Goal: Task Accomplishment & Management: Complete application form

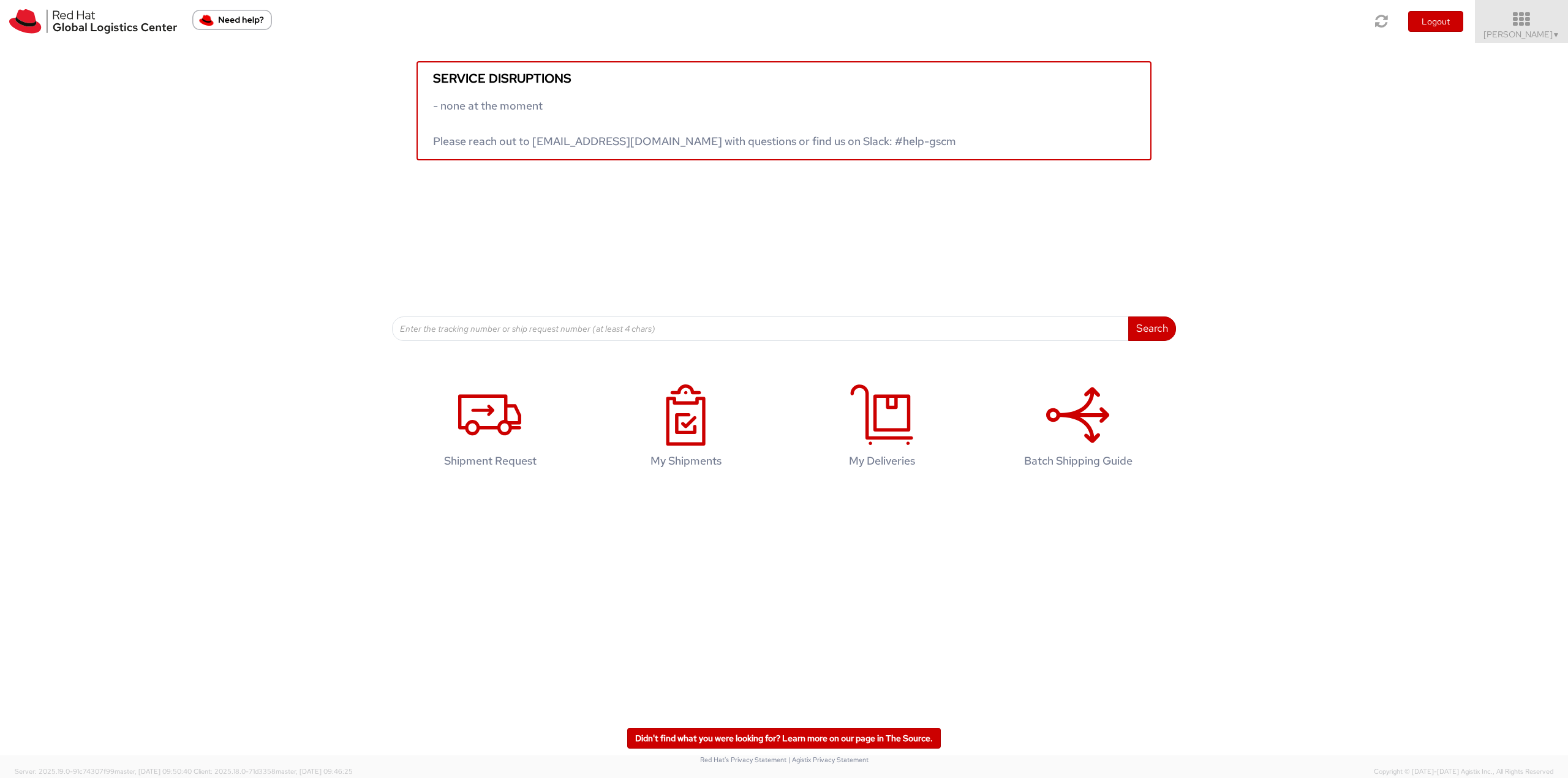
click at [774, 22] on icon at bounding box center [1521, 19] width 108 height 17
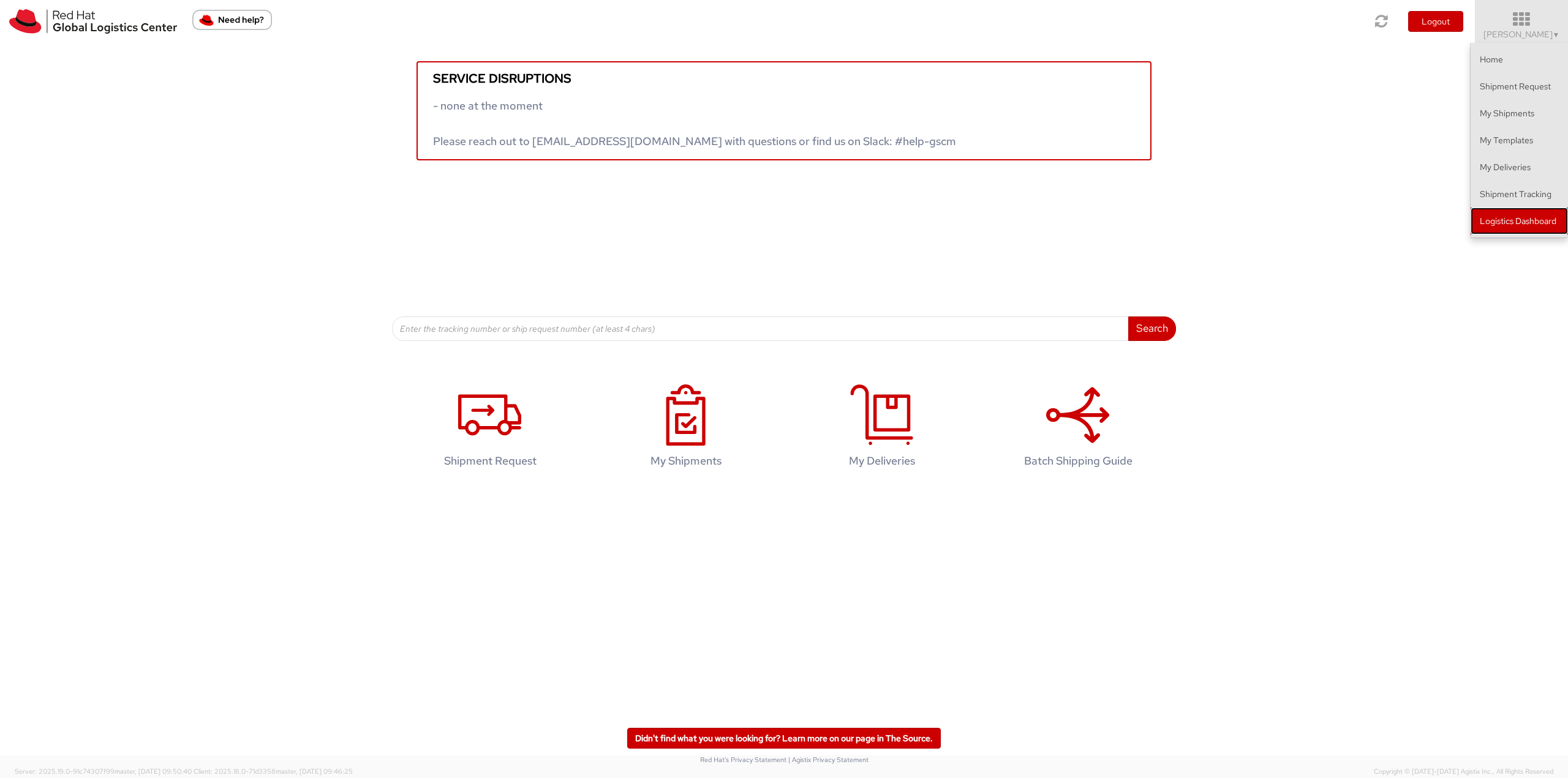
click at [774, 226] on link "Logistics Dashboard" at bounding box center [1519, 221] width 97 height 27
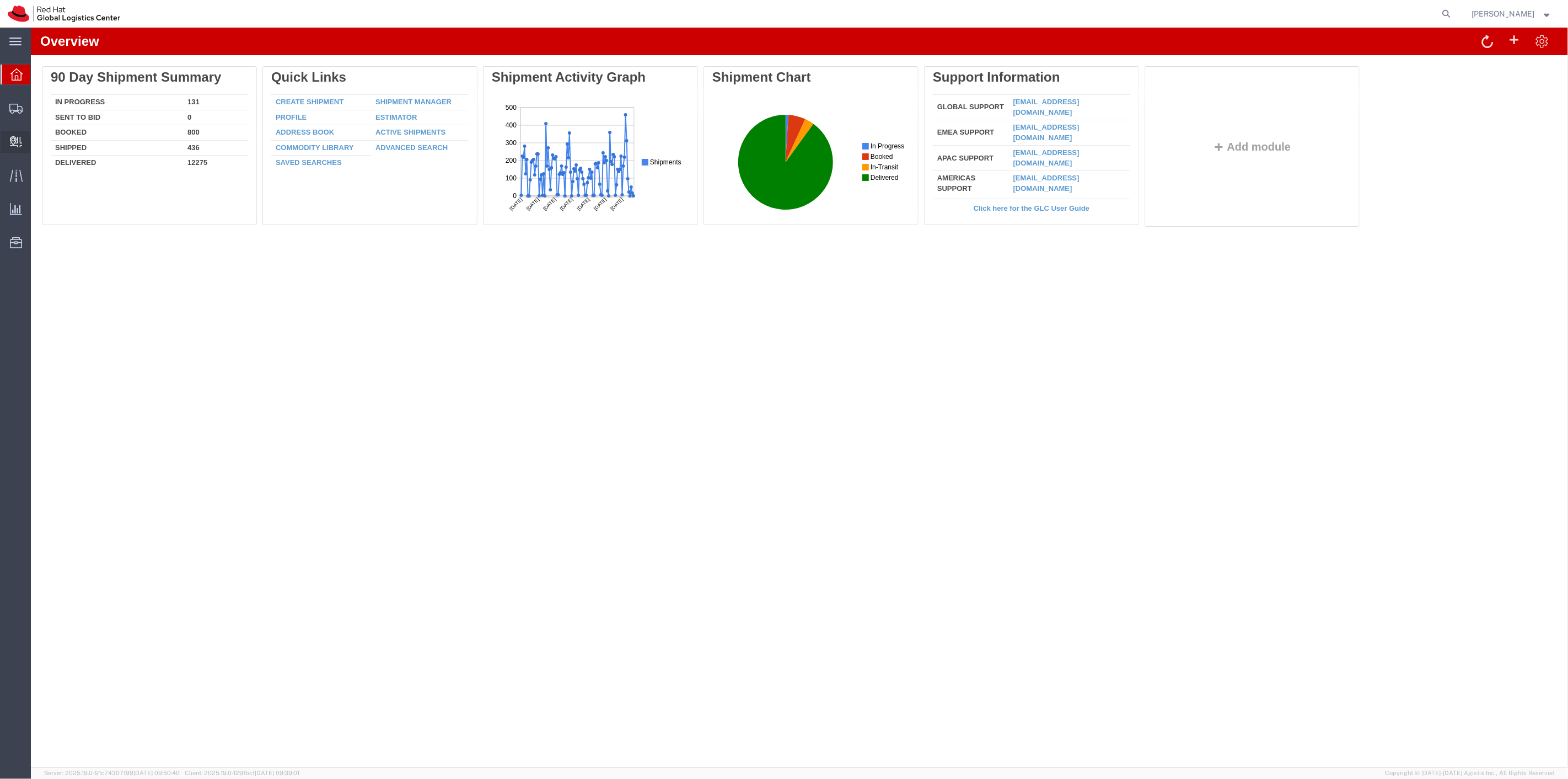
click at [0, 0] on span "Create Delivery" at bounding box center [0, 0] width 0 height 0
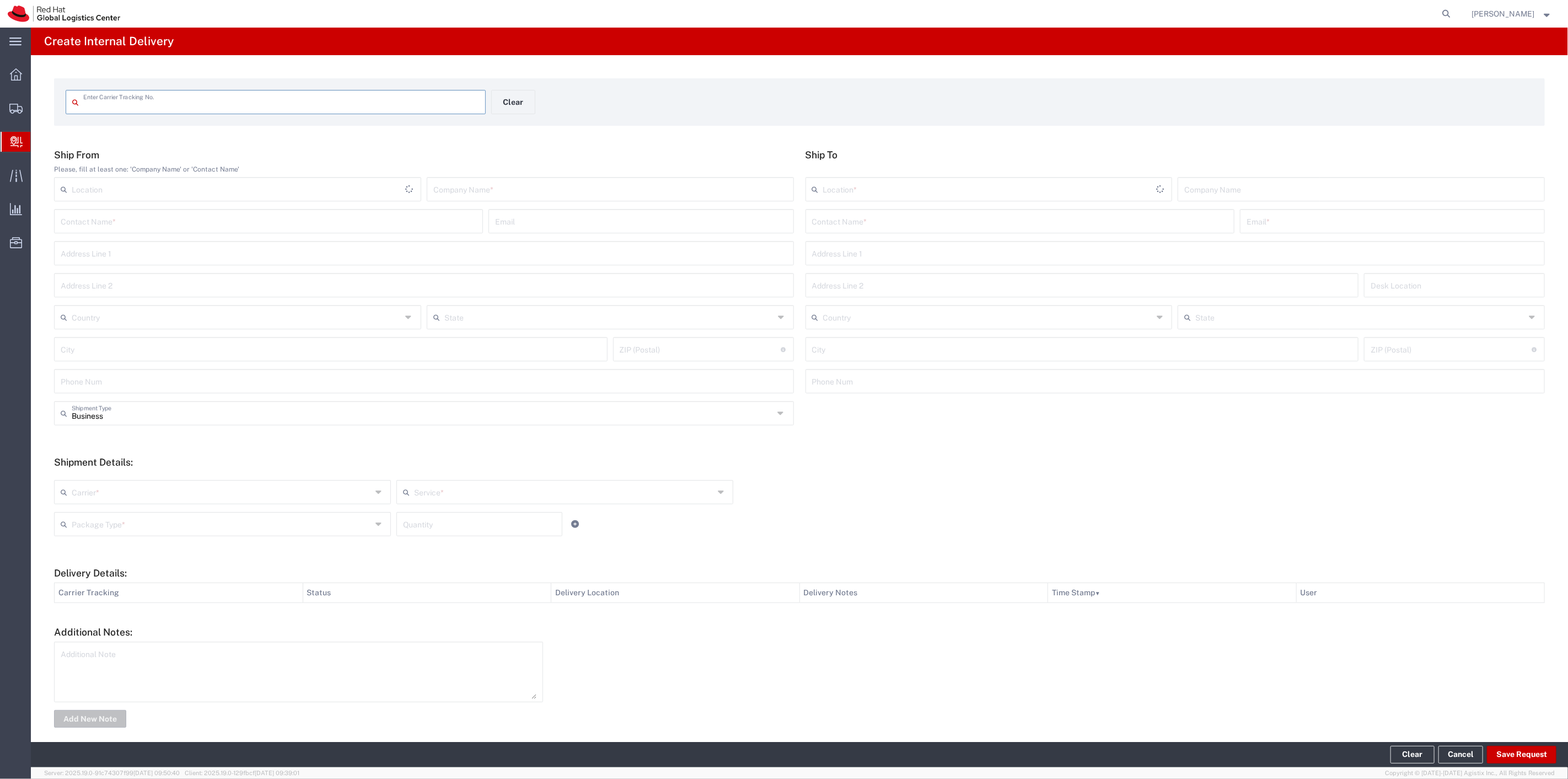
click at [138, 101] on input "text" at bounding box center [281, 101] width 396 height 19
type input "9505506687115241526691"
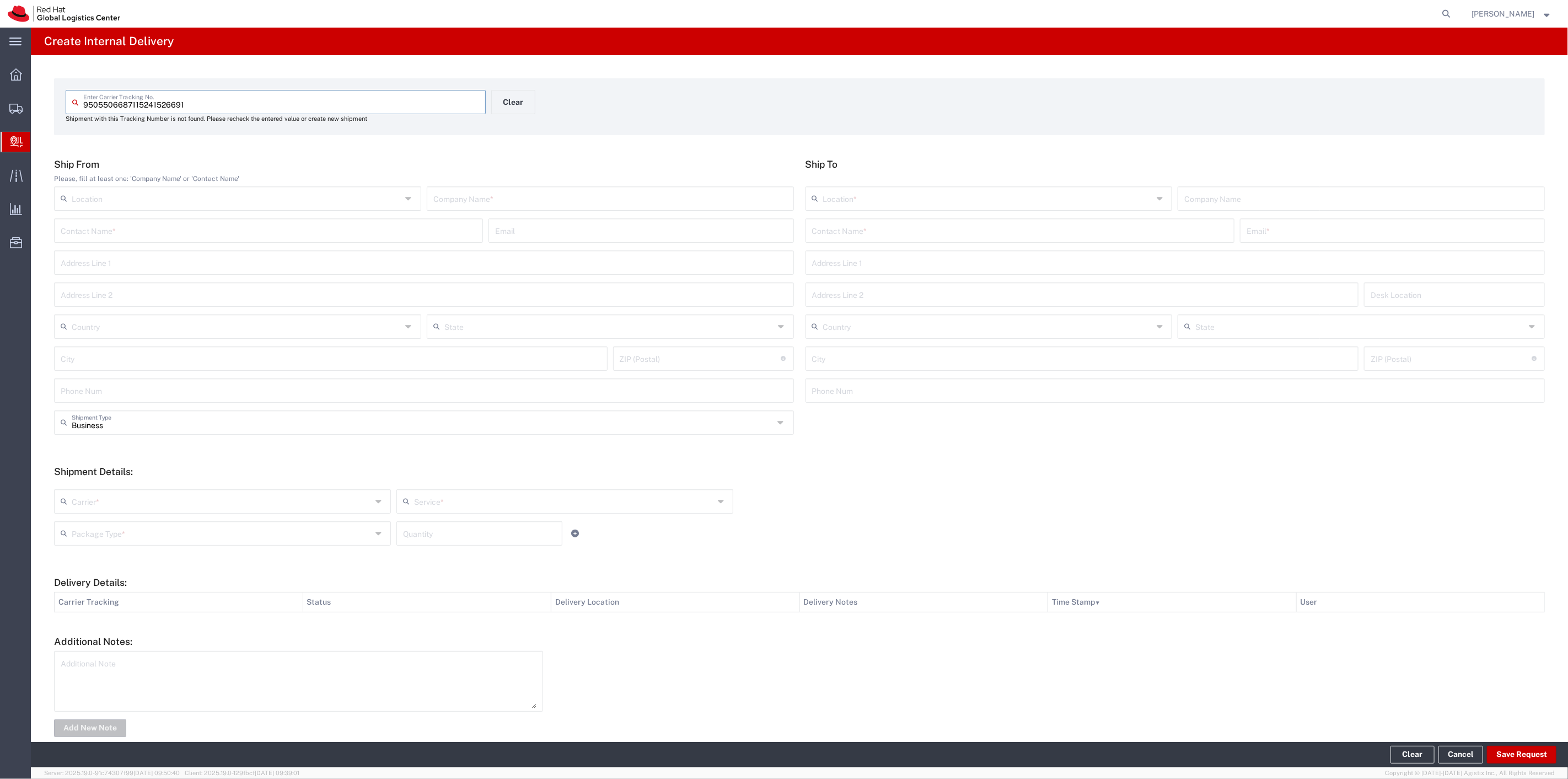
click at [489, 190] on input "text" at bounding box center [611, 198] width 354 height 19
type input "USPS"
click at [99, 326] on input "text" at bounding box center [237, 326] width 330 height 19
click at [83, 382] on span "[GEOGRAPHIC_DATA]" at bounding box center [237, 386] width 363 height 17
type input "[GEOGRAPHIC_DATA]"
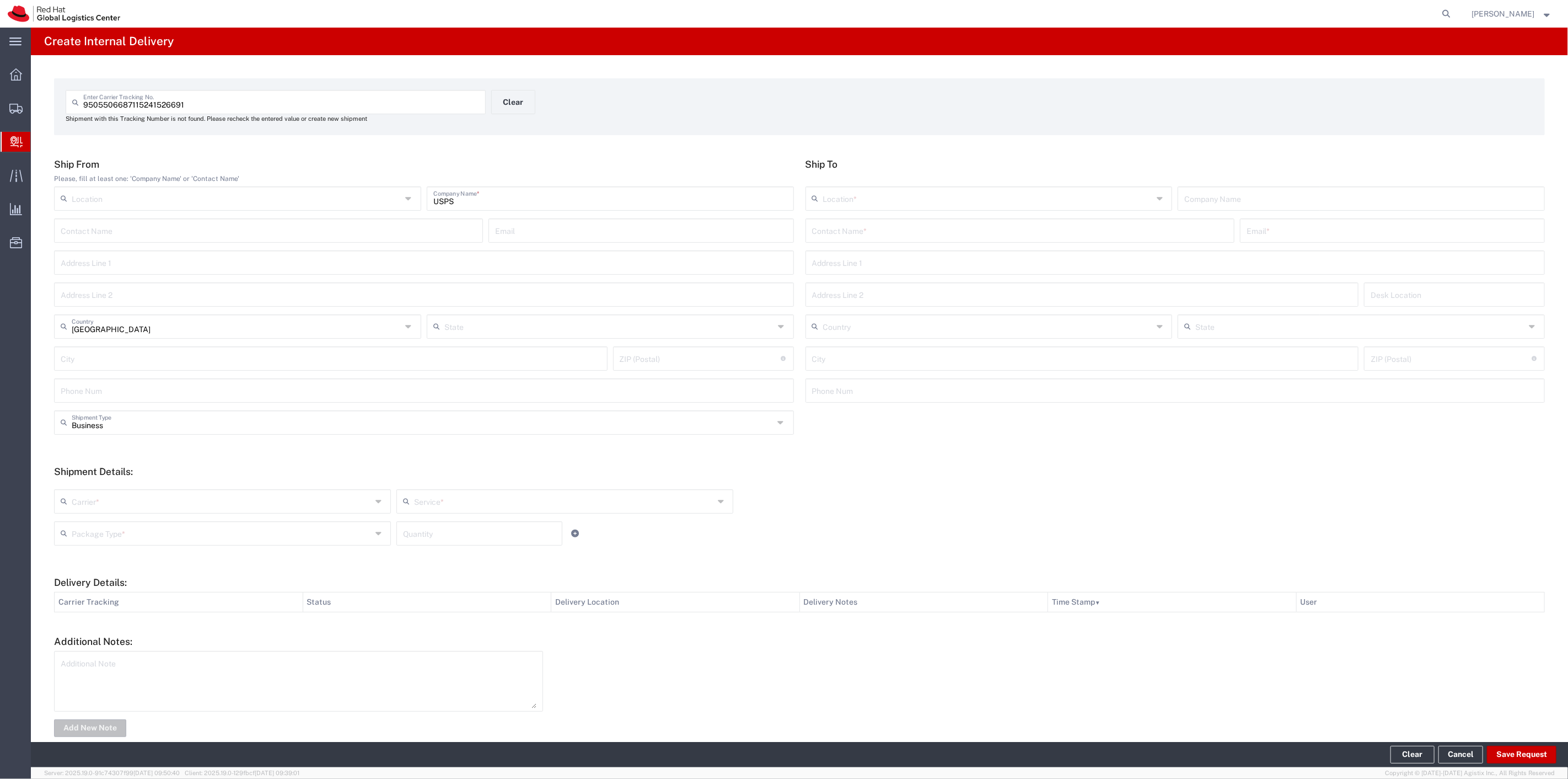
click at [881, 234] on input "text" at bounding box center [1020, 230] width 416 height 19
drag, startPoint x: 217, startPoint y: 105, endPoint x: -192, endPoint y: 126, distance: 409.5
click at [0, 126] on html "main_menu Created with Sketch. Collapse Menu Overview Shipments Shipment Manage…" at bounding box center [784, 389] width 1568 height 779
type input "9470130109355010578844"
click at [856, 229] on input "text" at bounding box center [1020, 220] width 416 height 19
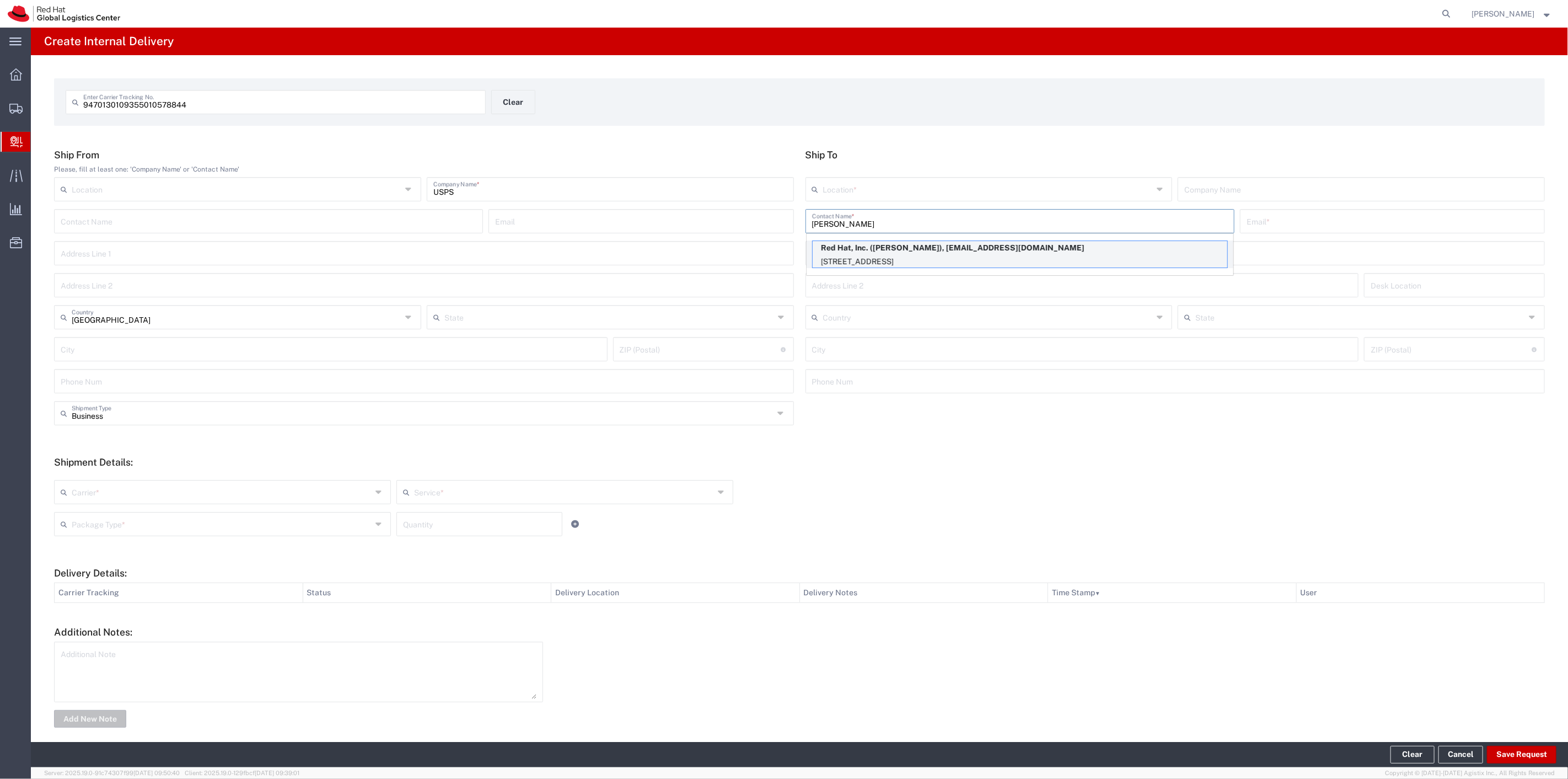
type input "[PERSON_NAME]"
click at [884, 261] on p "[STREET_ADDRESS]" at bounding box center [1020, 261] width 415 height 14
type input "RH - [GEOGRAPHIC_DATA]"
type input "Red Hat, Inc."
type input "[PERSON_NAME]"
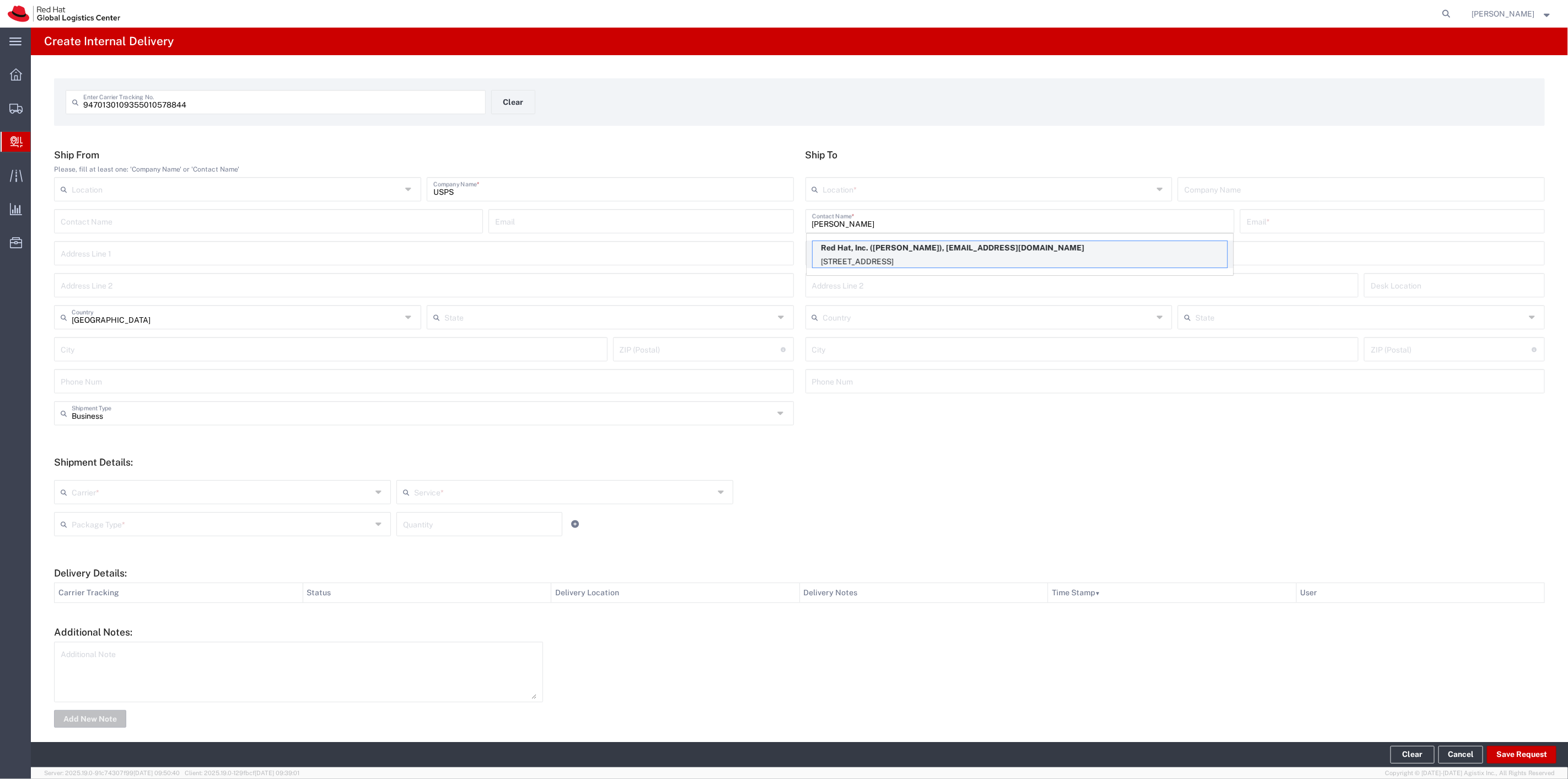
type input "[EMAIL_ADDRESS][DOMAIN_NAME]"
type input "[STREET_ADDRESS]"
type input "12E206"
type input "[GEOGRAPHIC_DATA]"
type input "RALEIGH"
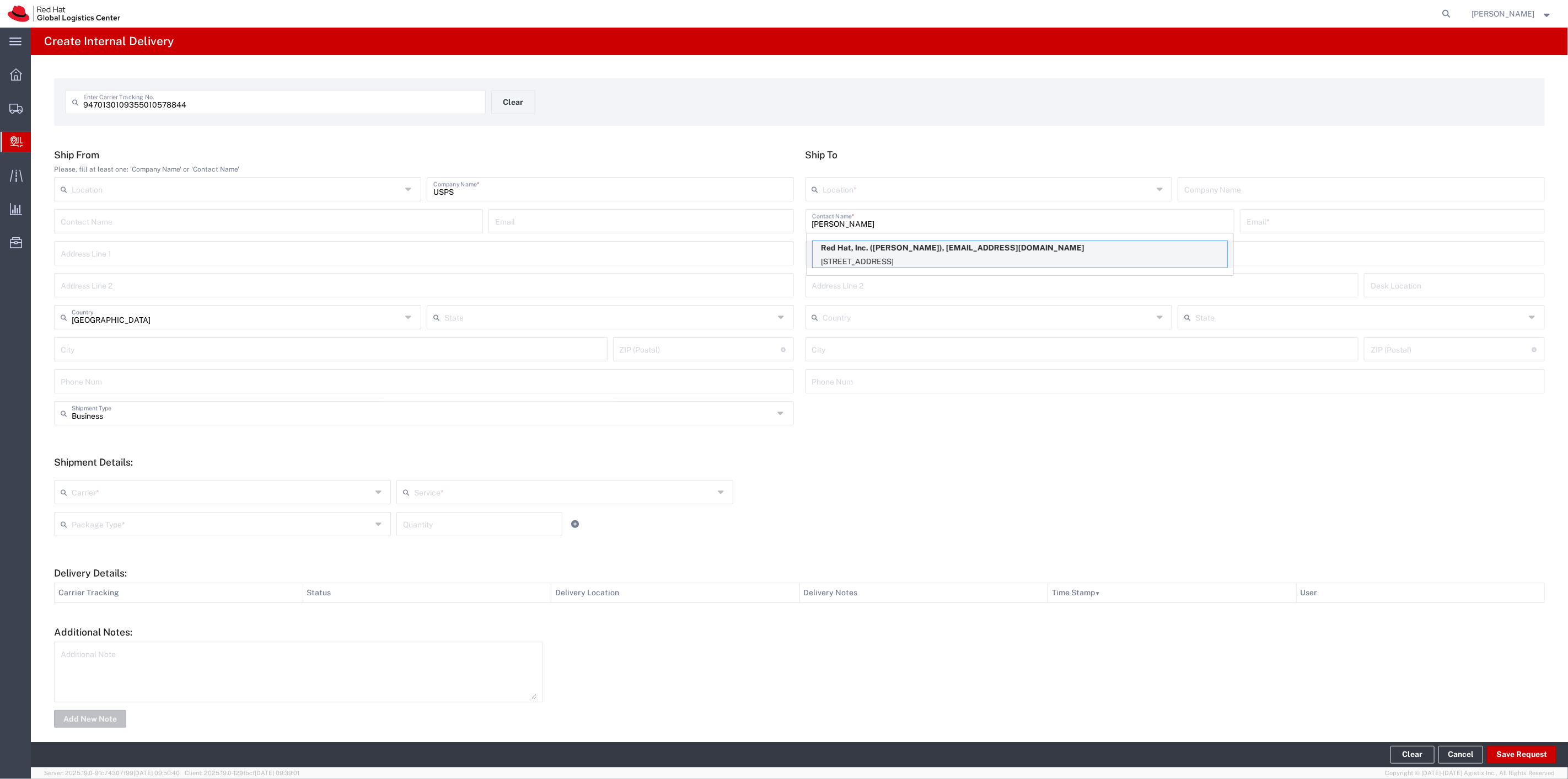
type input "27601"
type input "[US_STATE]"
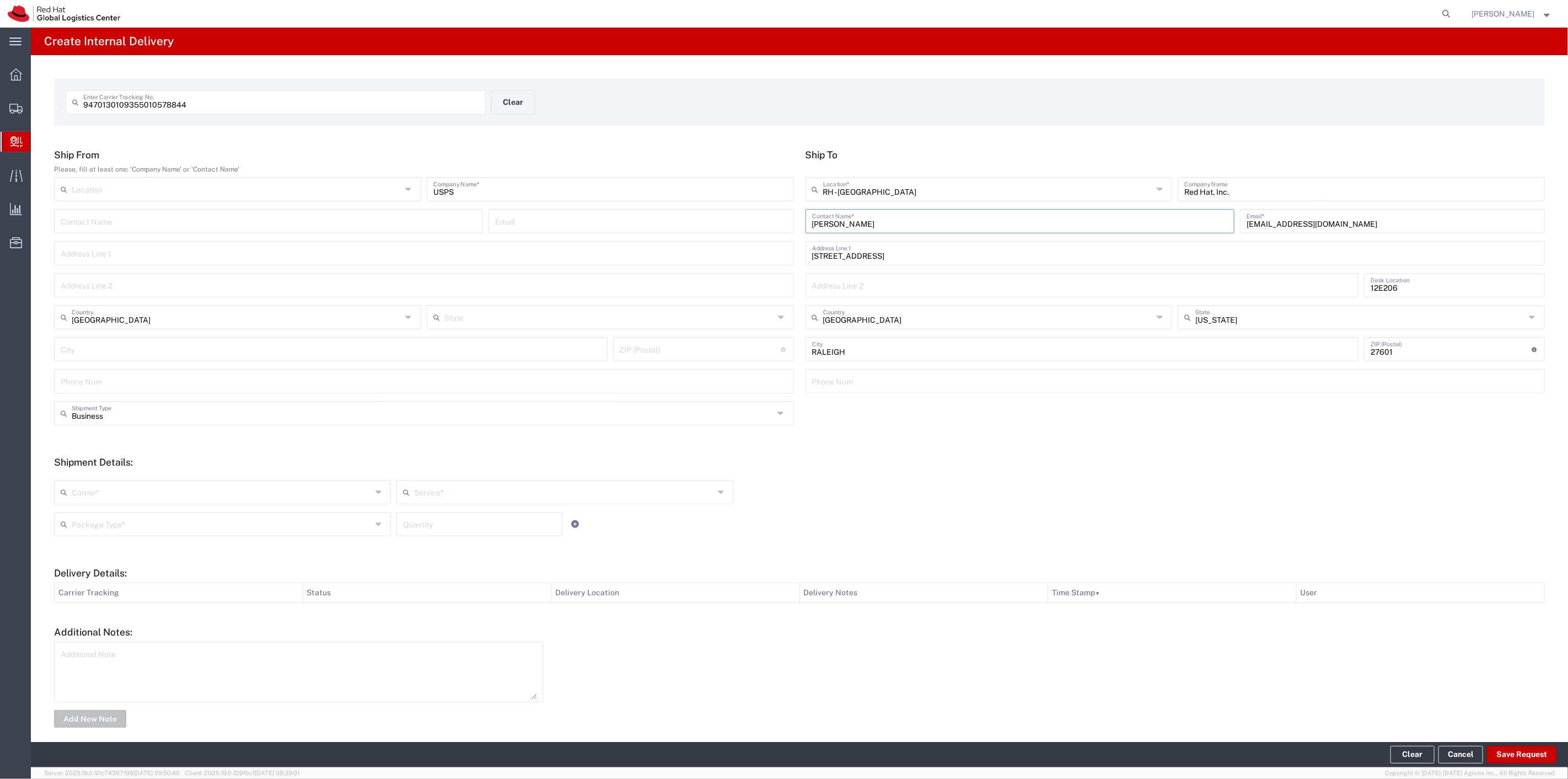
click at [178, 496] on input "text" at bounding box center [222, 492] width 300 height 19
click at [181, 516] on span "USPS" at bounding box center [222, 516] width 332 height 17
type input "USPS"
click at [430, 487] on input "text" at bounding box center [564, 492] width 300 height 19
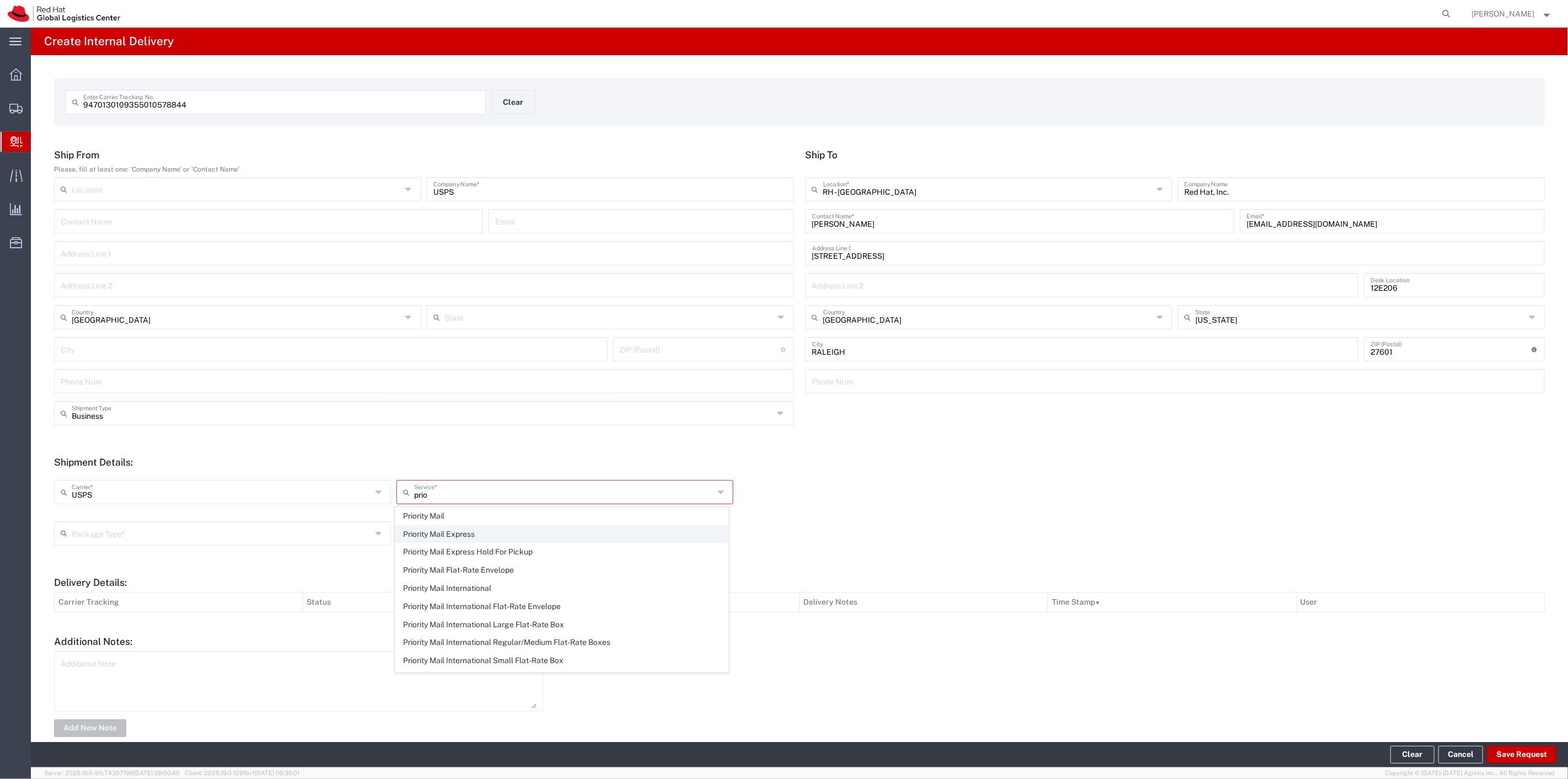
click at [443, 532] on span "Priority Mail Express" at bounding box center [561, 534] width 332 height 17
type input "Priority Mail Express"
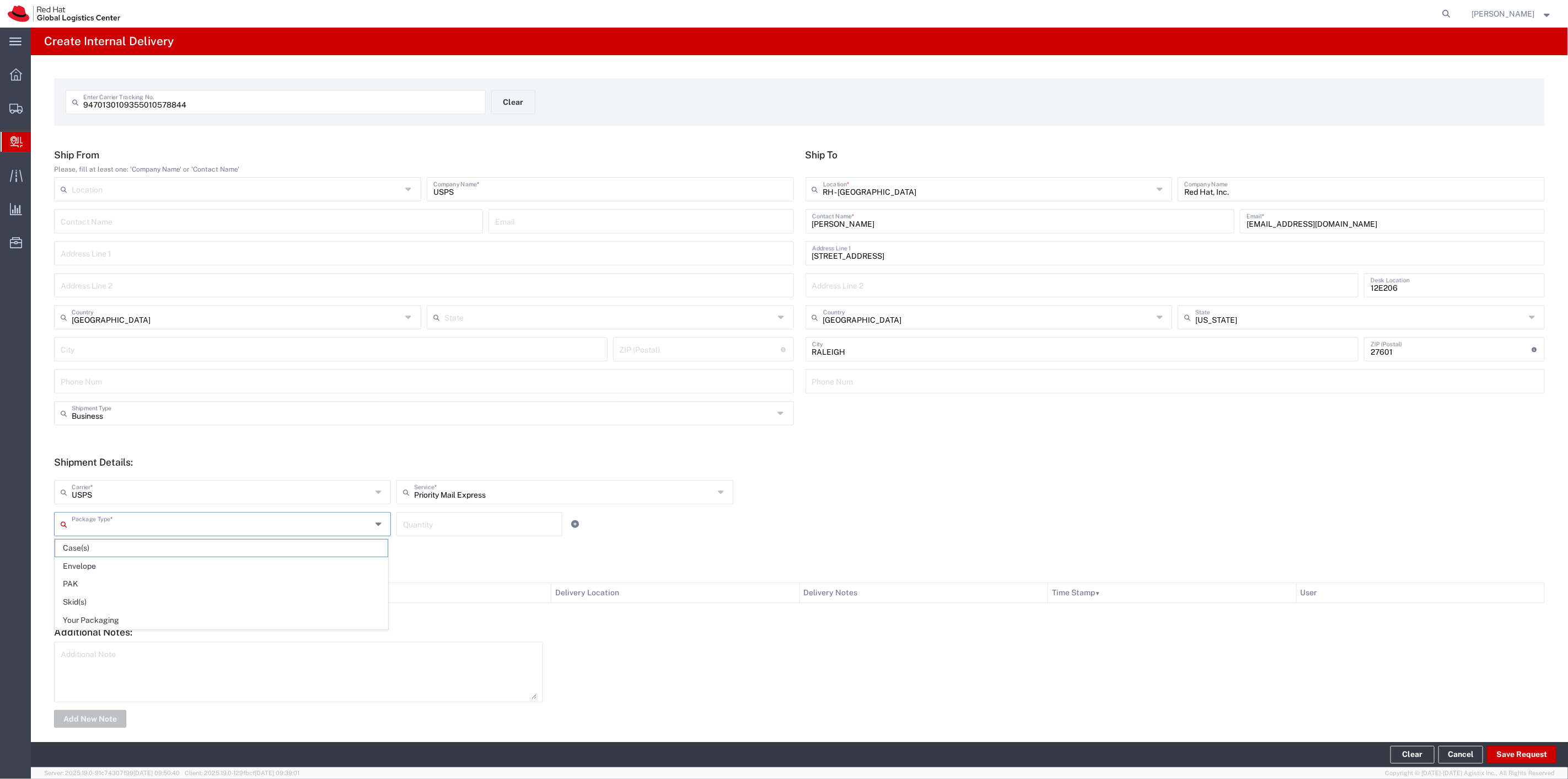
click at [144, 526] on input "text" at bounding box center [222, 523] width 300 height 19
click at [109, 569] on span "Envelope" at bounding box center [222, 566] width 332 height 17
type input "Envelope"
click at [457, 515] on input "number" at bounding box center [479, 523] width 153 height 19
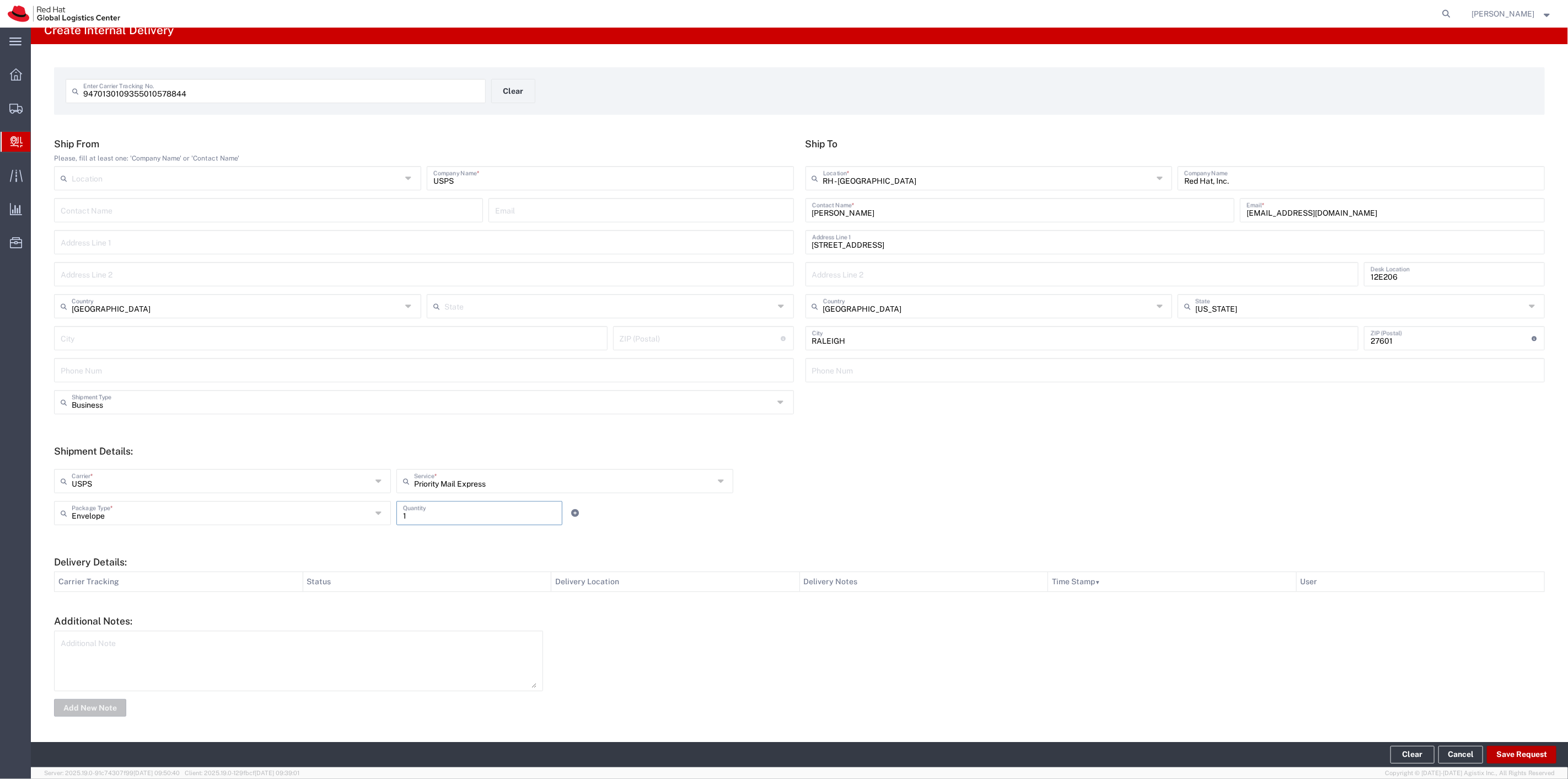
type input "1"
click at [1515, 749] on button "Save Request" at bounding box center [1522, 755] width 69 height 18
type input "[GEOGRAPHIC_DATA]"
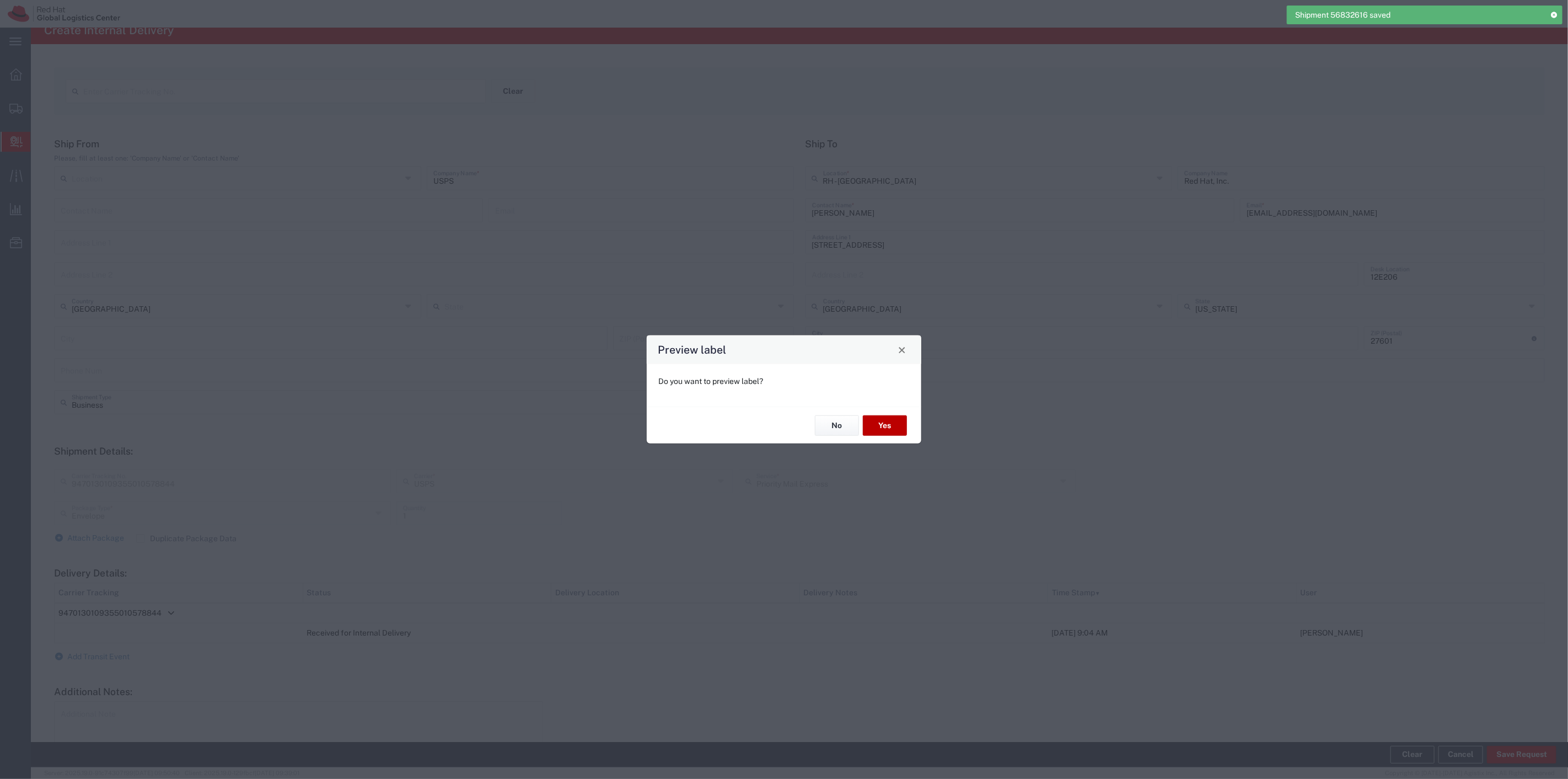
click at [884, 425] on button "Yes" at bounding box center [885, 426] width 44 height 21
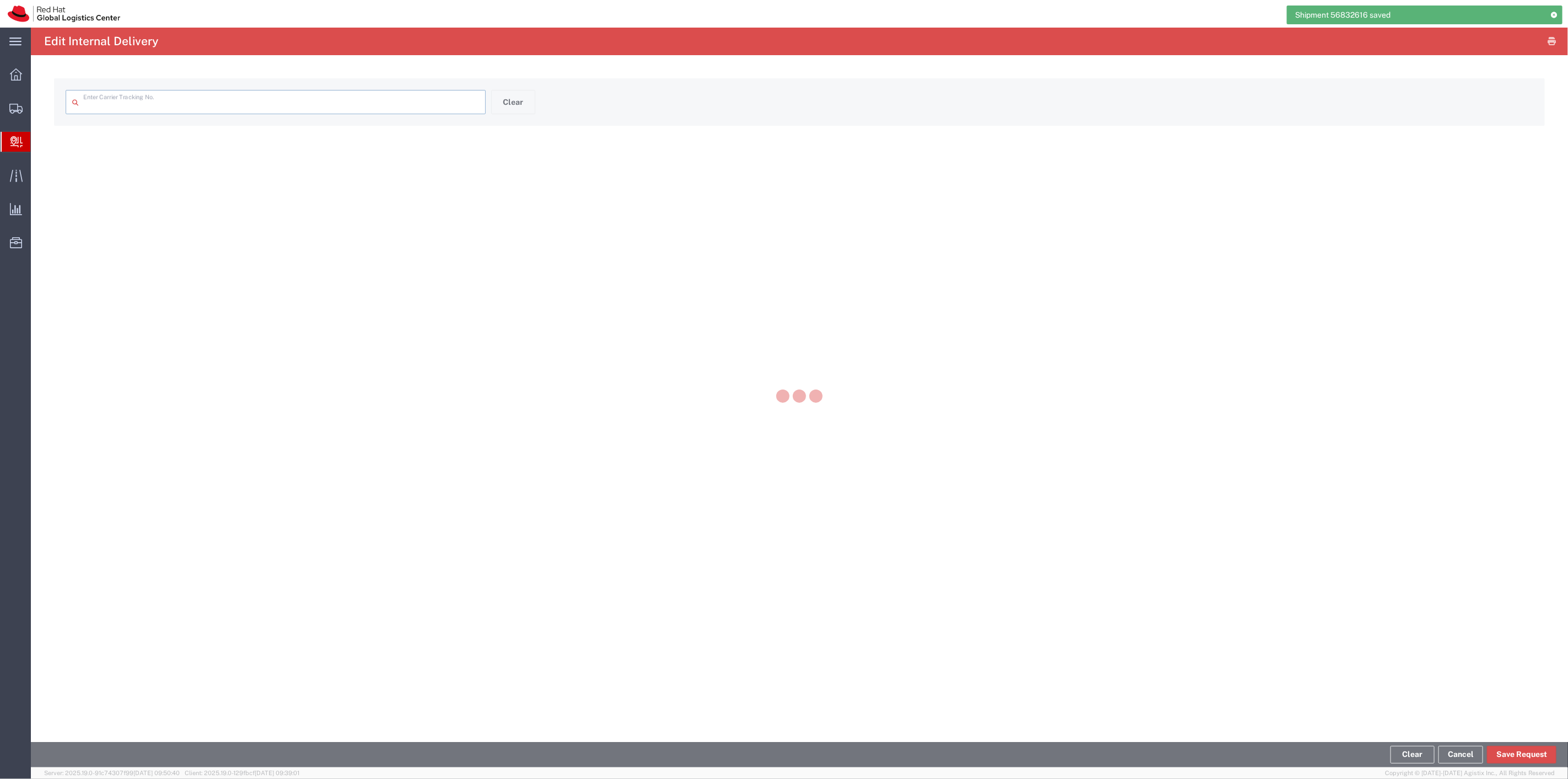
type input "9470130109355010578844"
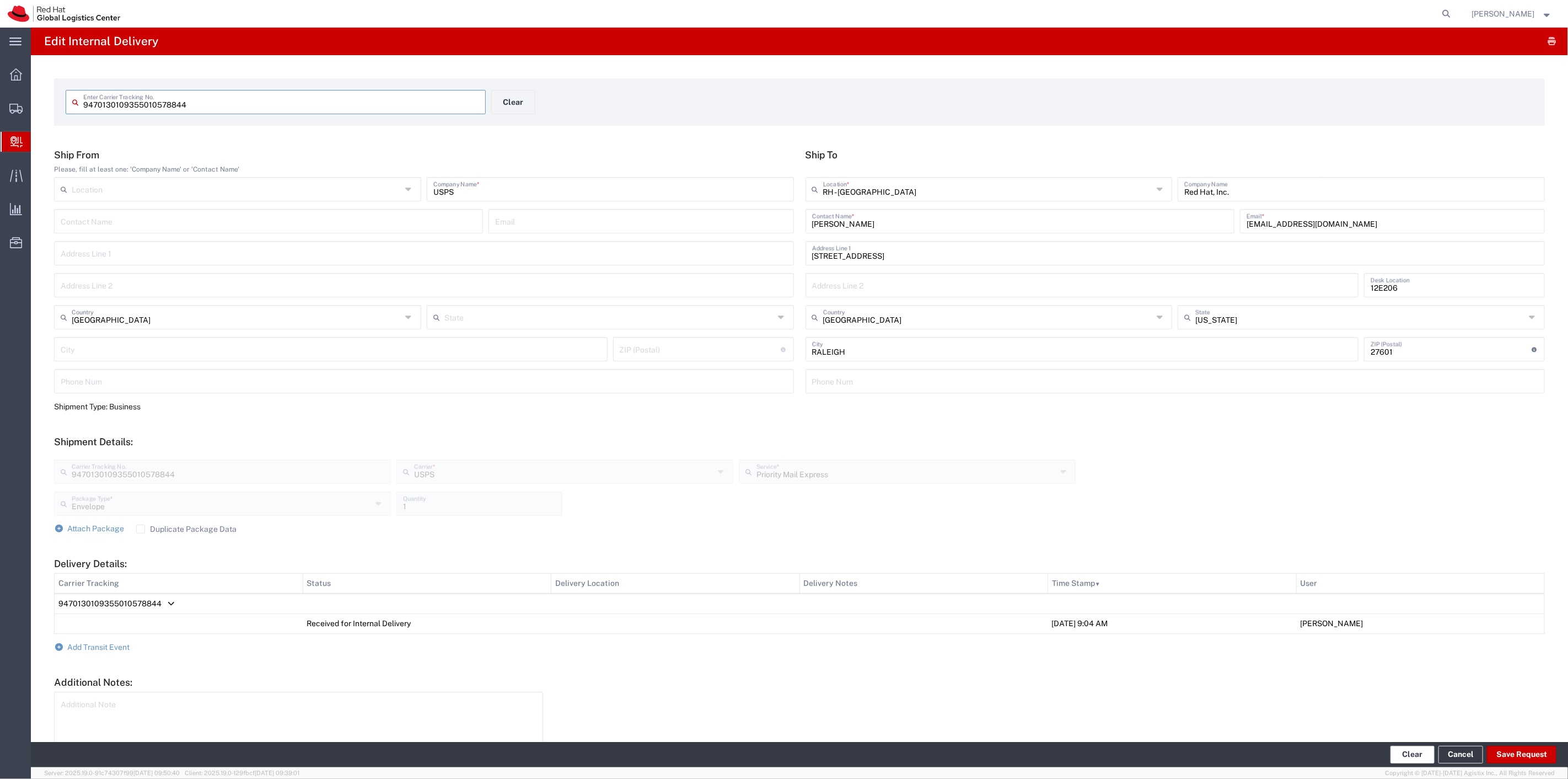
click at [1403, 756] on button "Clear" at bounding box center [1412, 755] width 44 height 18
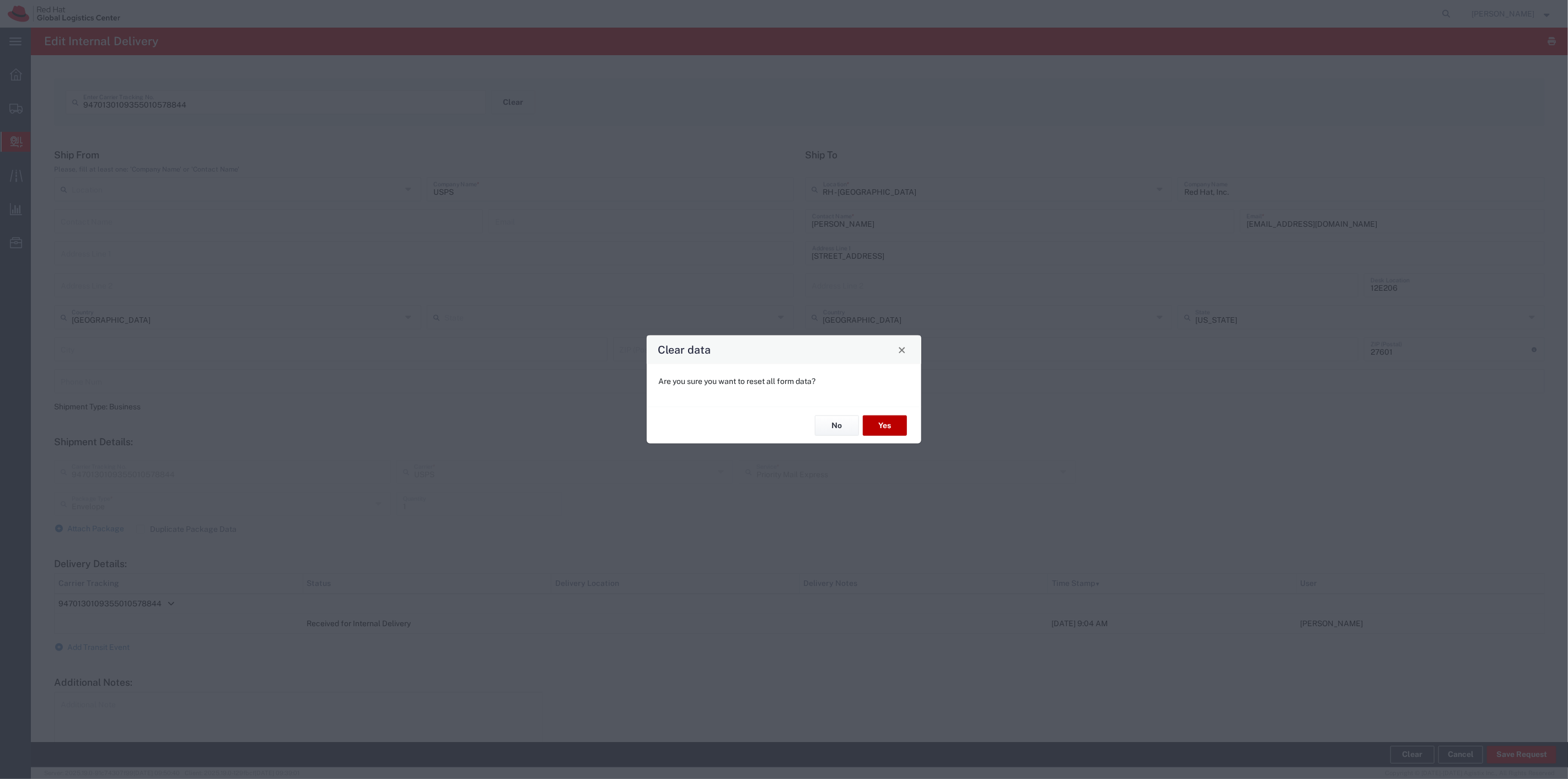
click at [888, 429] on button "Yes" at bounding box center [885, 426] width 44 height 21
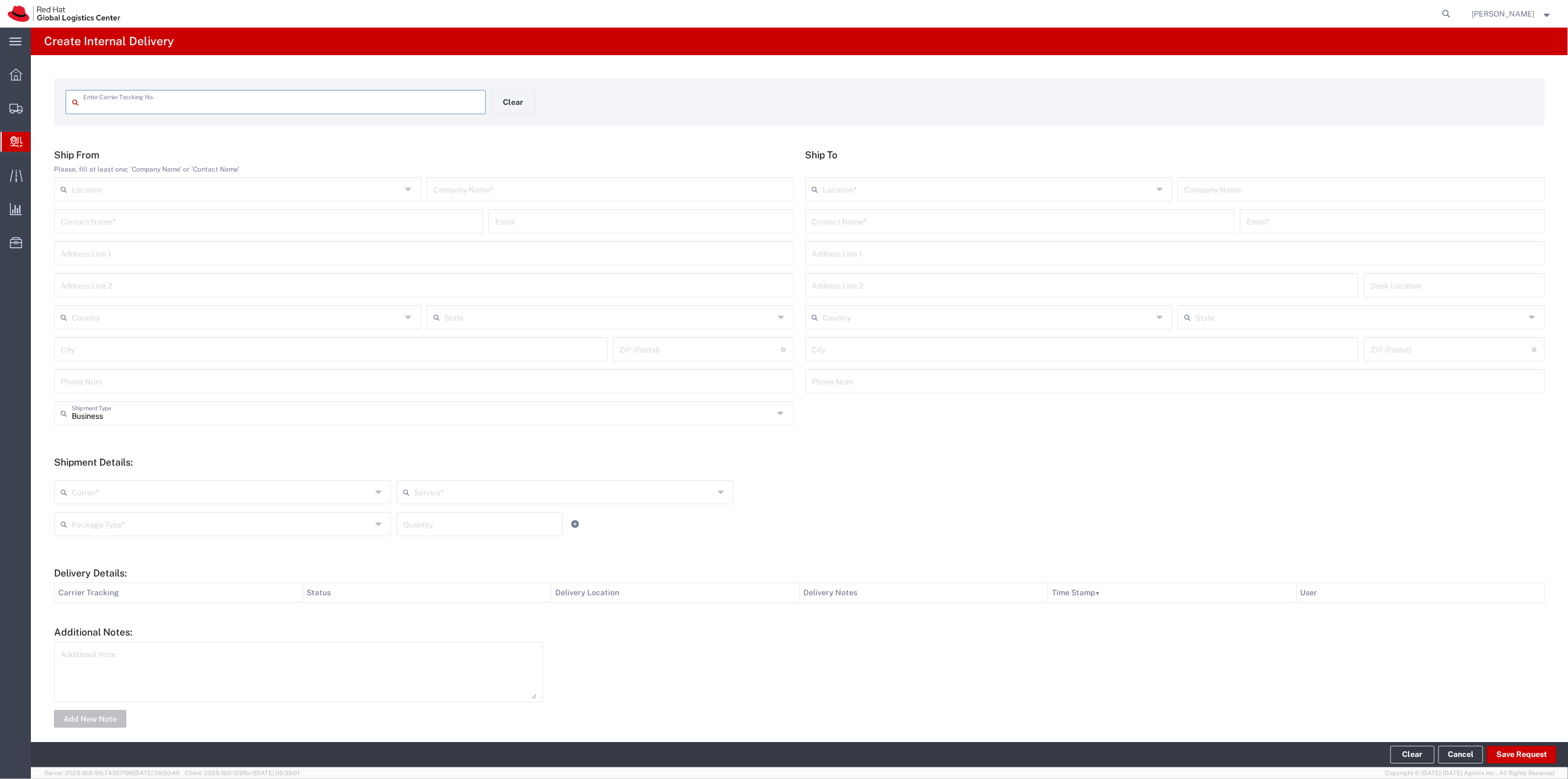
click at [151, 107] on input "text" at bounding box center [281, 101] width 396 height 19
type input "9249090396055700082653"
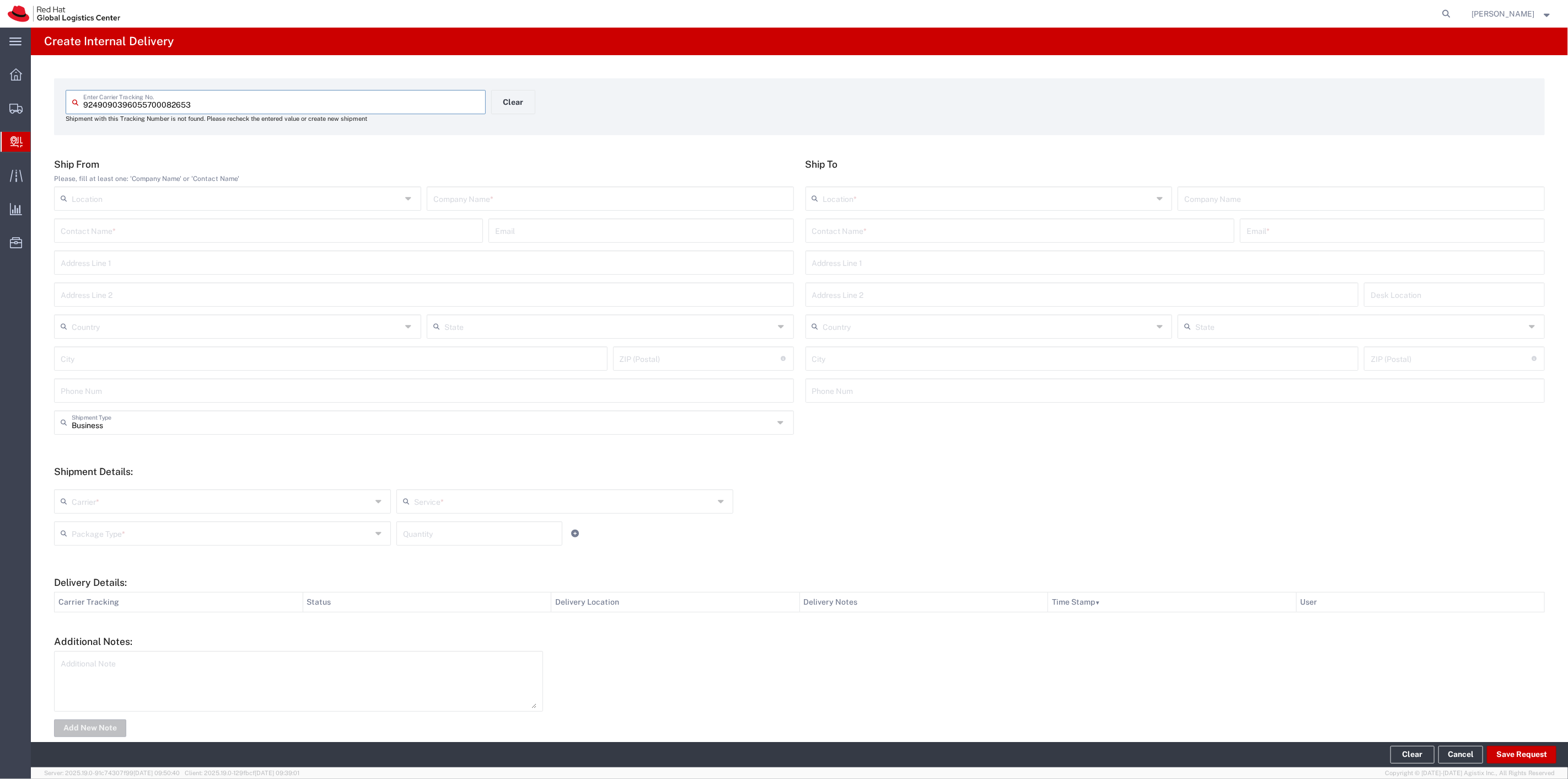
click at [542, 206] on input "text" at bounding box center [611, 198] width 354 height 19
type input "USPS"
click at [146, 330] on input "text" at bounding box center [237, 326] width 330 height 19
click at [89, 350] on span "[GEOGRAPHIC_DATA]" at bounding box center [237, 350] width 363 height 17
type input "[GEOGRAPHIC_DATA]"
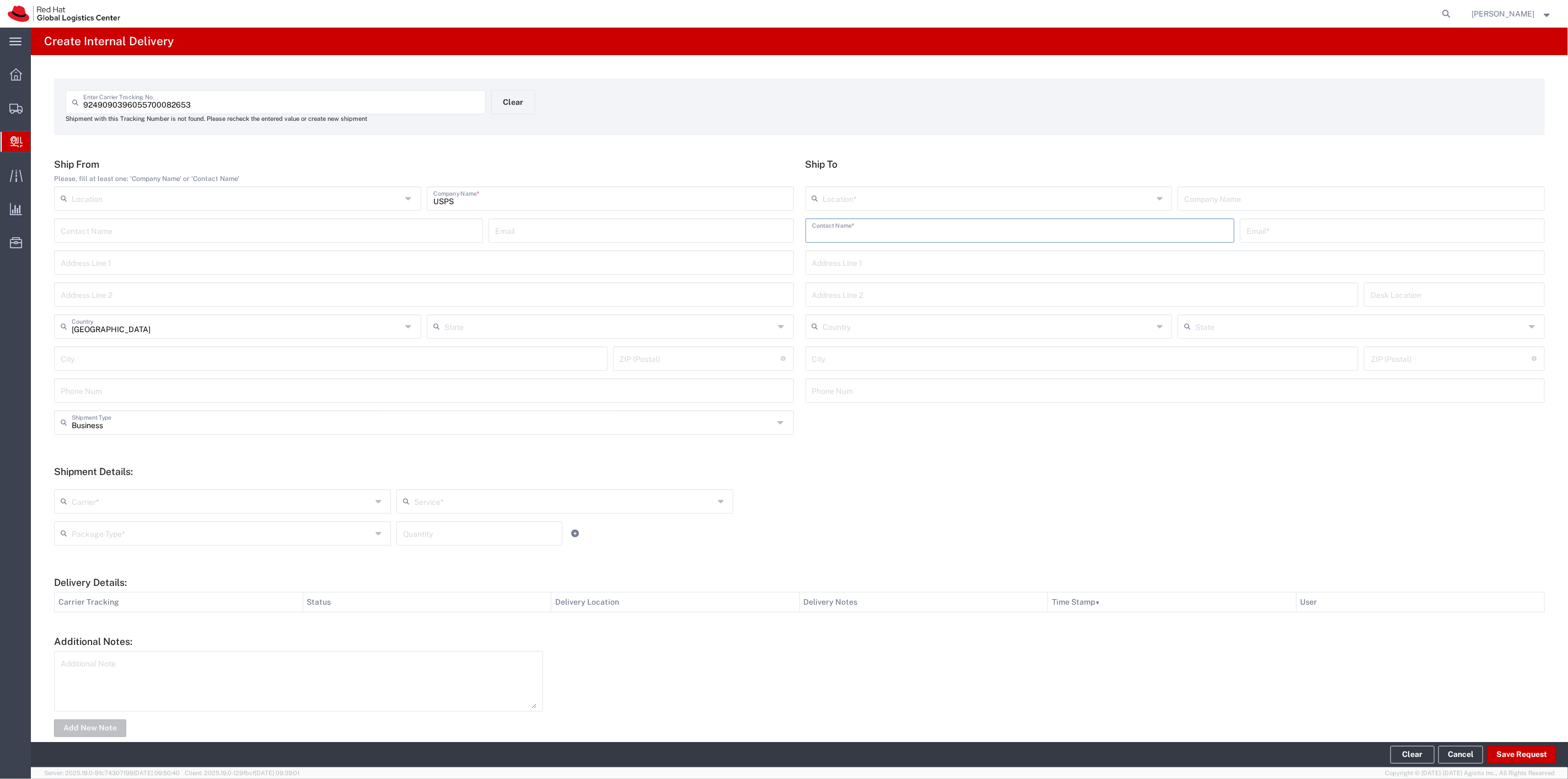
click at [869, 232] on input "text" at bounding box center [1020, 230] width 416 height 19
type input "[PERSON_NAME]"
click at [878, 266] on p "[STREET_ADDRESS]" at bounding box center [1020, 271] width 415 height 14
type input "RH - [GEOGRAPHIC_DATA]"
type input "Red Hat, Inc."
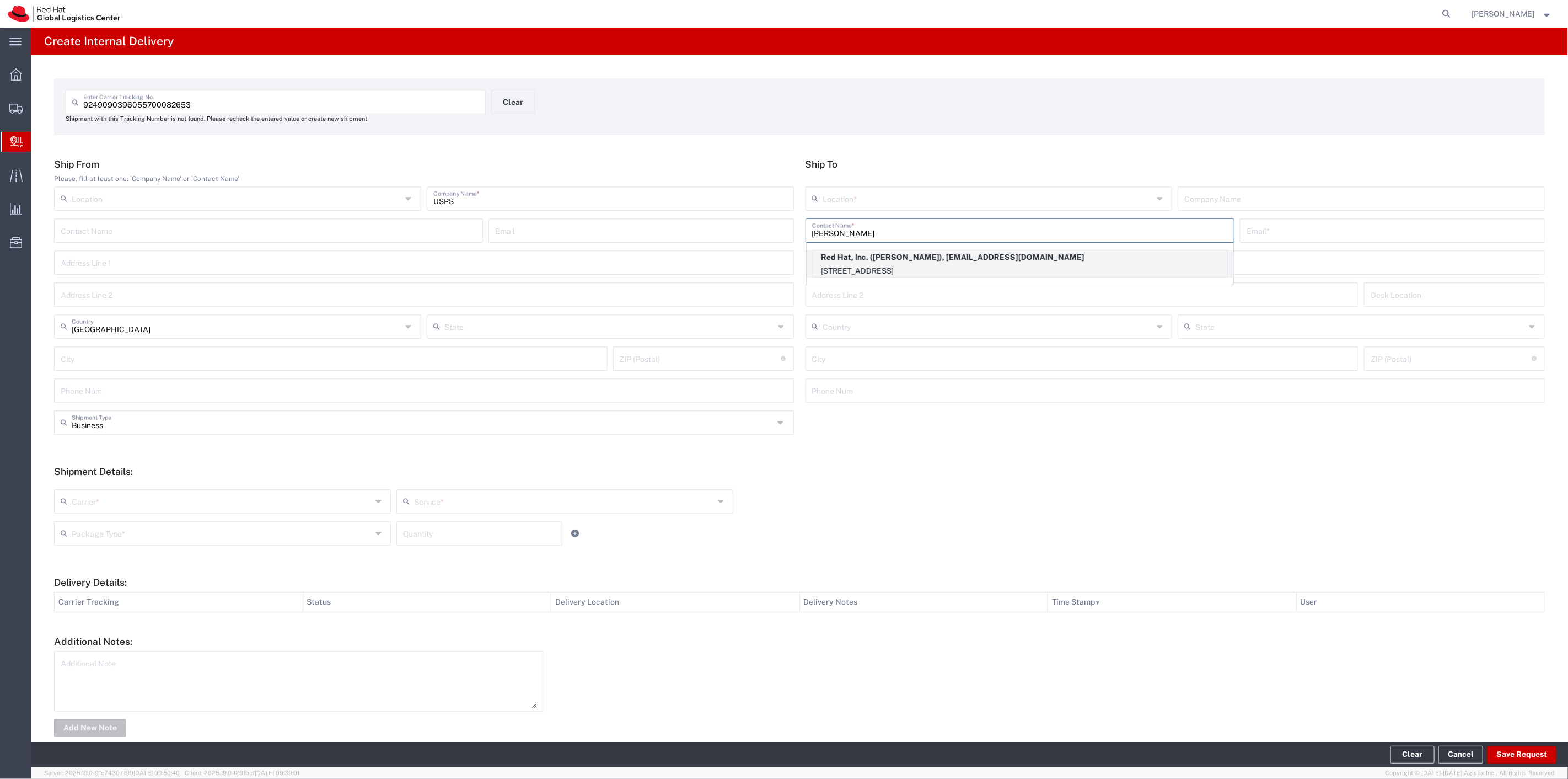
type input "[PERSON_NAME]"
type input "[EMAIL_ADDRESS][DOMAIN_NAME]"
type input "[STREET_ADDRESS]"
type input "16N342"
type input "[GEOGRAPHIC_DATA]"
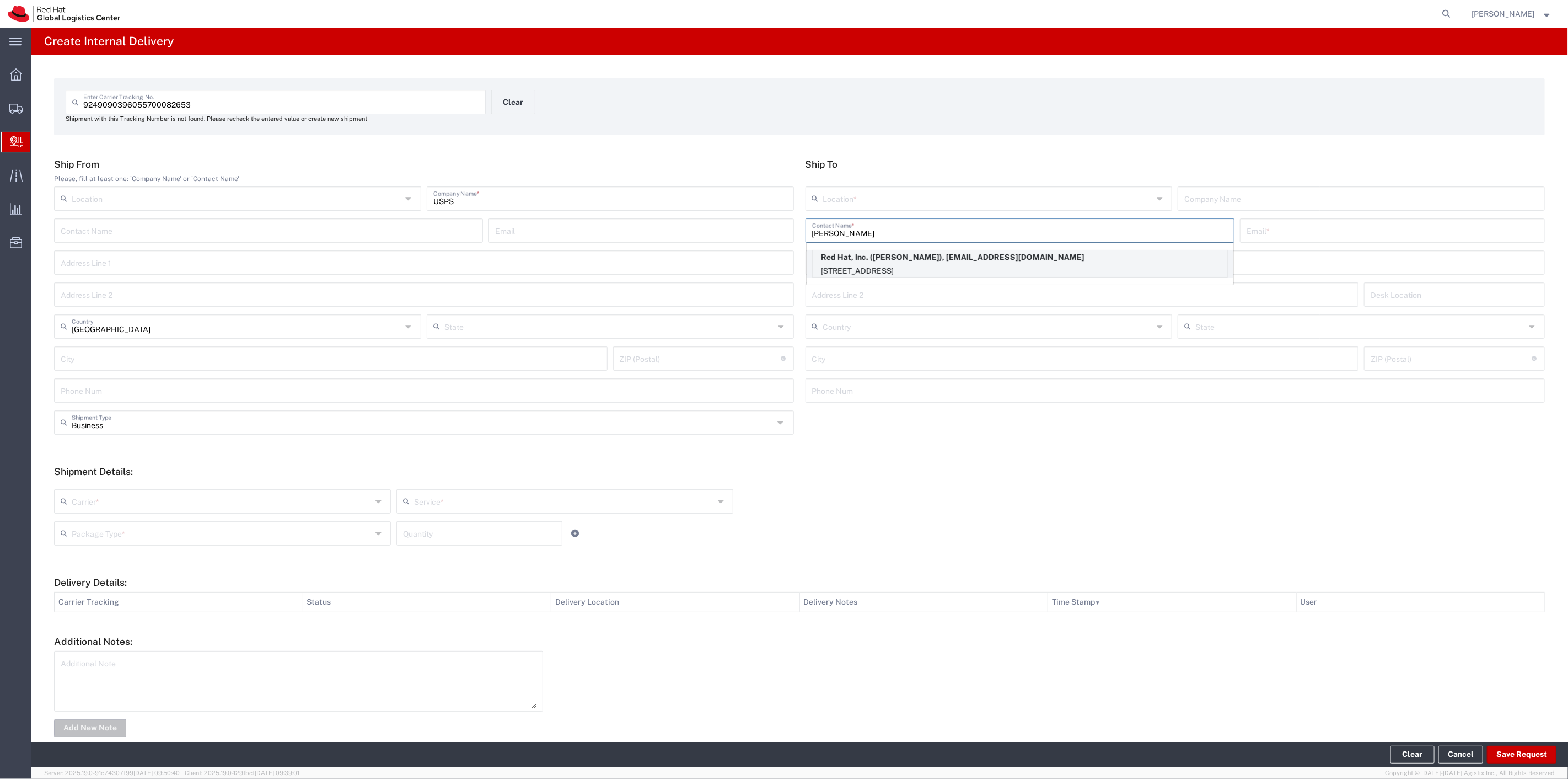
type input "RALEIGH"
type input "27601"
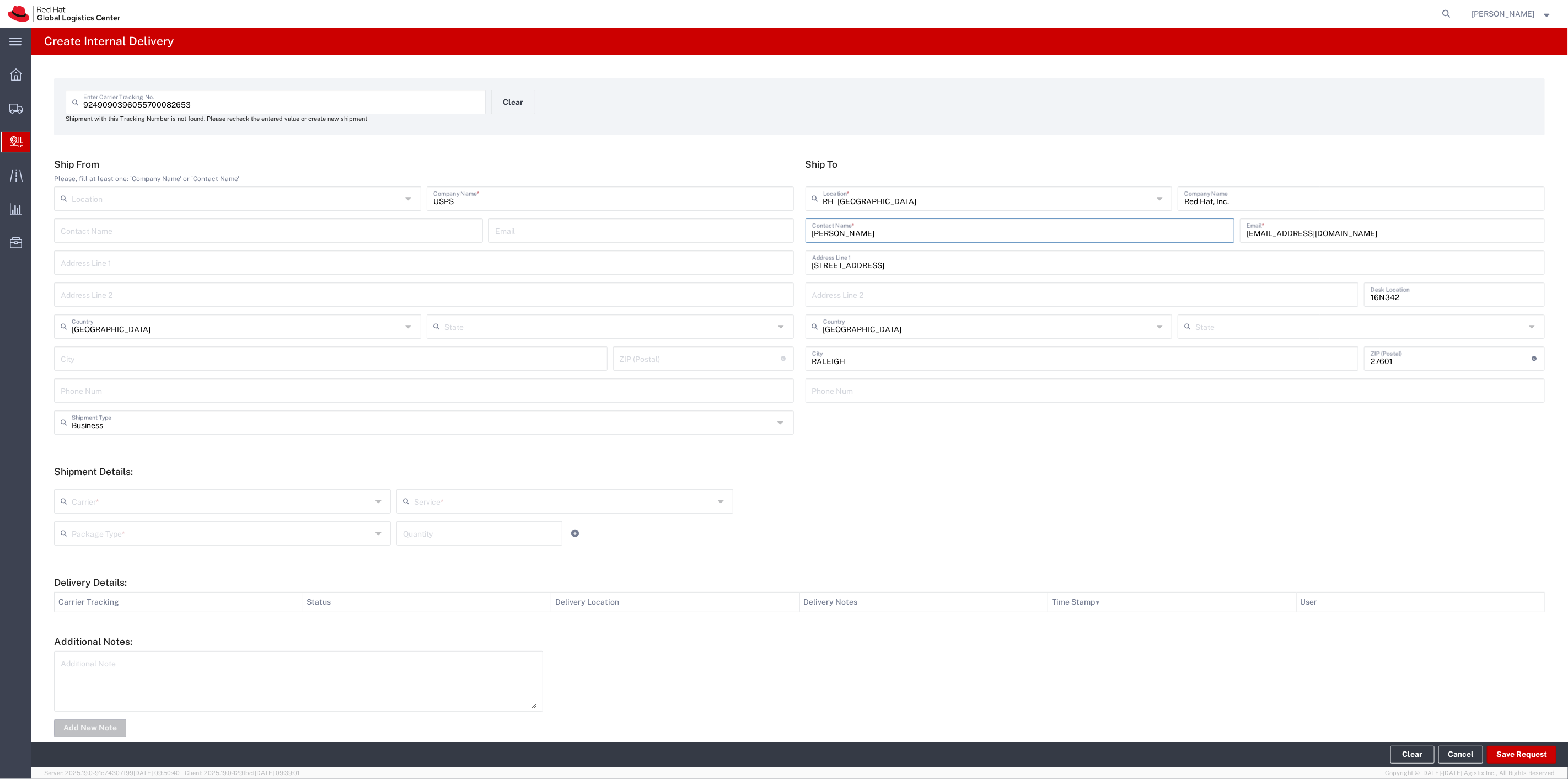
type input "[US_STATE]"
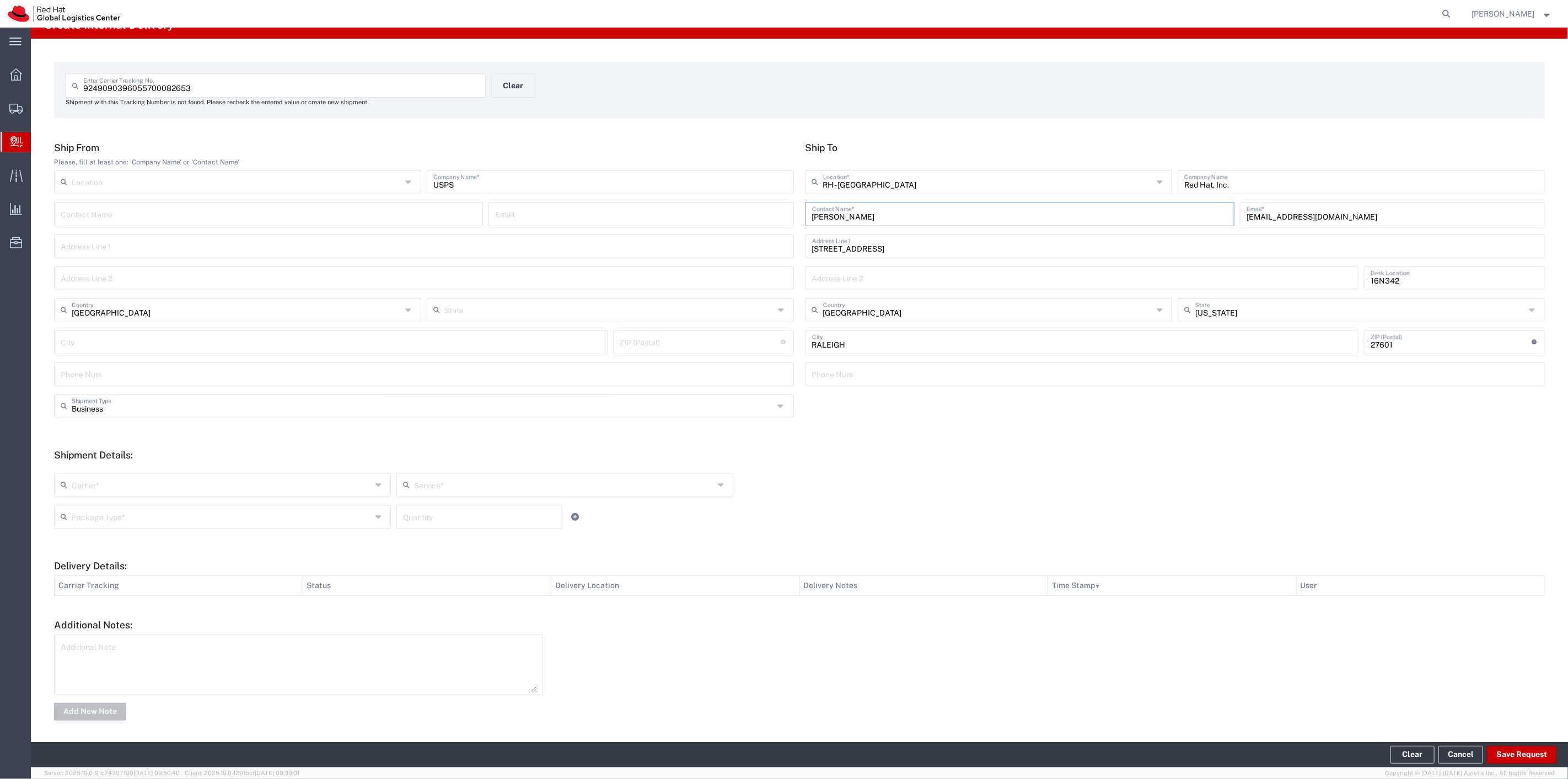
scroll to position [20, 0]
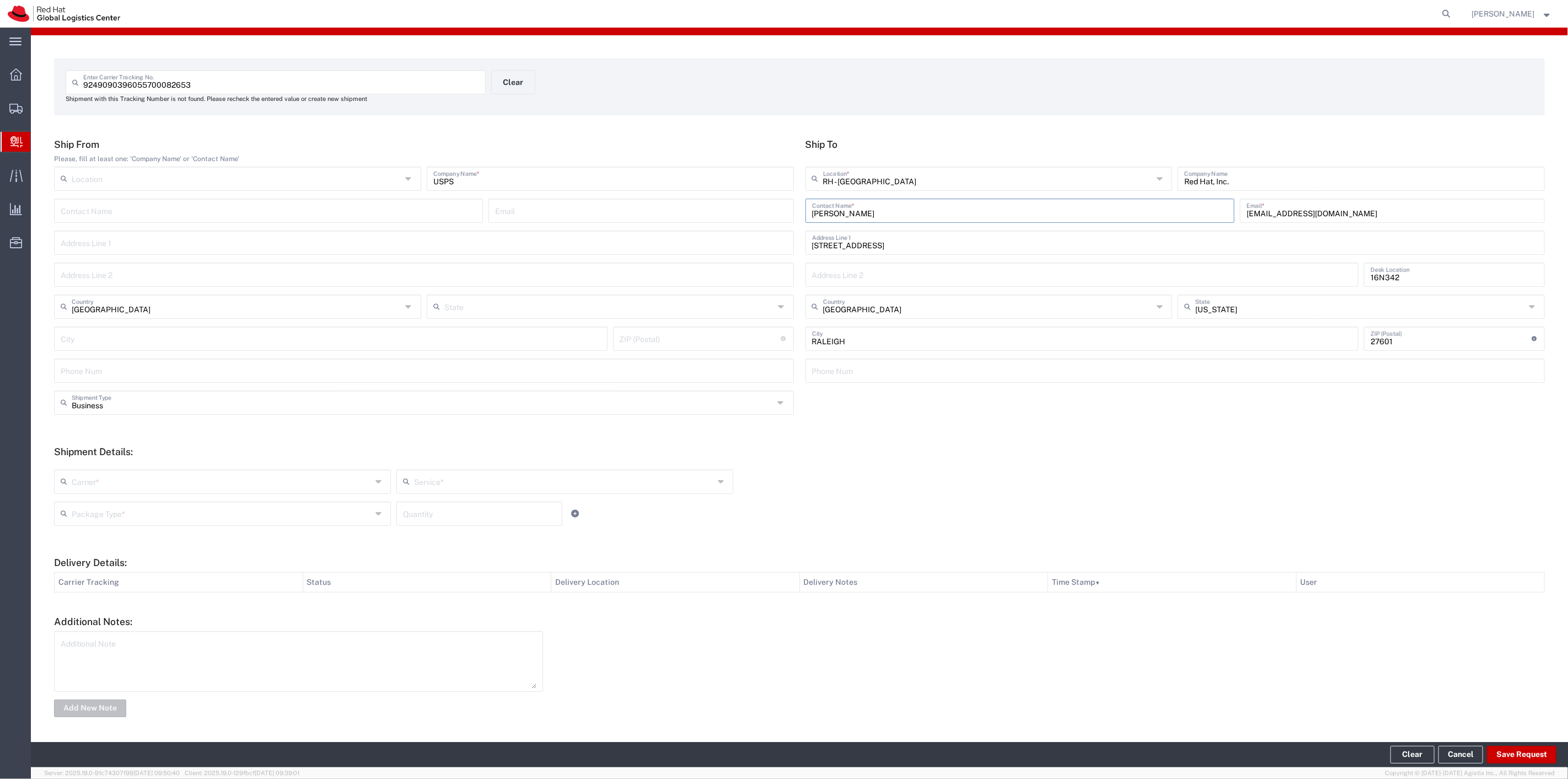
click at [136, 475] on input "text" at bounding box center [222, 481] width 300 height 19
click at [127, 507] on span "USPS" at bounding box center [222, 505] width 332 height 17
type input "USPS"
click at [455, 481] on input "text" at bounding box center [564, 481] width 300 height 19
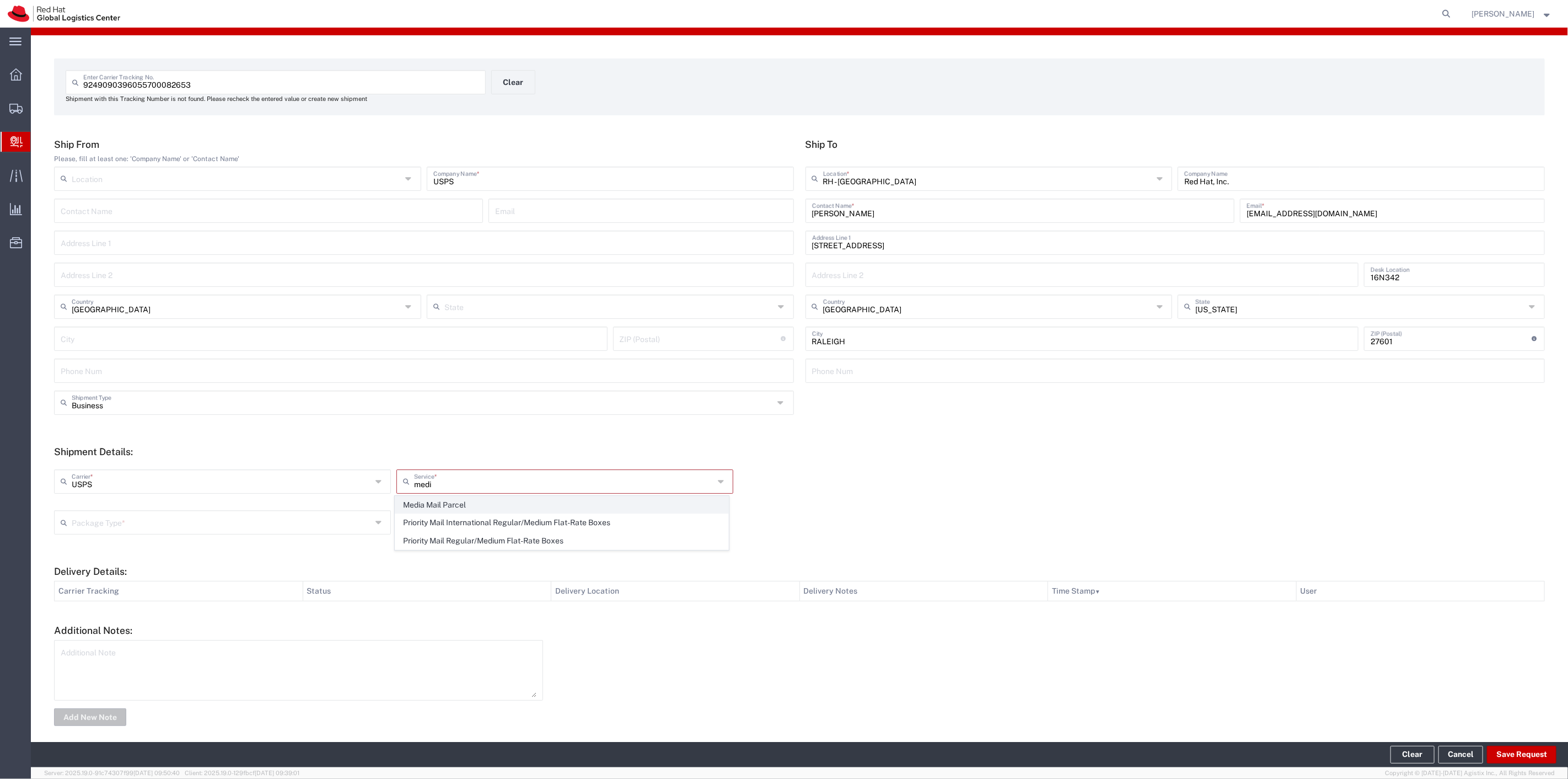
click at [469, 499] on span "Media Mail Parcel" at bounding box center [561, 505] width 332 height 17
type input "Media Mail Parcel"
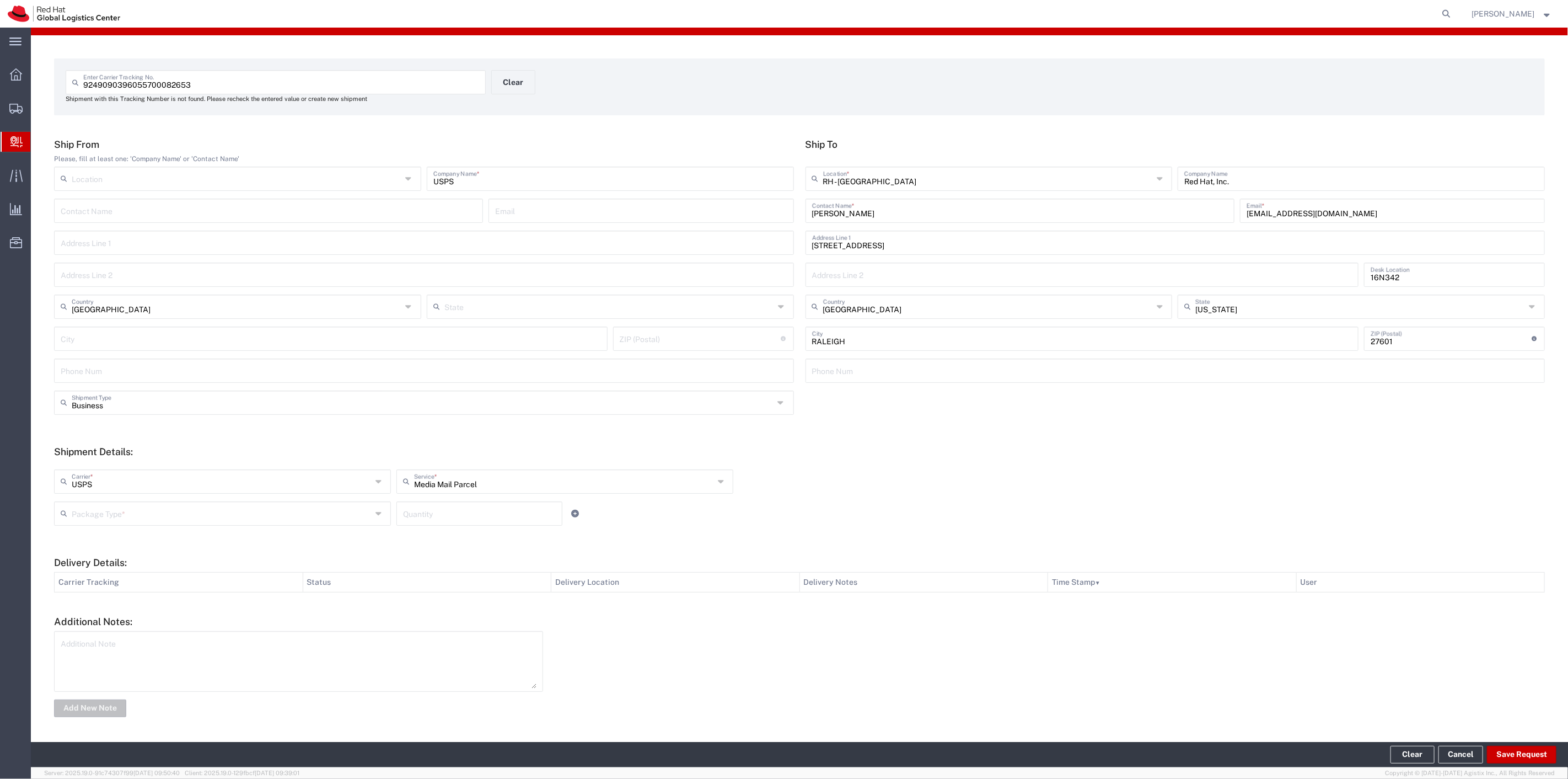
click at [235, 523] on div "Package Type *" at bounding box center [222, 513] width 337 height 24
click at [235, 521] on input "text" at bounding box center [222, 513] width 300 height 19
click at [186, 556] on span "Envelope" at bounding box center [222, 555] width 332 height 17
type input "Envelope"
click at [432, 514] on input "number" at bounding box center [479, 513] width 153 height 19
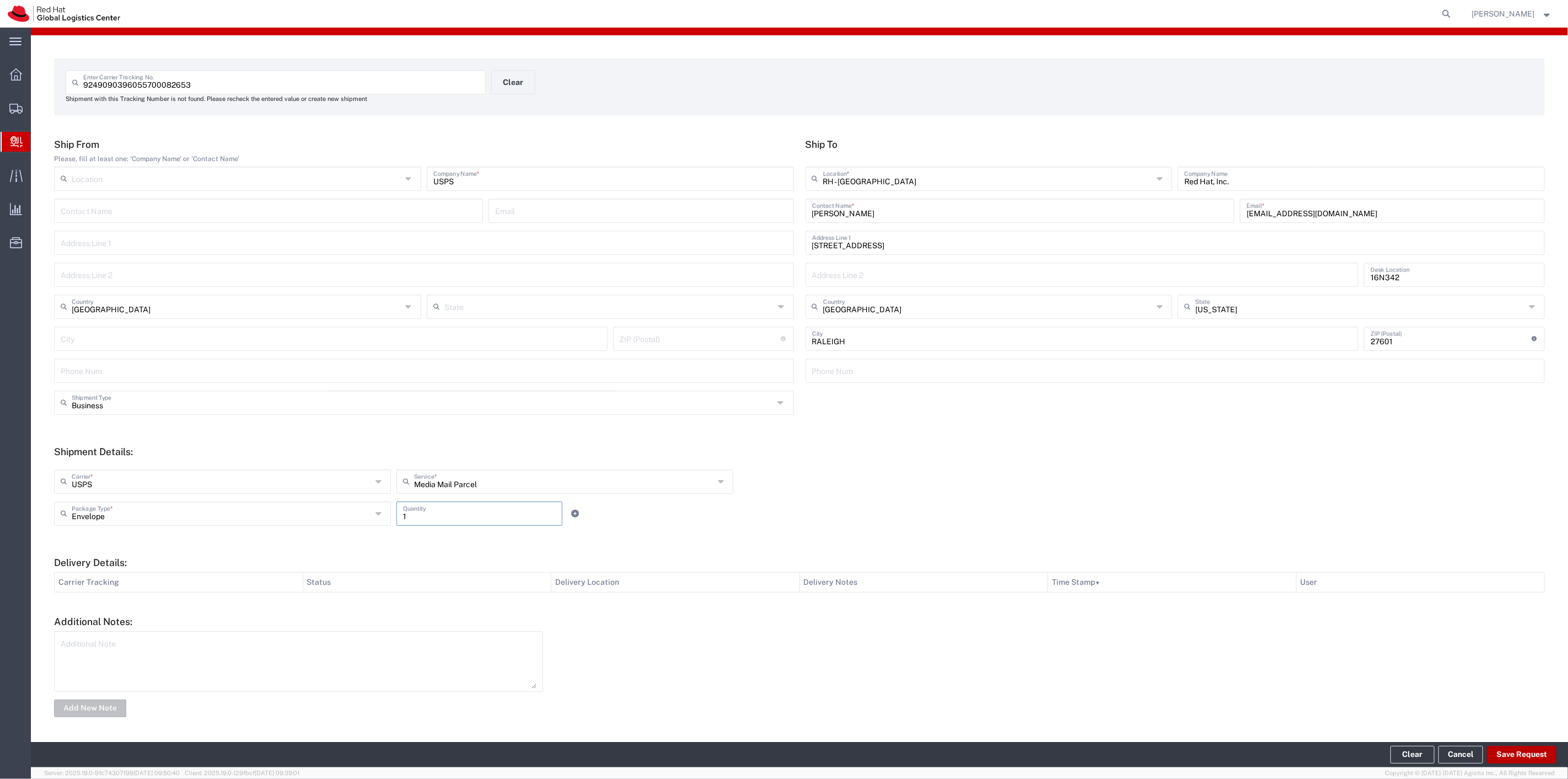
type input "1"
click at [1518, 755] on button "Save Request" at bounding box center [1522, 755] width 69 height 18
type input "[GEOGRAPHIC_DATA]"
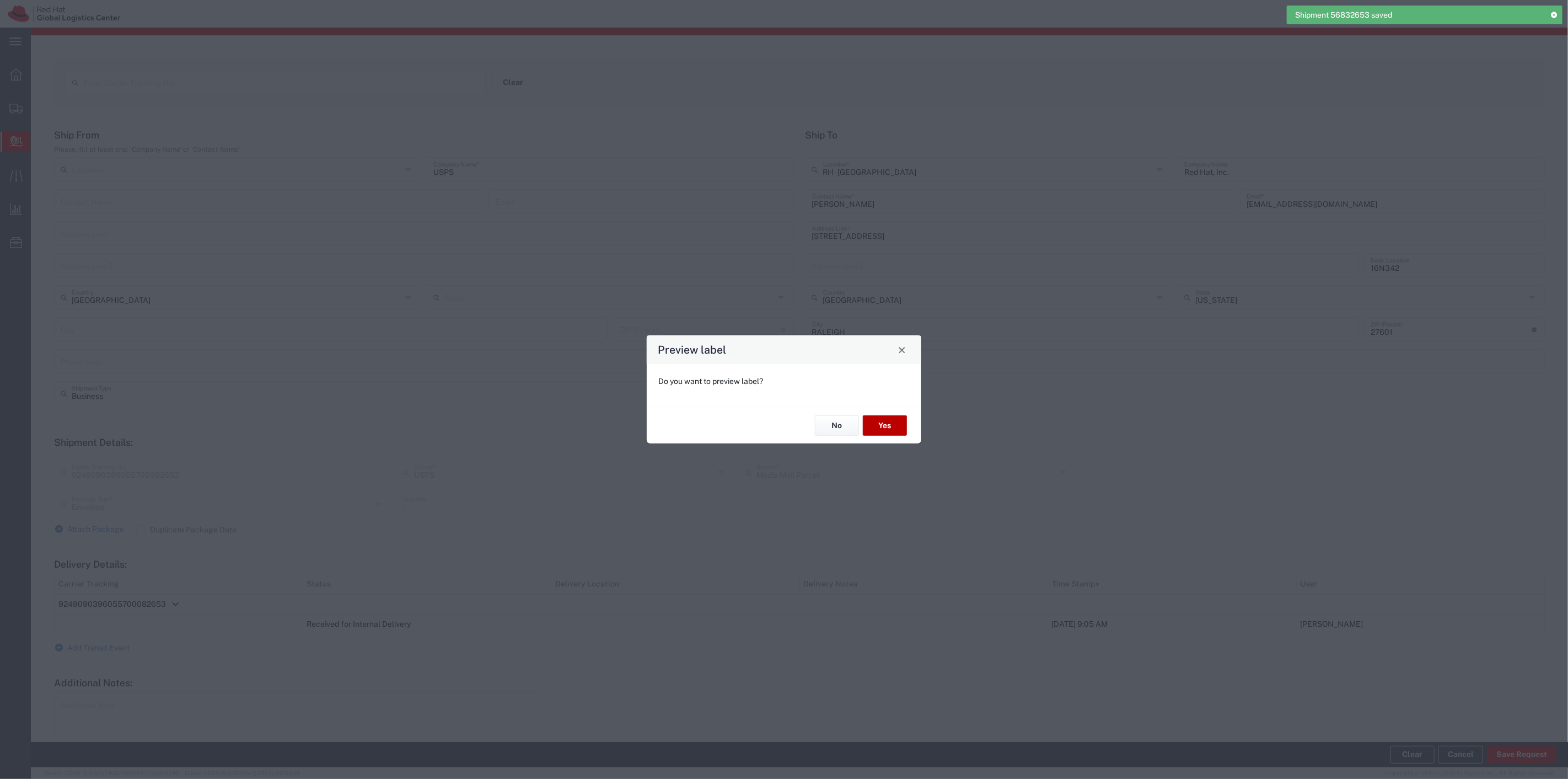
click at [890, 420] on button "Yes" at bounding box center [885, 426] width 44 height 21
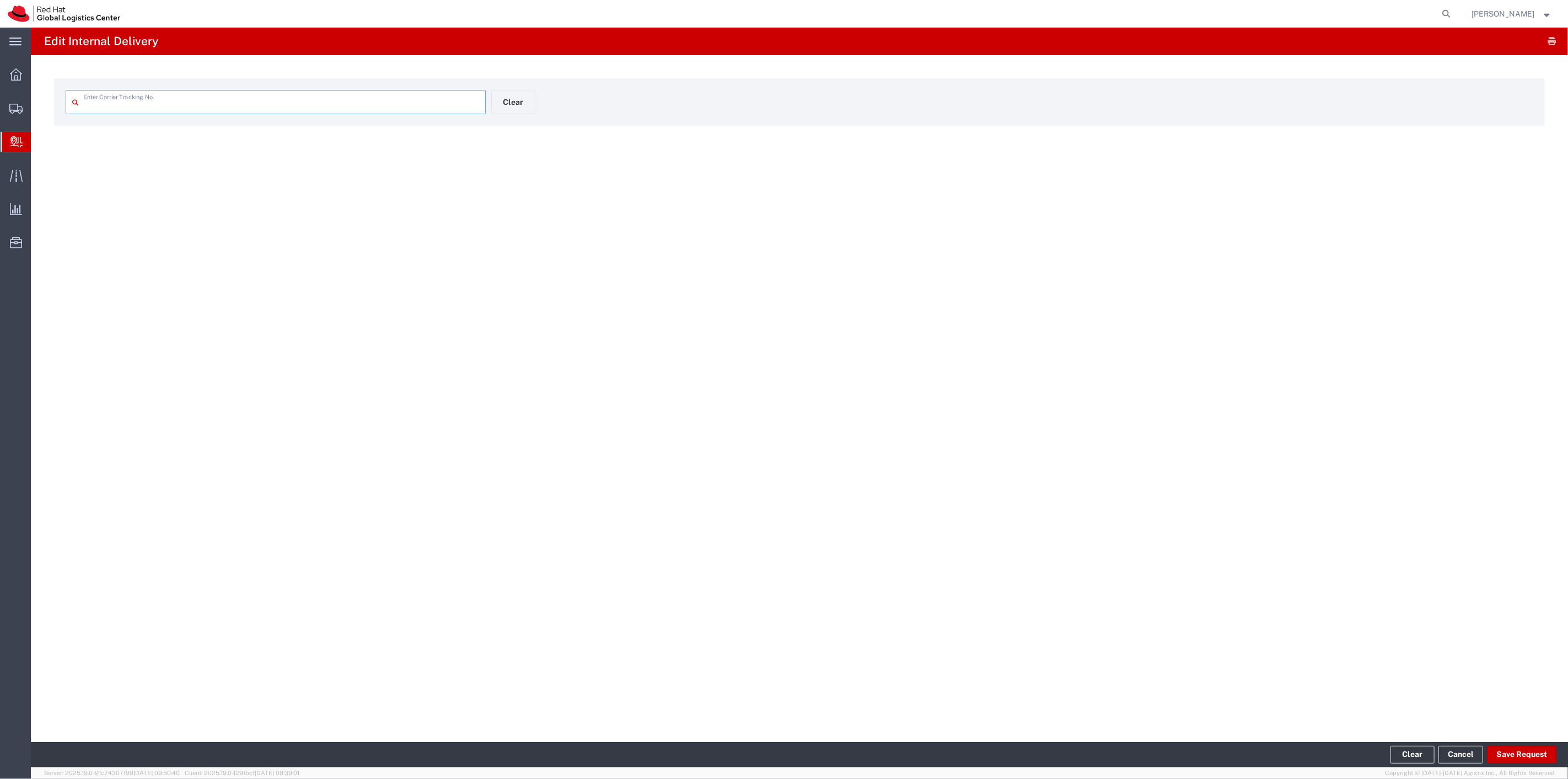
type input "9249090396055700082653"
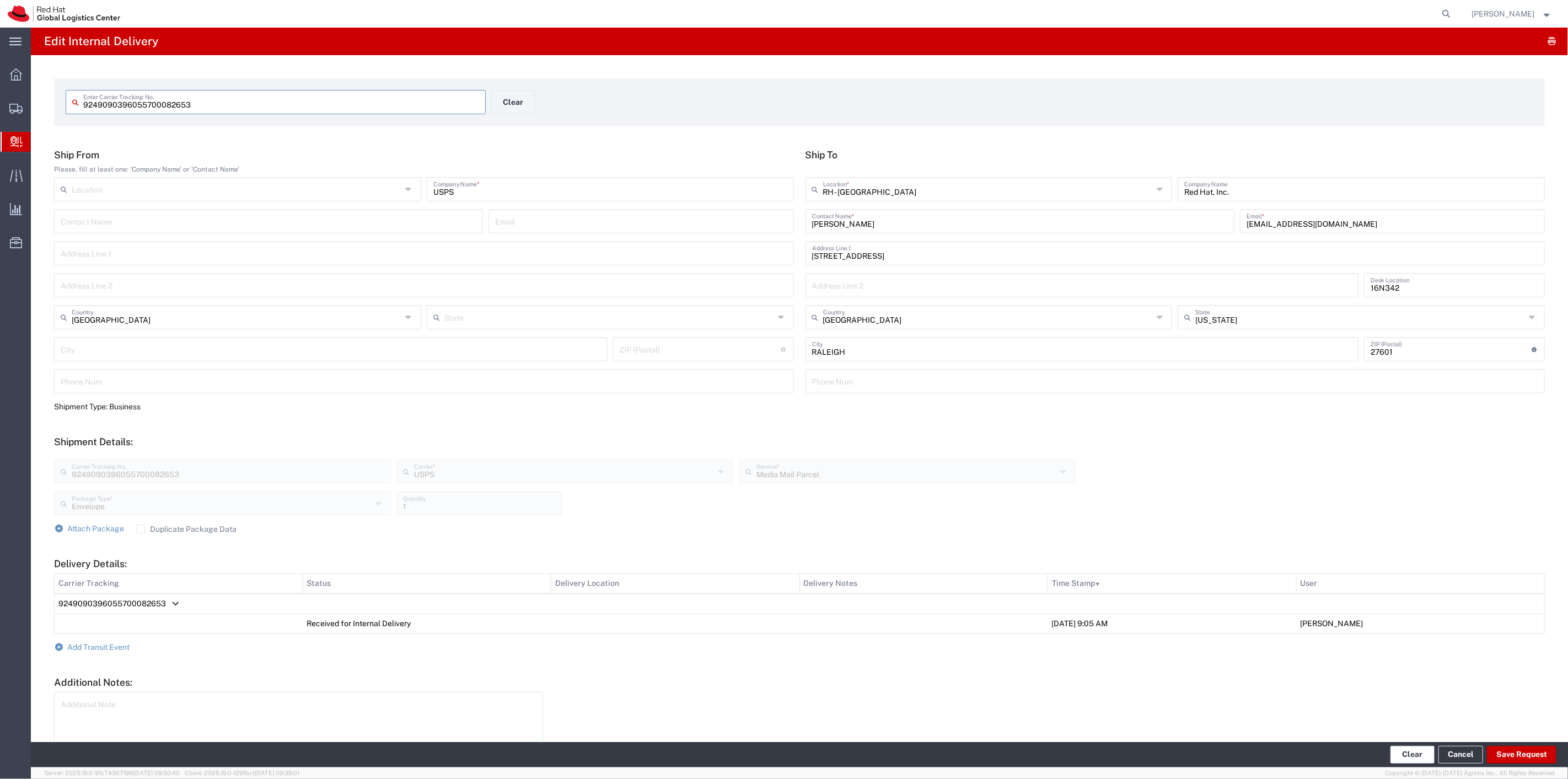
click at [1413, 758] on button "Clear" at bounding box center [1412, 755] width 44 height 18
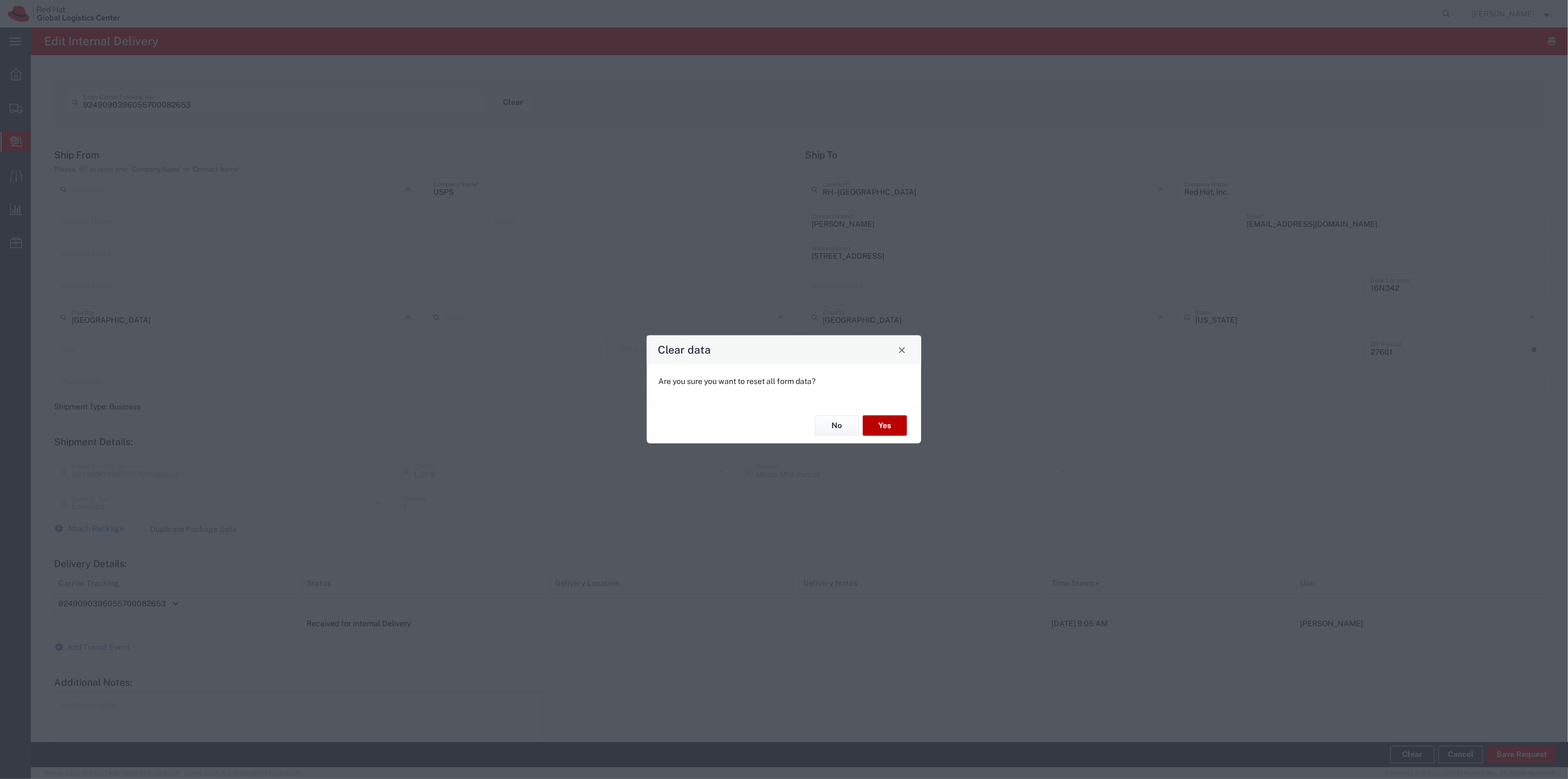
click at [891, 431] on button "Yes" at bounding box center [885, 426] width 44 height 21
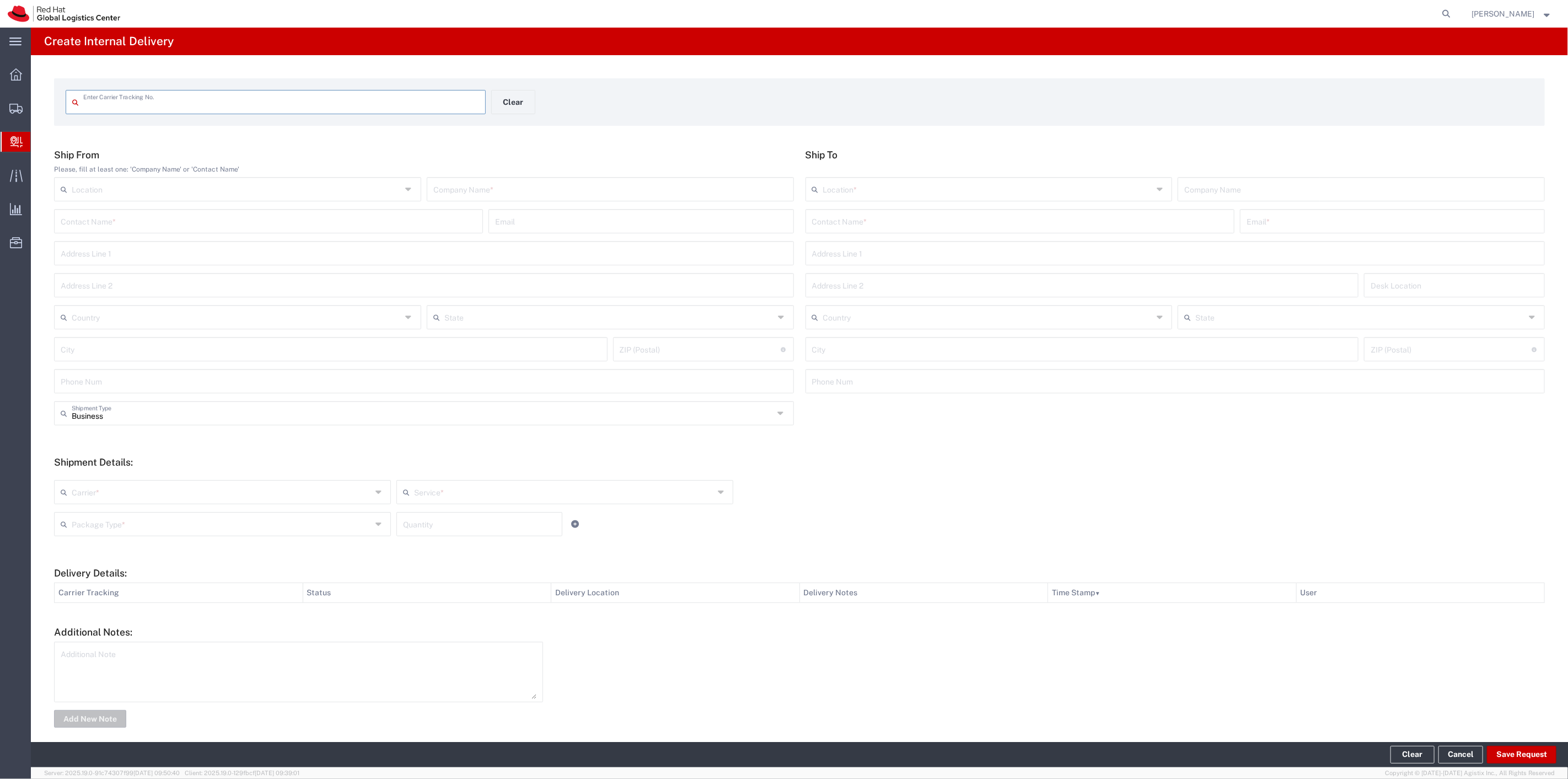
click at [196, 110] on input "text" at bounding box center [281, 101] width 396 height 19
type input "9434650899561033030758"
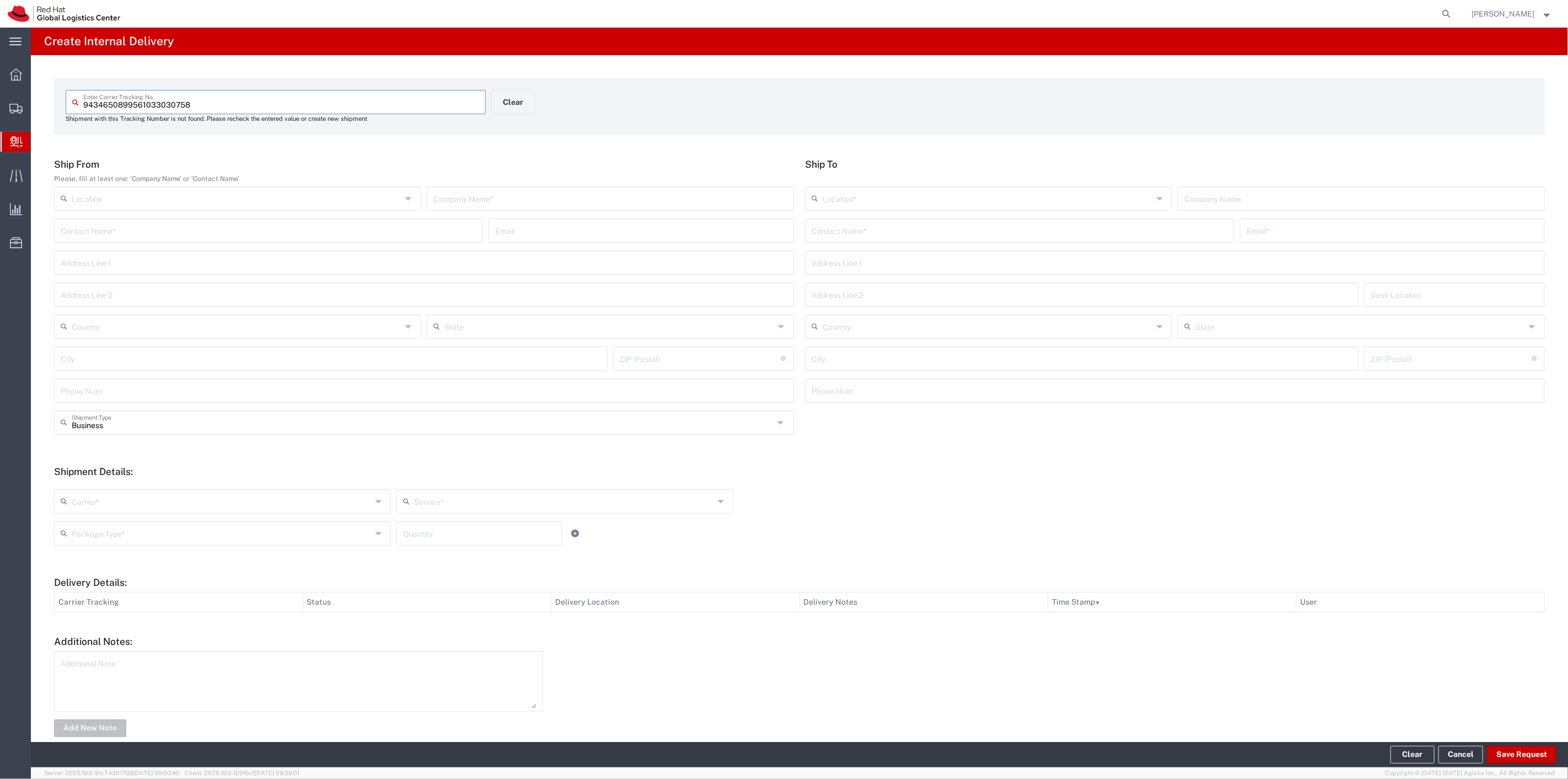
click at [465, 196] on input "text" at bounding box center [611, 198] width 354 height 19
type input "usps"
click at [151, 334] on input "text" at bounding box center [237, 326] width 330 height 19
click at [94, 384] on span "[GEOGRAPHIC_DATA]" at bounding box center [237, 386] width 363 height 17
type input "[GEOGRAPHIC_DATA]"
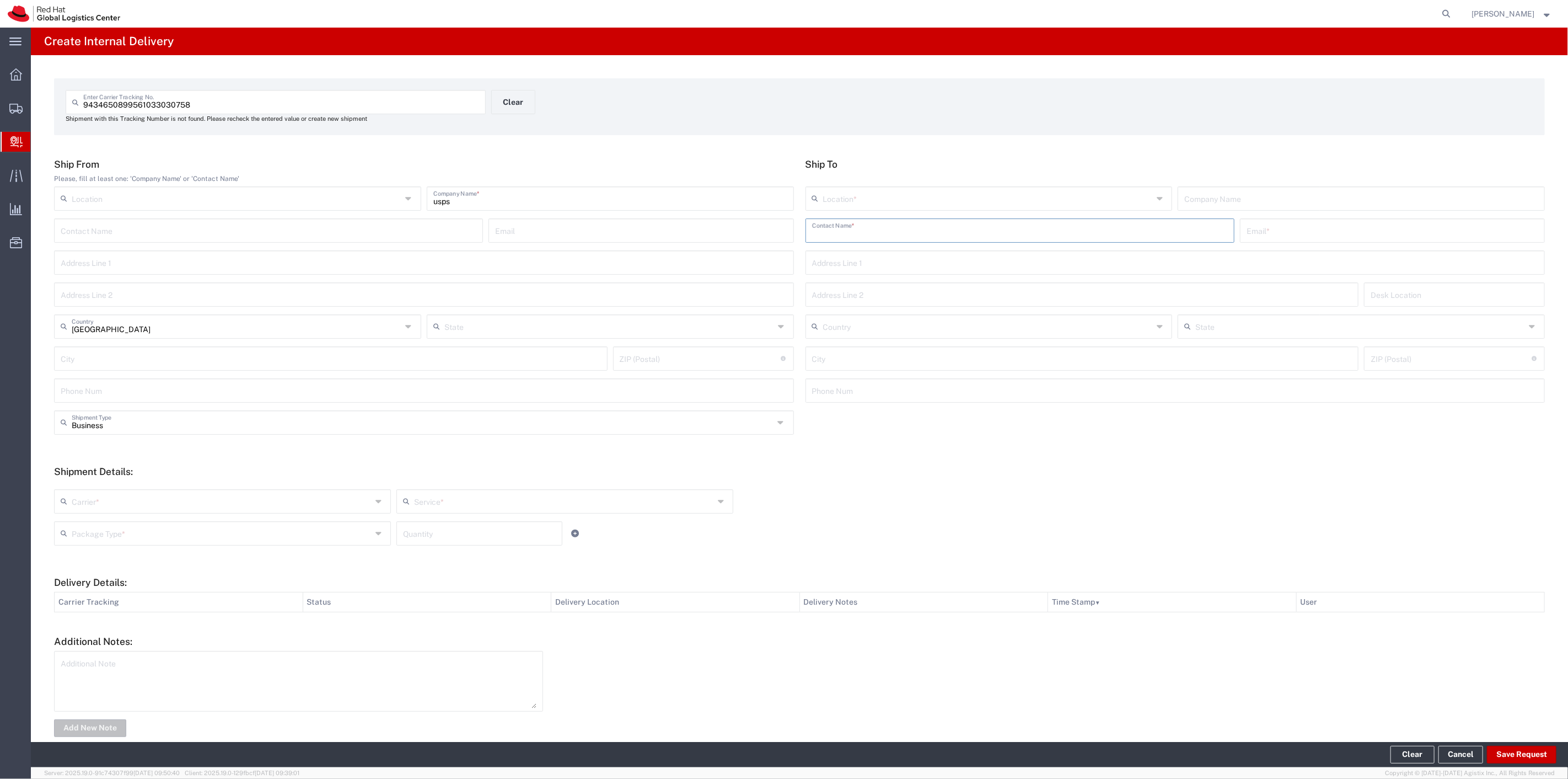
click at [855, 233] on input "text" at bounding box center [1020, 230] width 416 height 19
drag, startPoint x: 880, startPoint y: 228, endPoint x: 831, endPoint y: 234, distance: 49.4
click at [831, 234] on input "[PERSON_NAME]" at bounding box center [1020, 230] width 416 height 19
type input "[PERSON_NAME]"
click at [882, 261] on p "Red Hat, Inc. ([PERSON_NAME]), [EMAIL_ADDRESS][DOMAIN_NAME]" at bounding box center [1020, 257] width 415 height 14
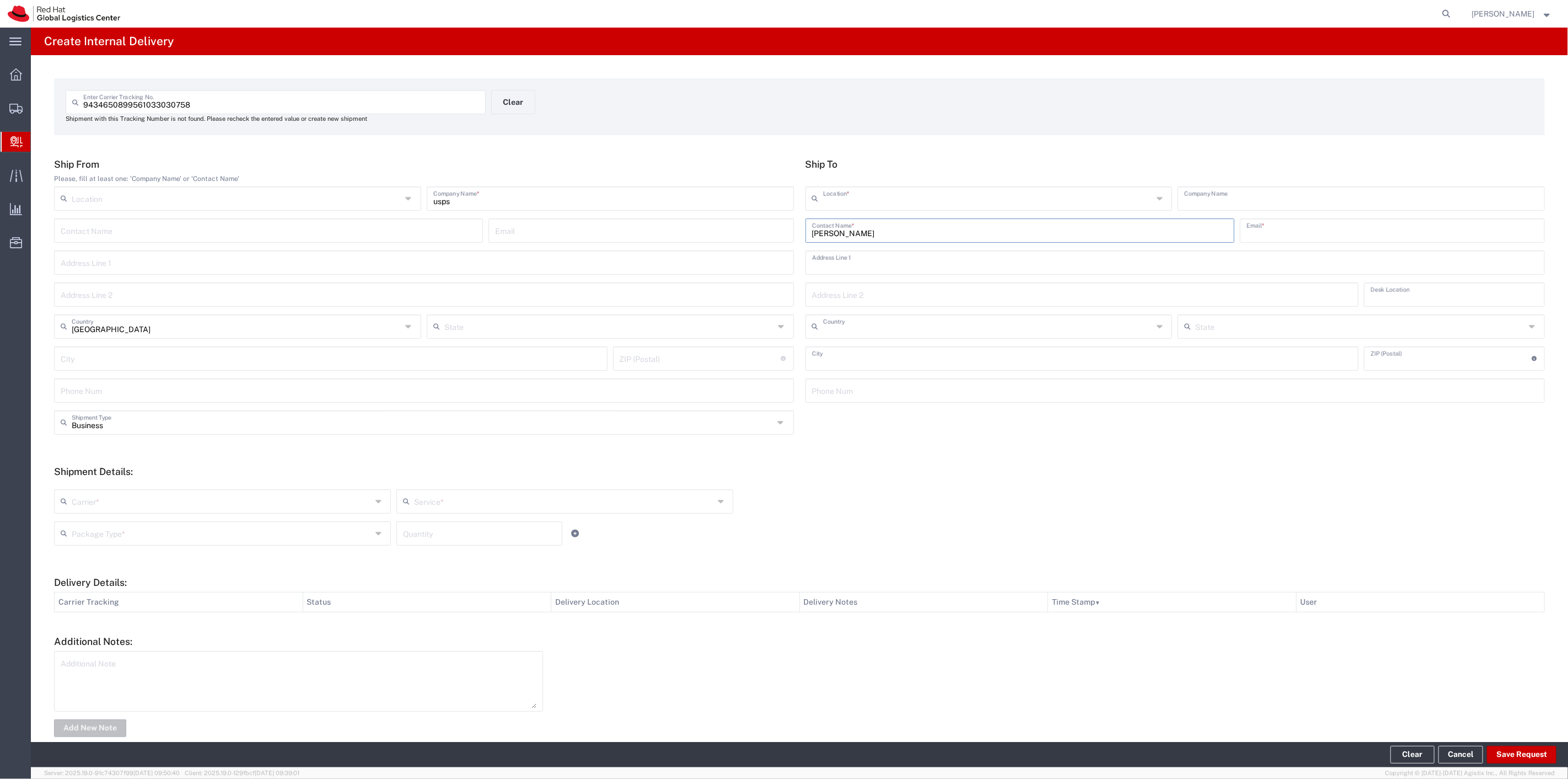
type input "RH - [GEOGRAPHIC_DATA]"
type input "Red Hat, Inc."
type input "[PERSON_NAME]"
type input "[EMAIL_ADDRESS][DOMAIN_NAME]"
type input "[STREET_ADDRESS]"
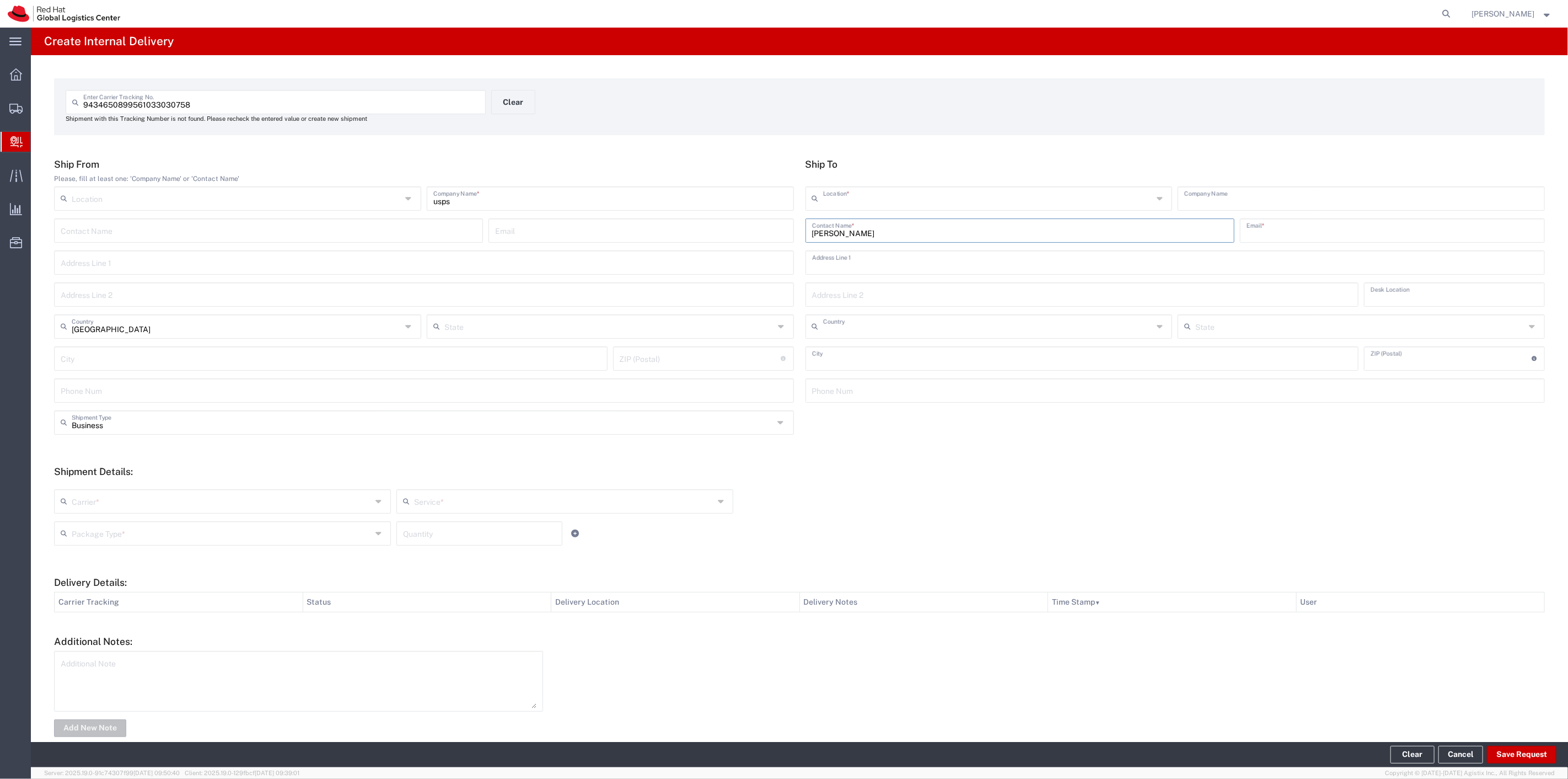
type input "FLEX"
type input "[GEOGRAPHIC_DATA]"
type input "RALEIGH"
type input "27601"
type input "[US_STATE]"
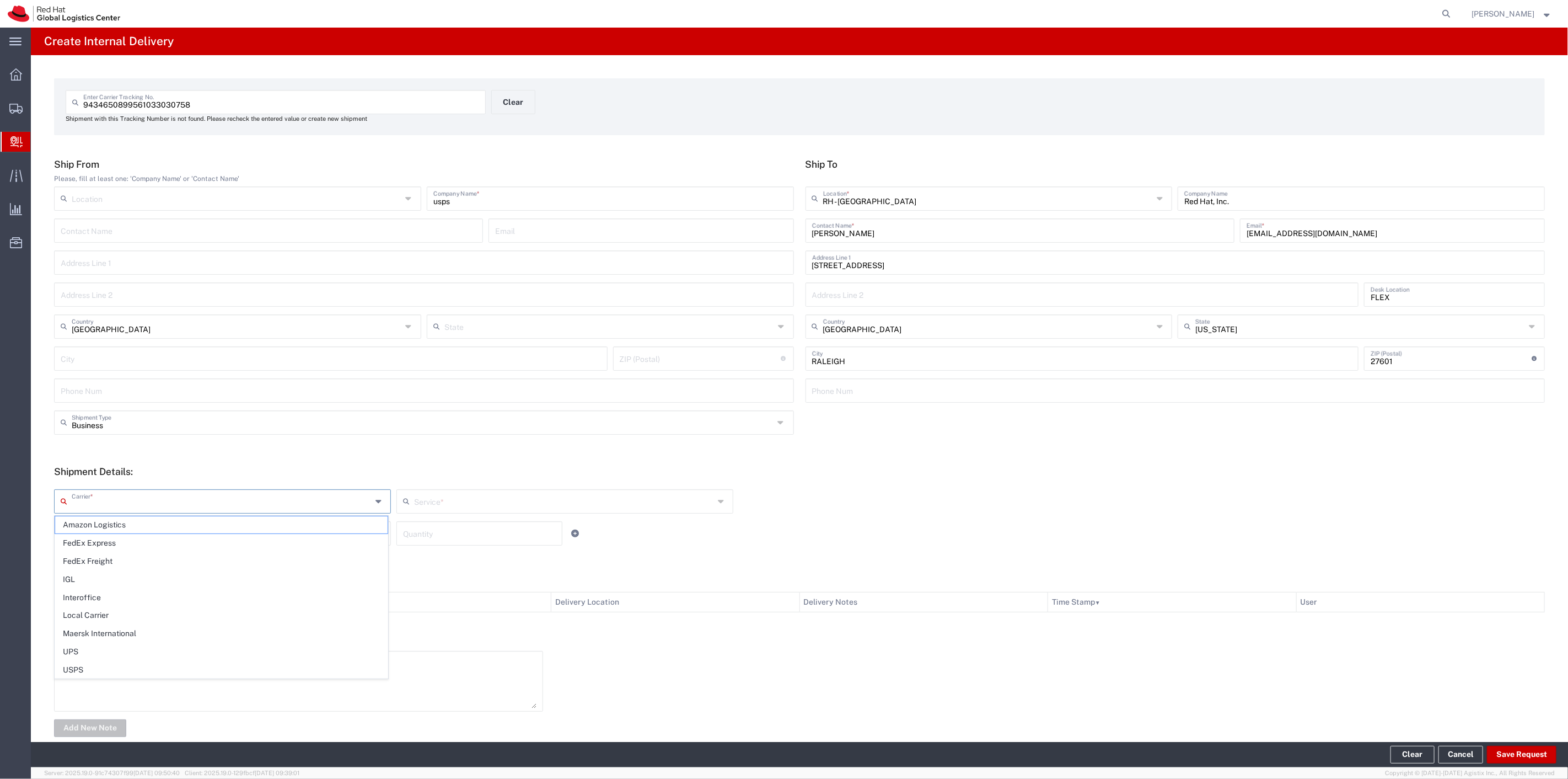
click at [139, 498] on input "text" at bounding box center [222, 501] width 300 height 19
click at [148, 517] on span "USPS" at bounding box center [222, 525] width 332 height 17
type input "USPS"
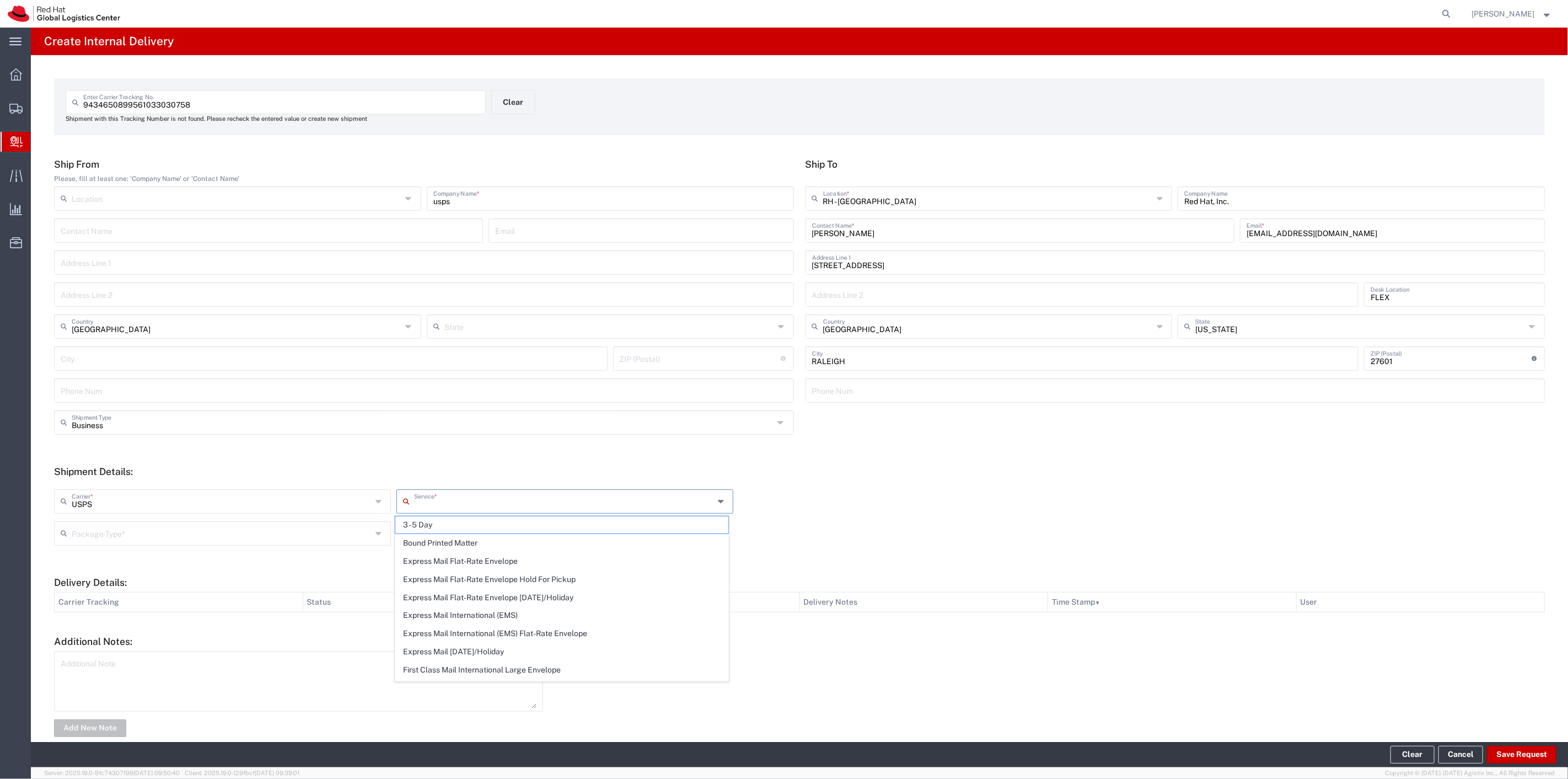
click at [453, 499] on input "text" at bounding box center [564, 501] width 300 height 19
type input "ground"
click at [450, 524] on span "Ground" at bounding box center [561, 525] width 332 height 17
type input "Ground"
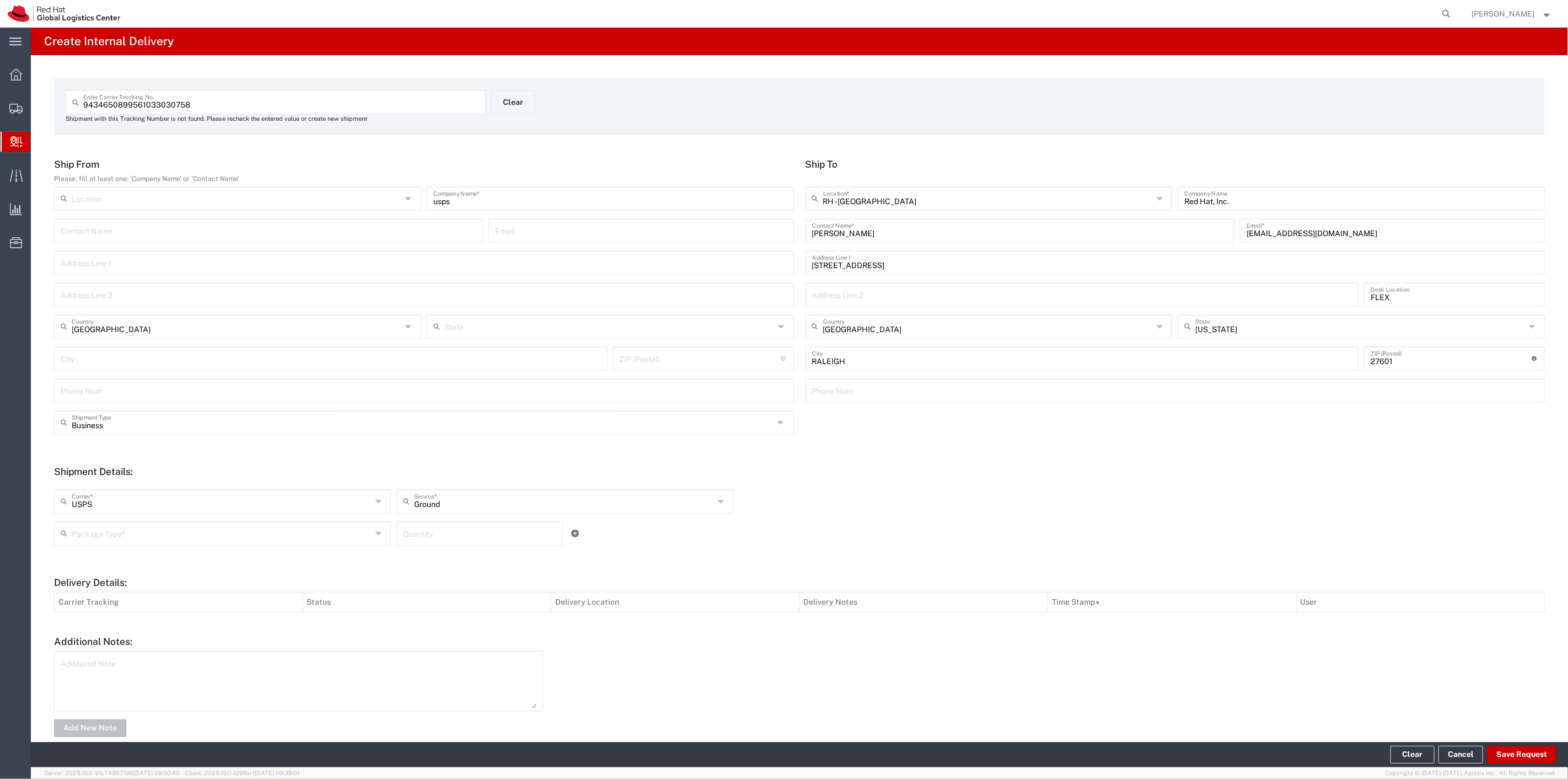
click at [106, 537] on input "text" at bounding box center [222, 533] width 300 height 19
click at [85, 624] on span "Your Packaging" at bounding box center [222, 629] width 332 height 17
type input "Your Packaging"
click at [434, 531] on input "number" at bounding box center [479, 533] width 153 height 19
type input "1"
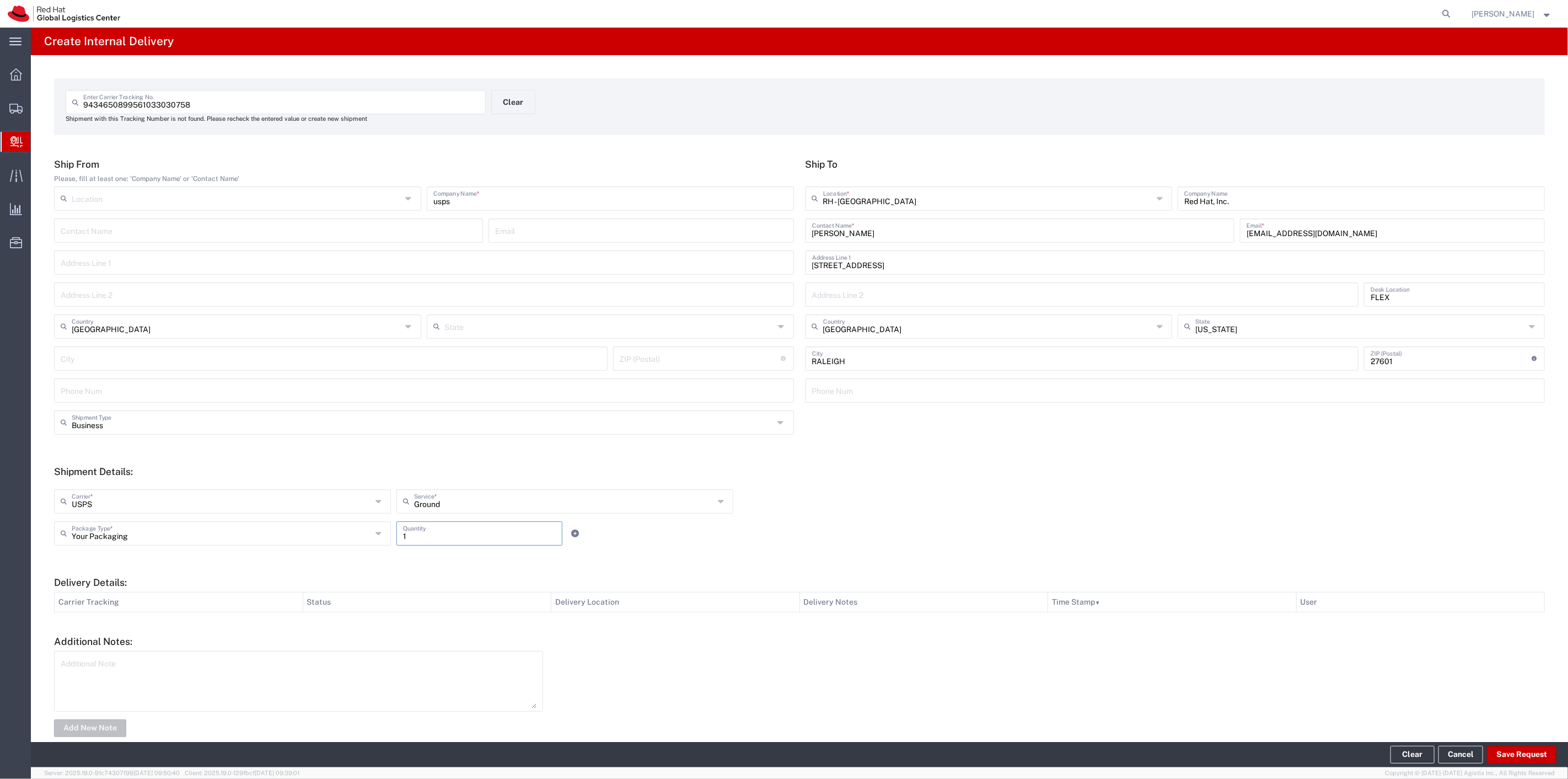
click at [455, 556] on form "Ship From Please, fill at least one: 'Company Name' or 'Contact Name' Location …" at bounding box center [799, 449] width 1491 height 581
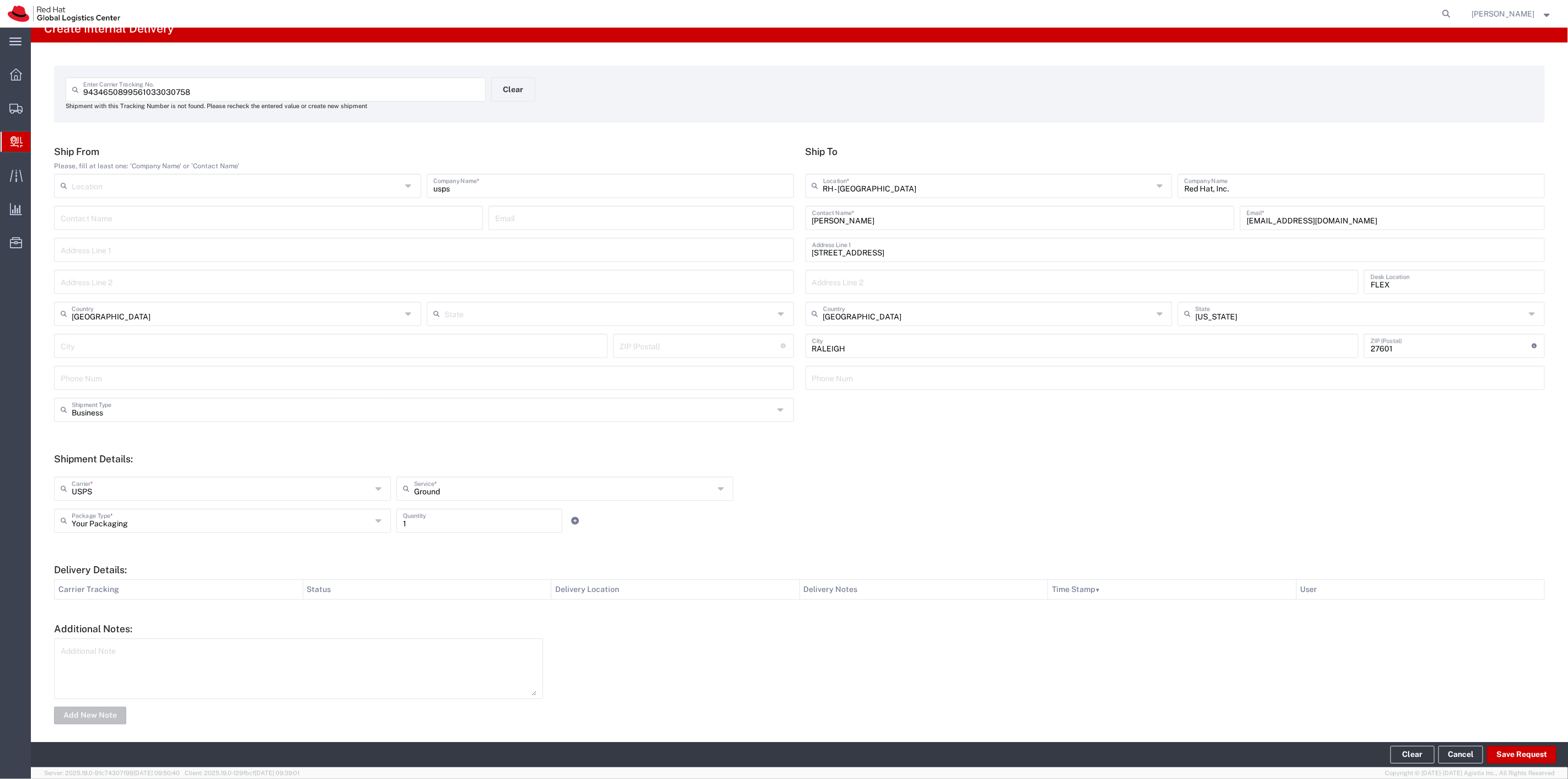
scroll to position [20, 0]
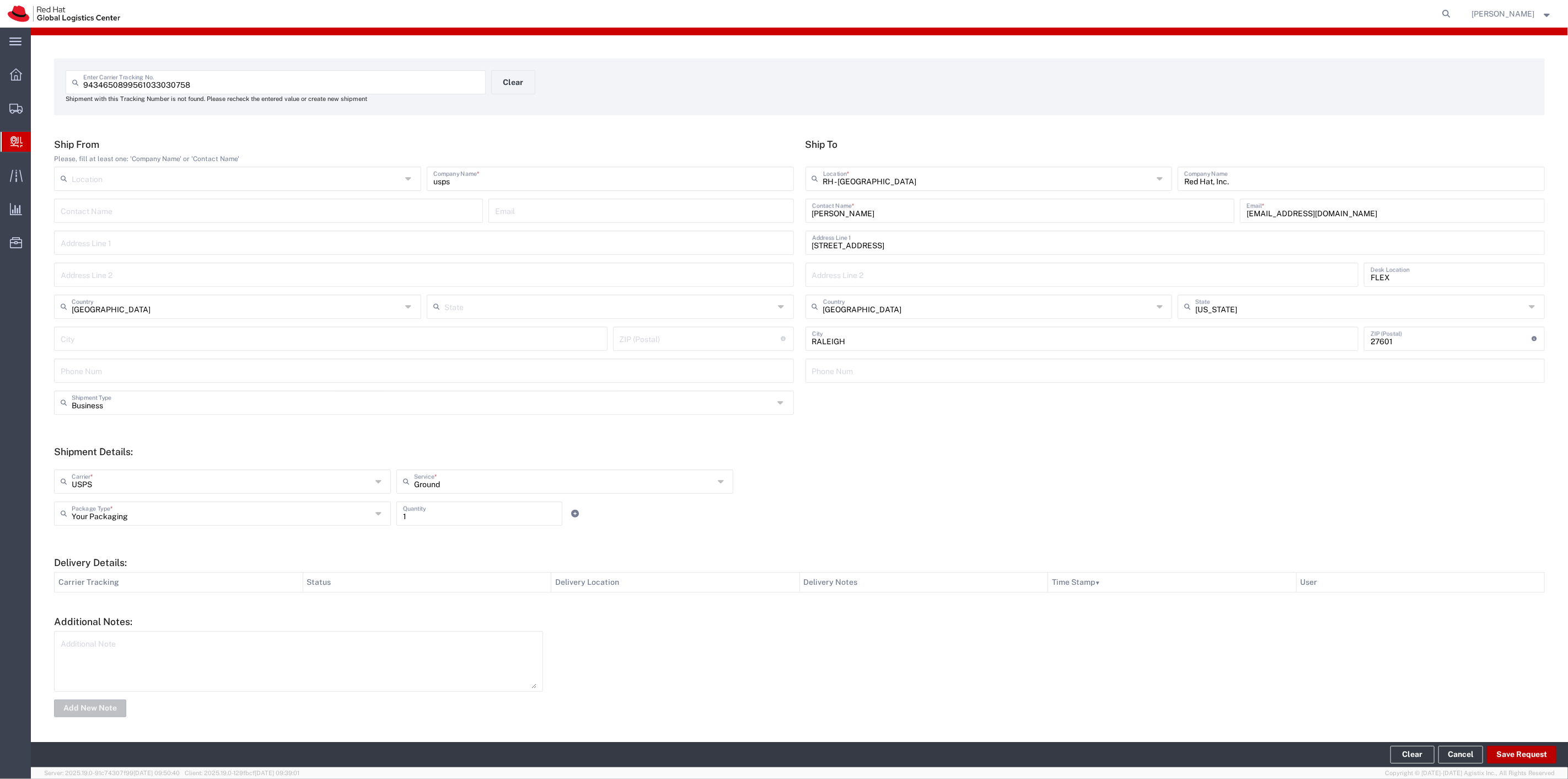
click at [1542, 756] on button "Save Request" at bounding box center [1522, 755] width 69 height 18
type input "[GEOGRAPHIC_DATA]"
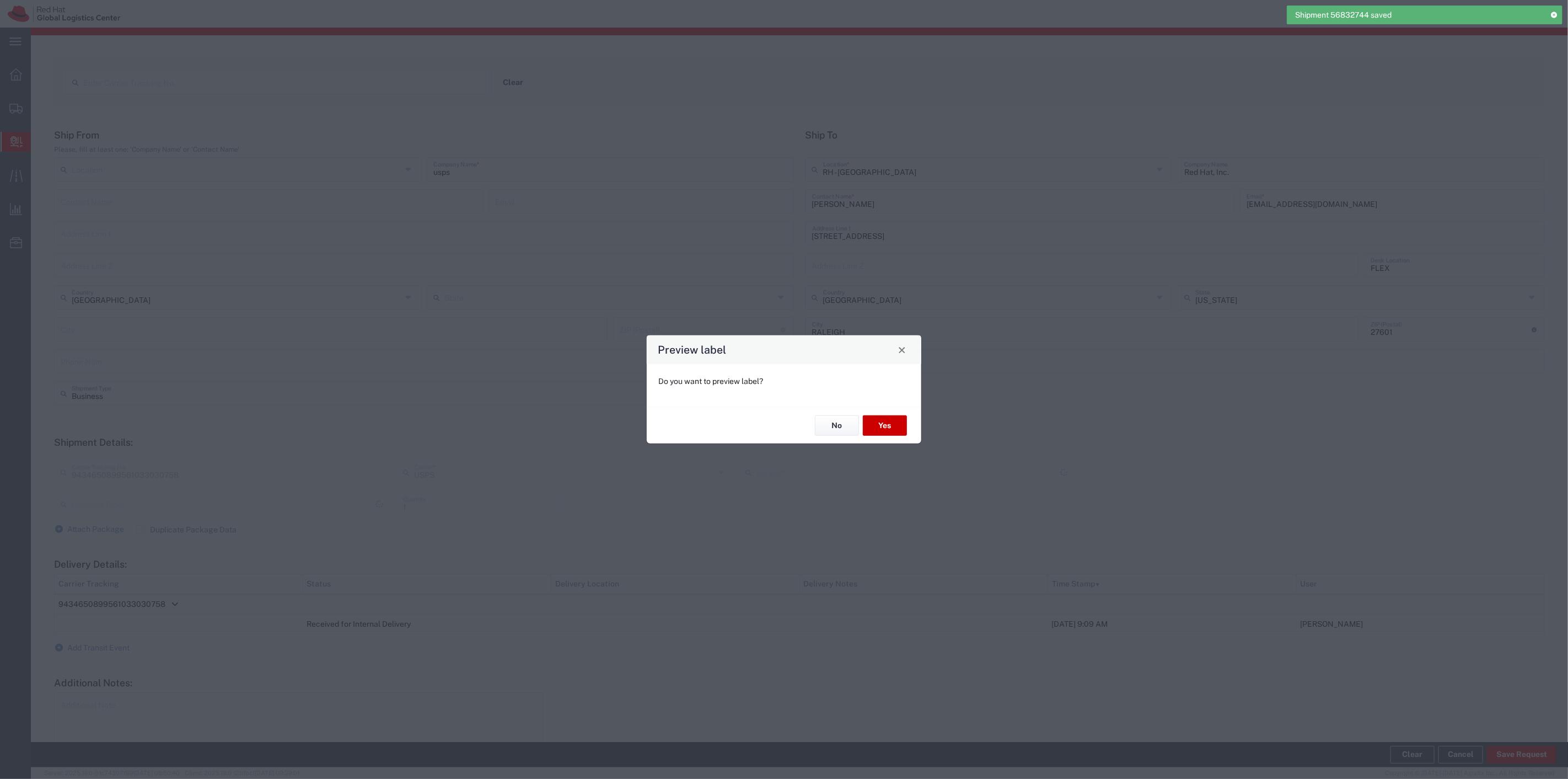
type input "Ground"
type input "Your Packaging"
click at [890, 425] on button "Yes" at bounding box center [885, 426] width 44 height 21
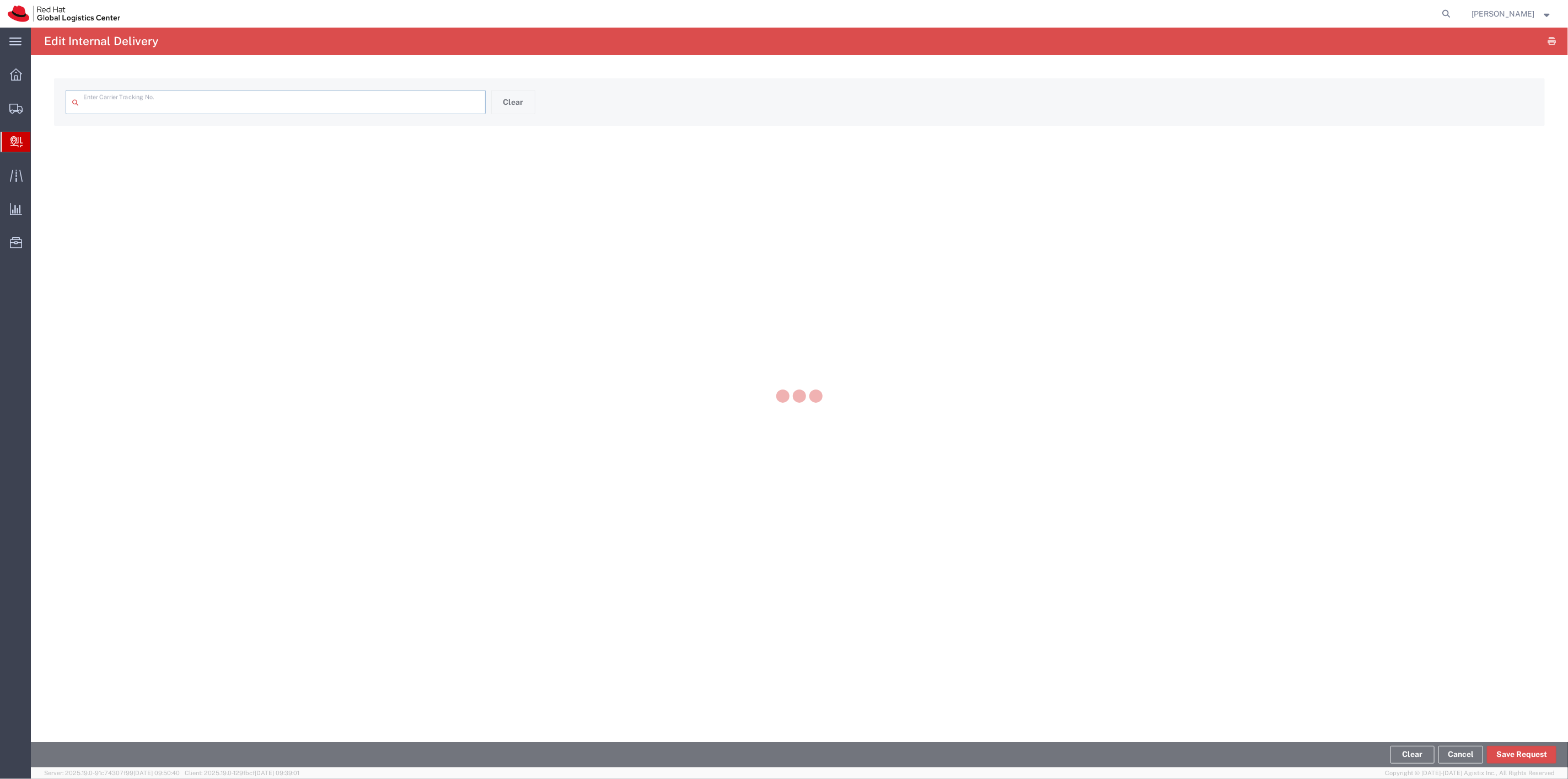
type input "9434650899561033030758"
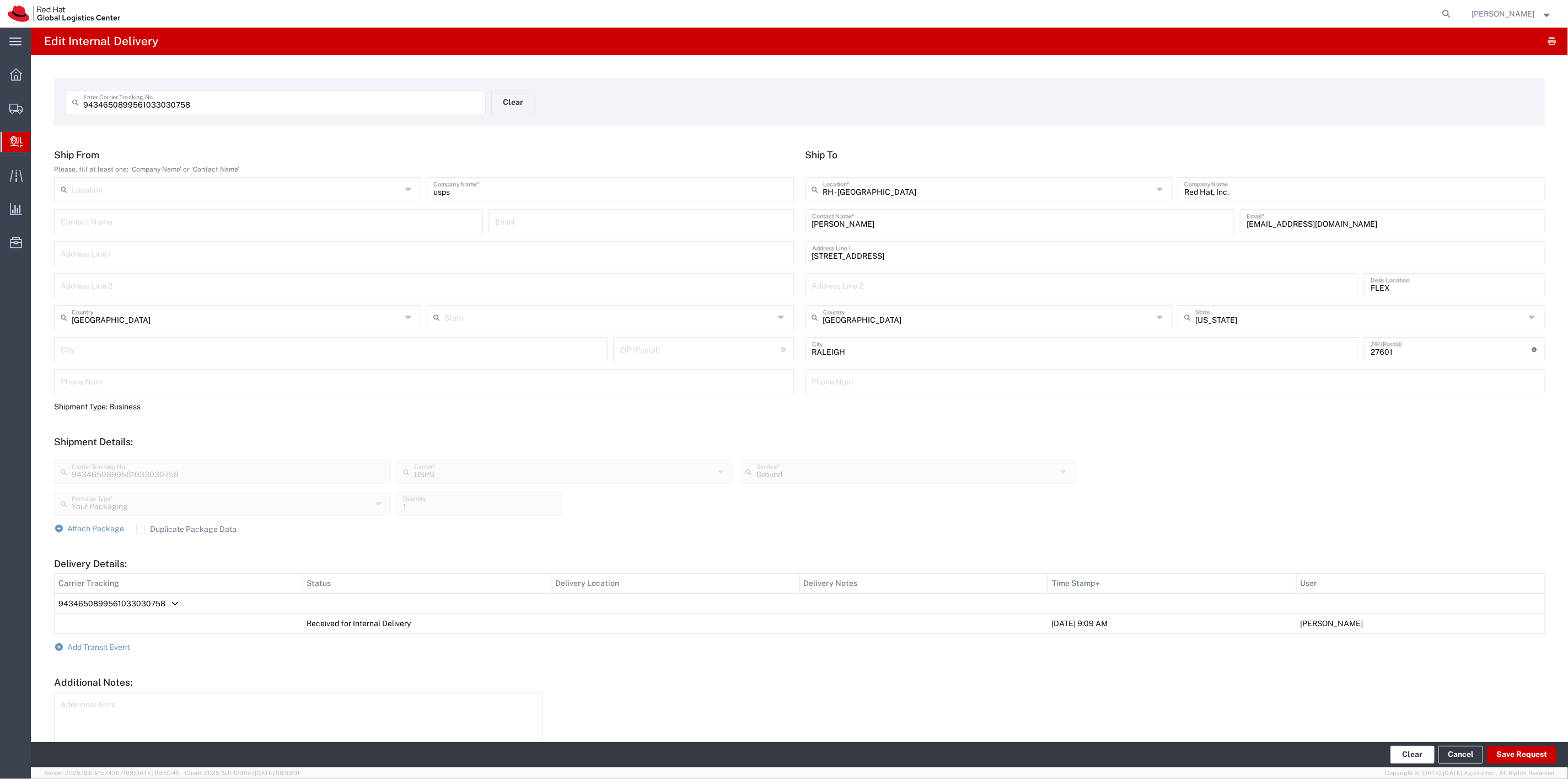
click at [1414, 754] on button "Clear" at bounding box center [1412, 755] width 44 height 18
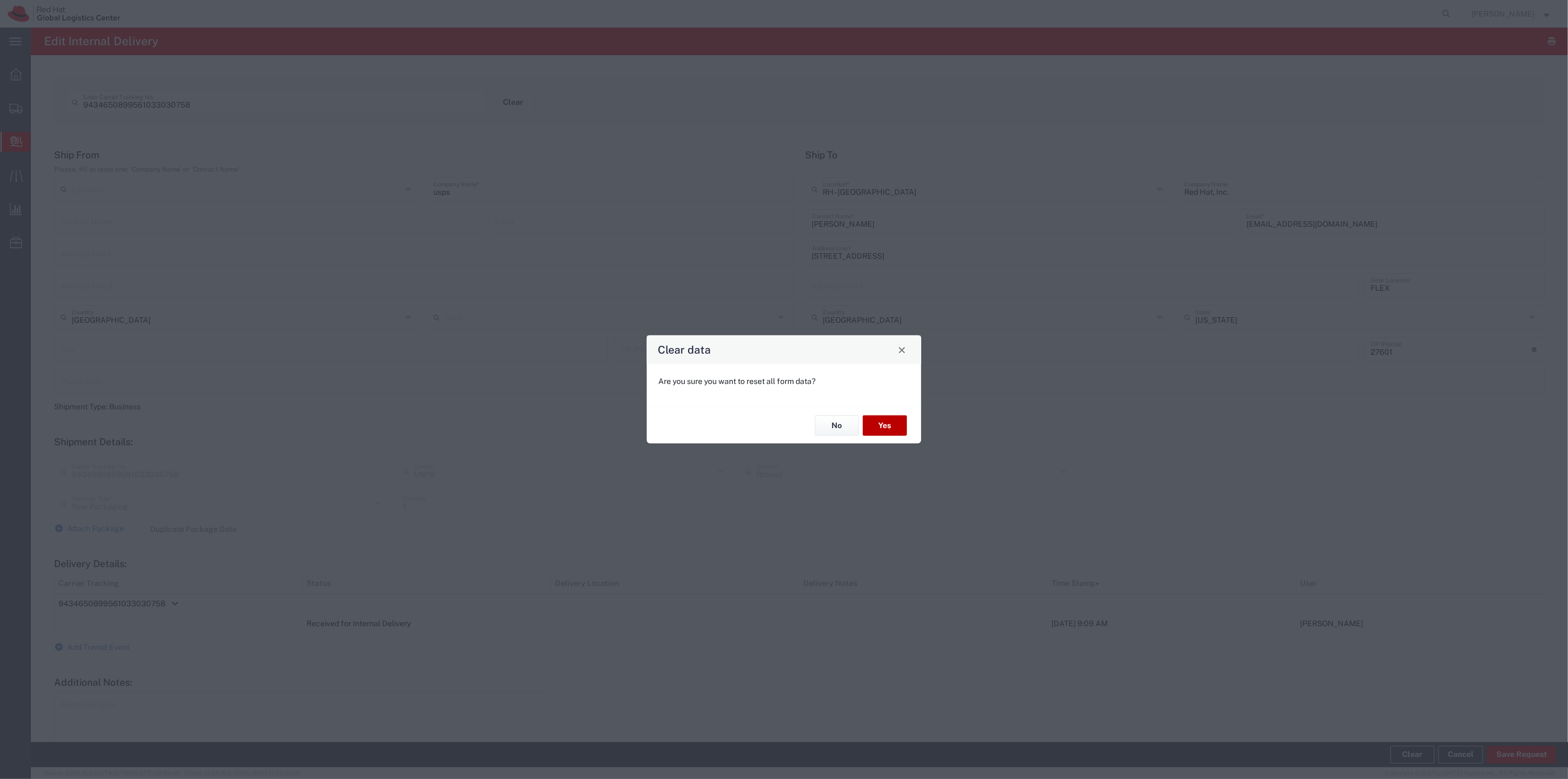
click at [894, 428] on button "Yes" at bounding box center [885, 426] width 44 height 21
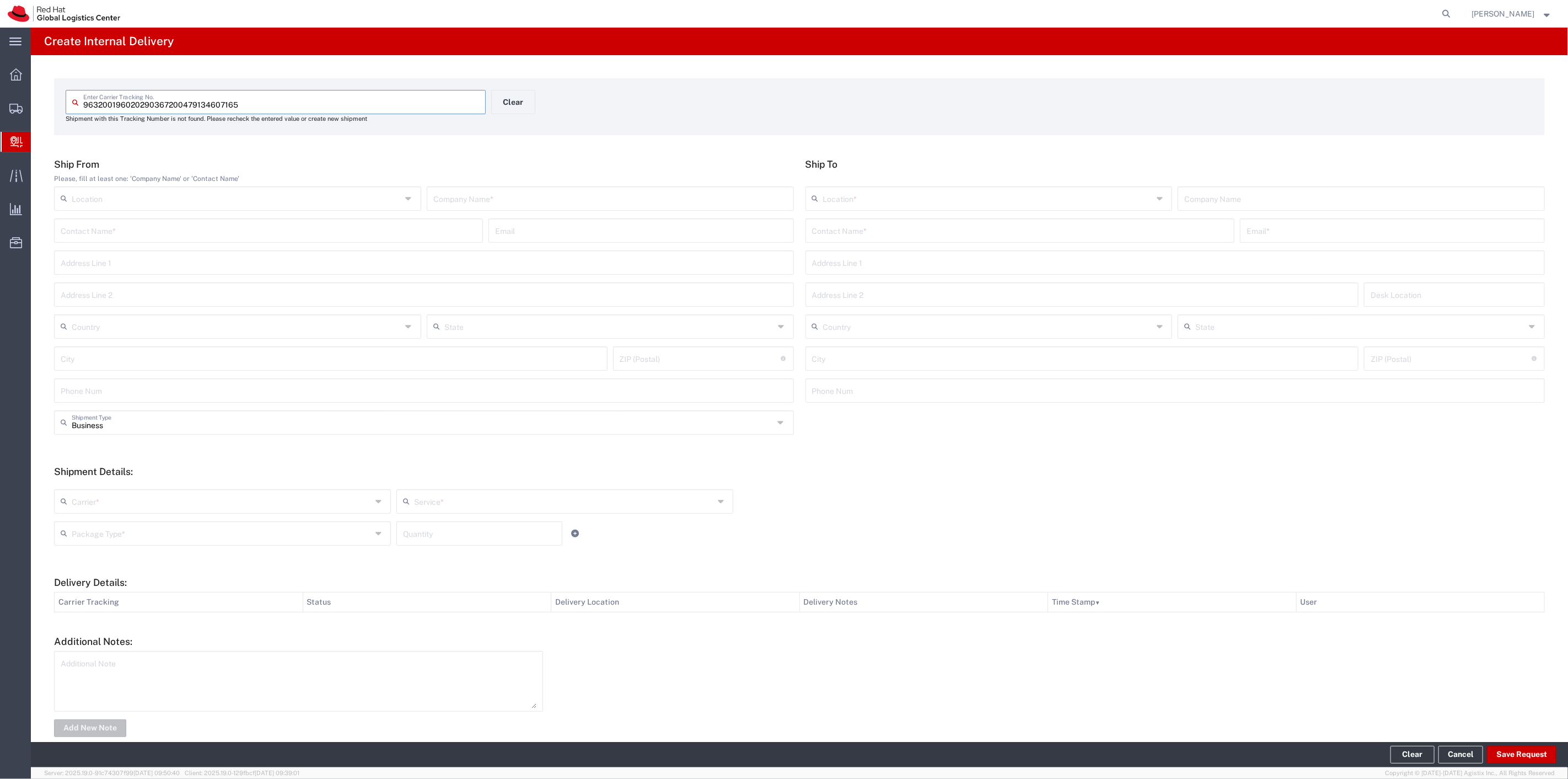
drag, startPoint x: 125, startPoint y: 100, endPoint x: 164, endPoint y: 102, distance: 39.1
click at [164, 102] on input "963200196020290367200479134607165" at bounding box center [281, 101] width 396 height 19
click at [88, 102] on input "9632001960202903767200479134607165" at bounding box center [281, 101] width 396 height 19
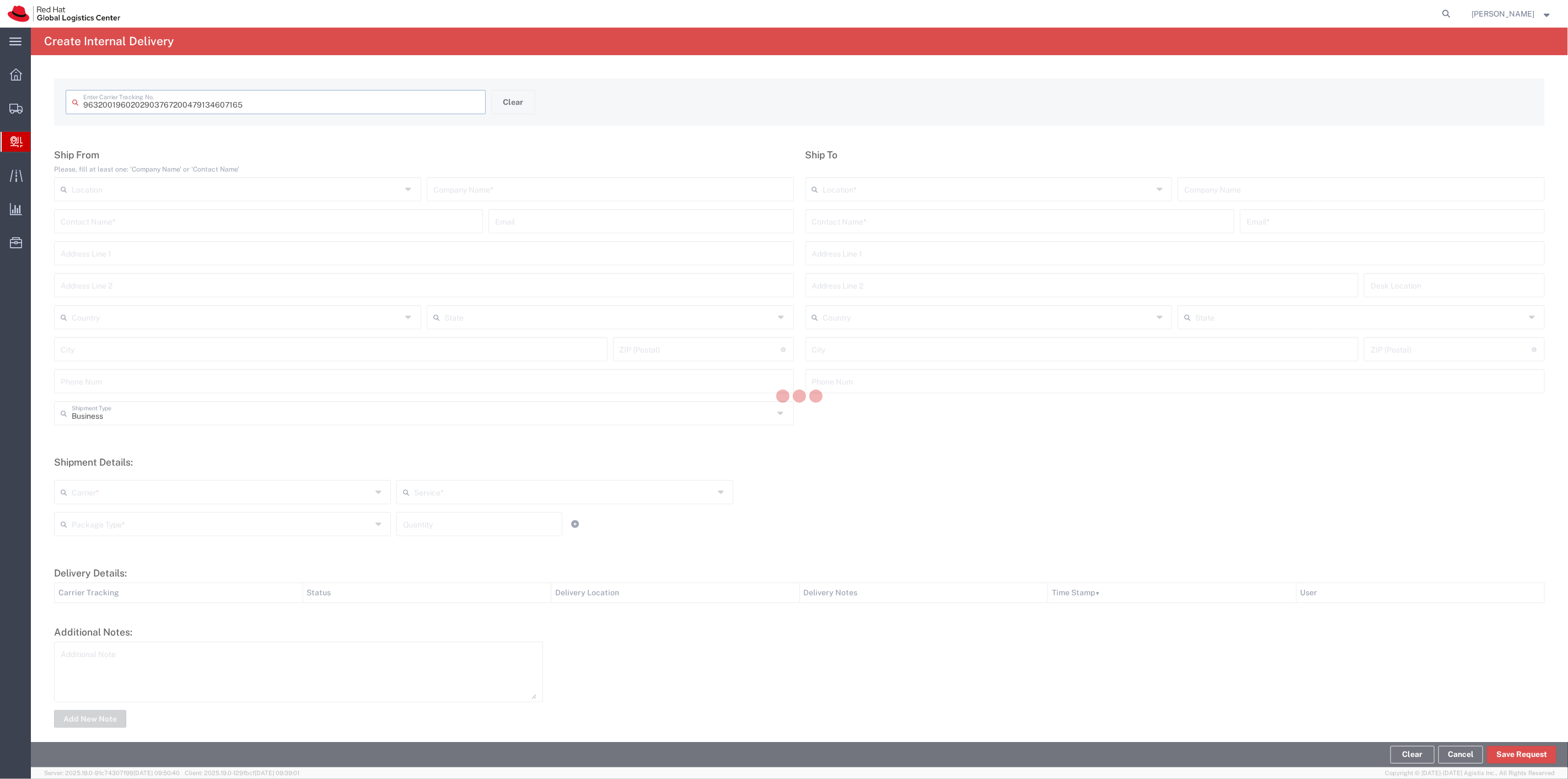
type input "479134607165"
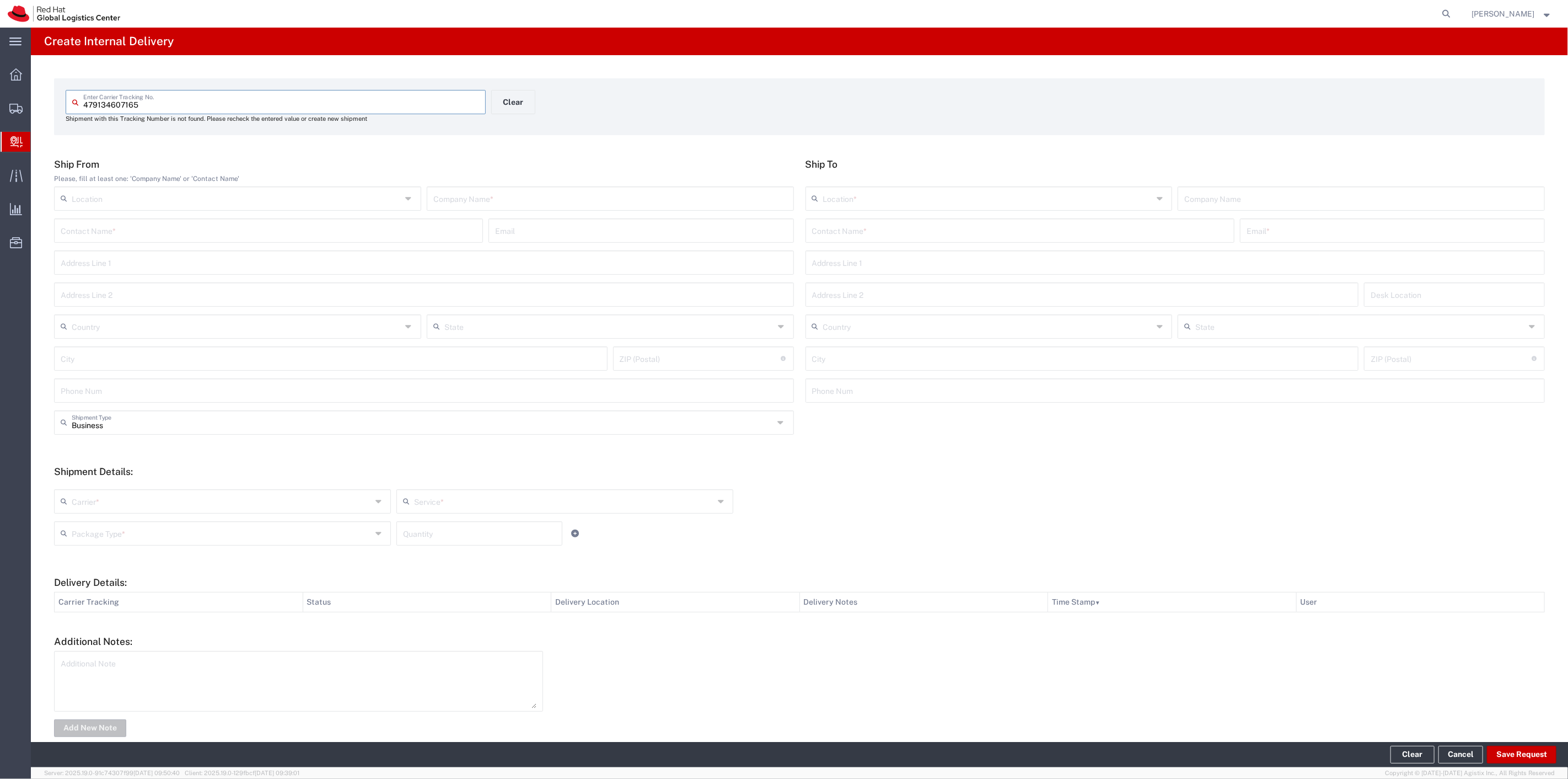
click at [567, 202] on input "text" at bounding box center [611, 198] width 354 height 19
type input "fedex"
click at [134, 325] on input "text" at bounding box center [237, 326] width 330 height 19
click at [96, 415] on span "[GEOGRAPHIC_DATA]" at bounding box center [237, 423] width 363 height 17
type input "[GEOGRAPHIC_DATA]"
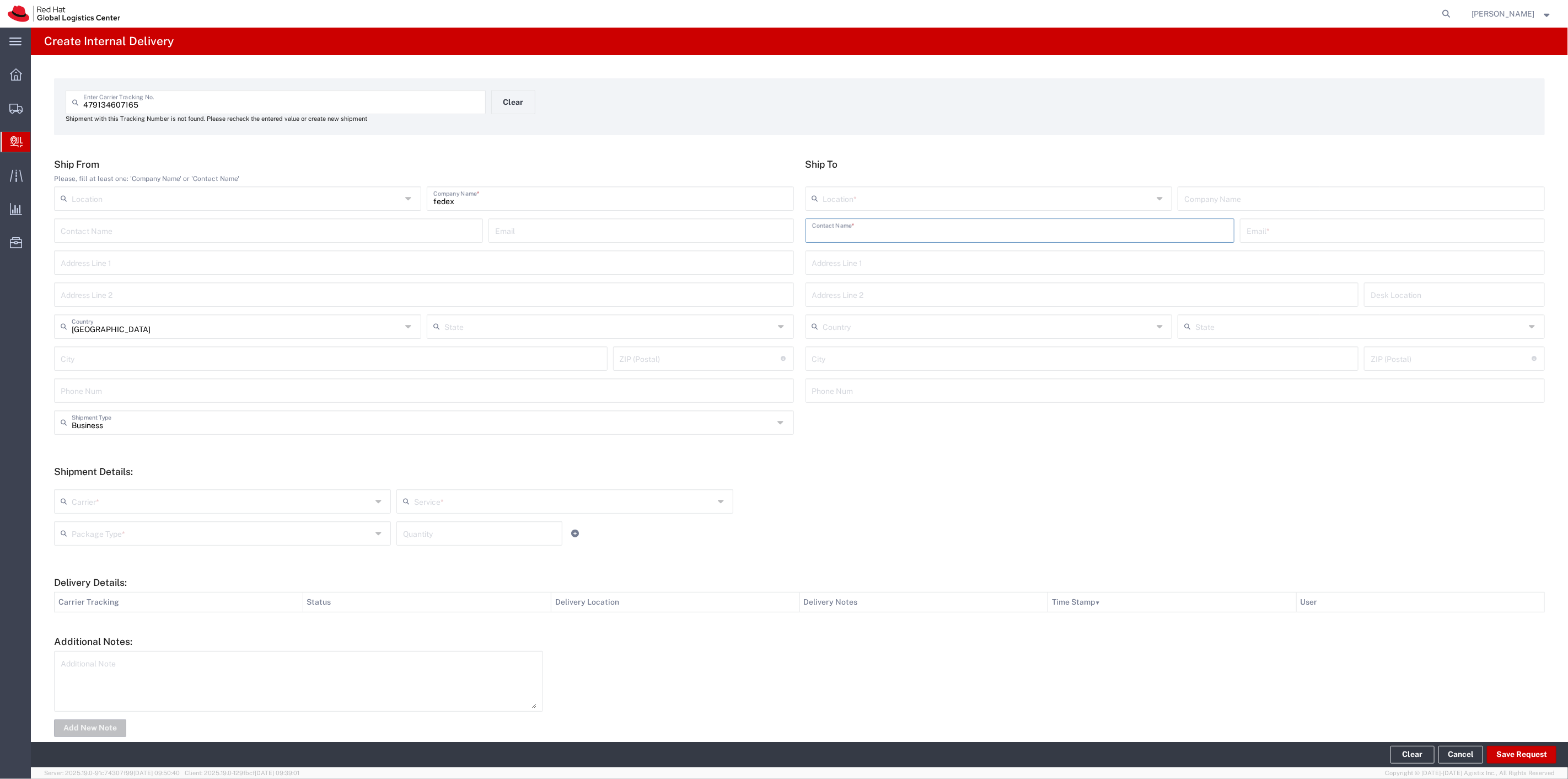
click at [870, 230] on input "text" at bounding box center [1020, 230] width 416 height 19
type input "spectrum properties"
click at [859, 202] on input "text" at bounding box center [988, 198] width 330 height 19
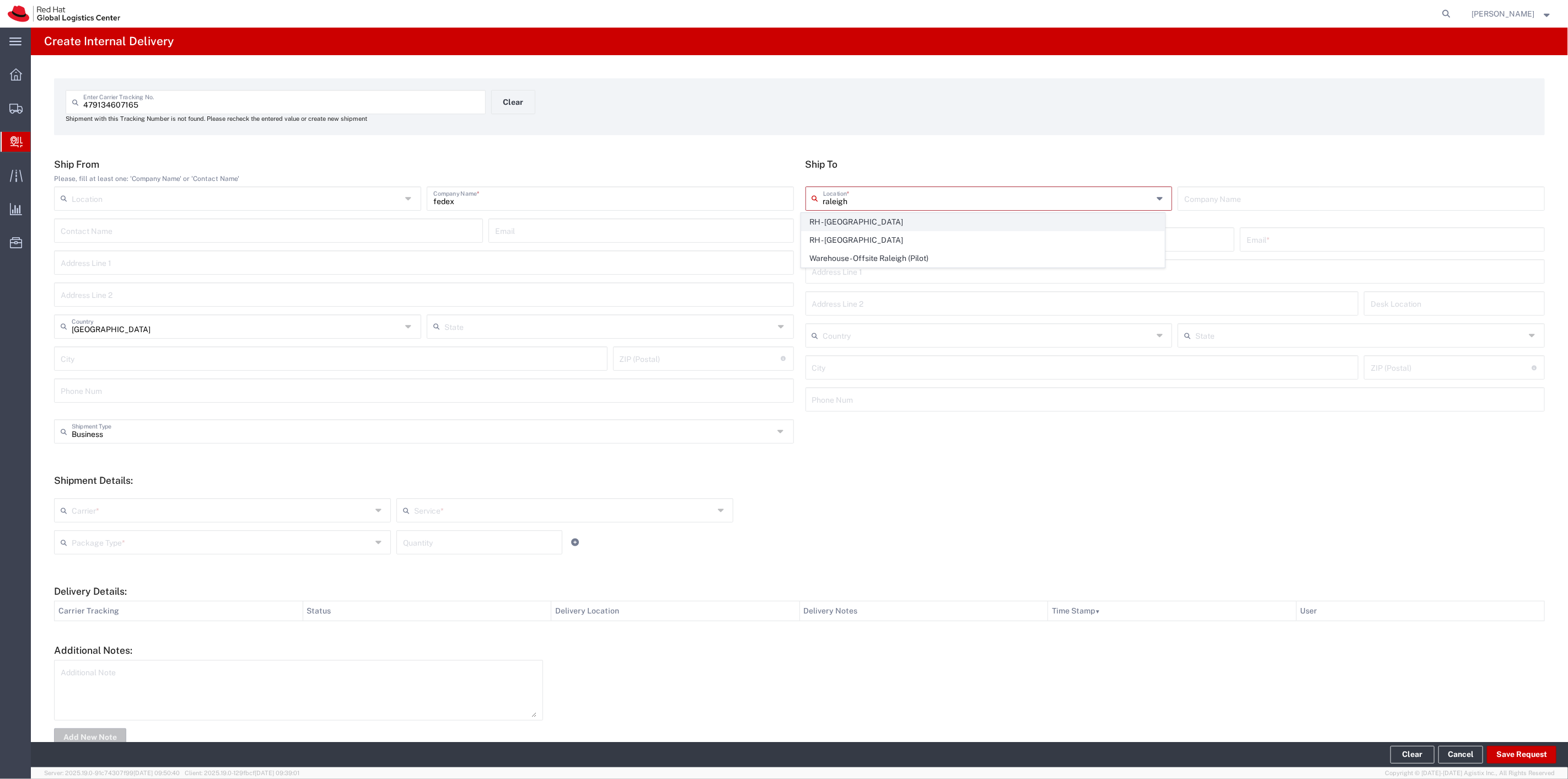
click at [856, 219] on span "RH - [GEOGRAPHIC_DATA]" at bounding box center [983, 222] width 363 height 17
type input "RH - [GEOGRAPHIC_DATA]"
type input "Red Hat, Inc."
type input "[STREET_ADDRESS]"
type input "[GEOGRAPHIC_DATA]"
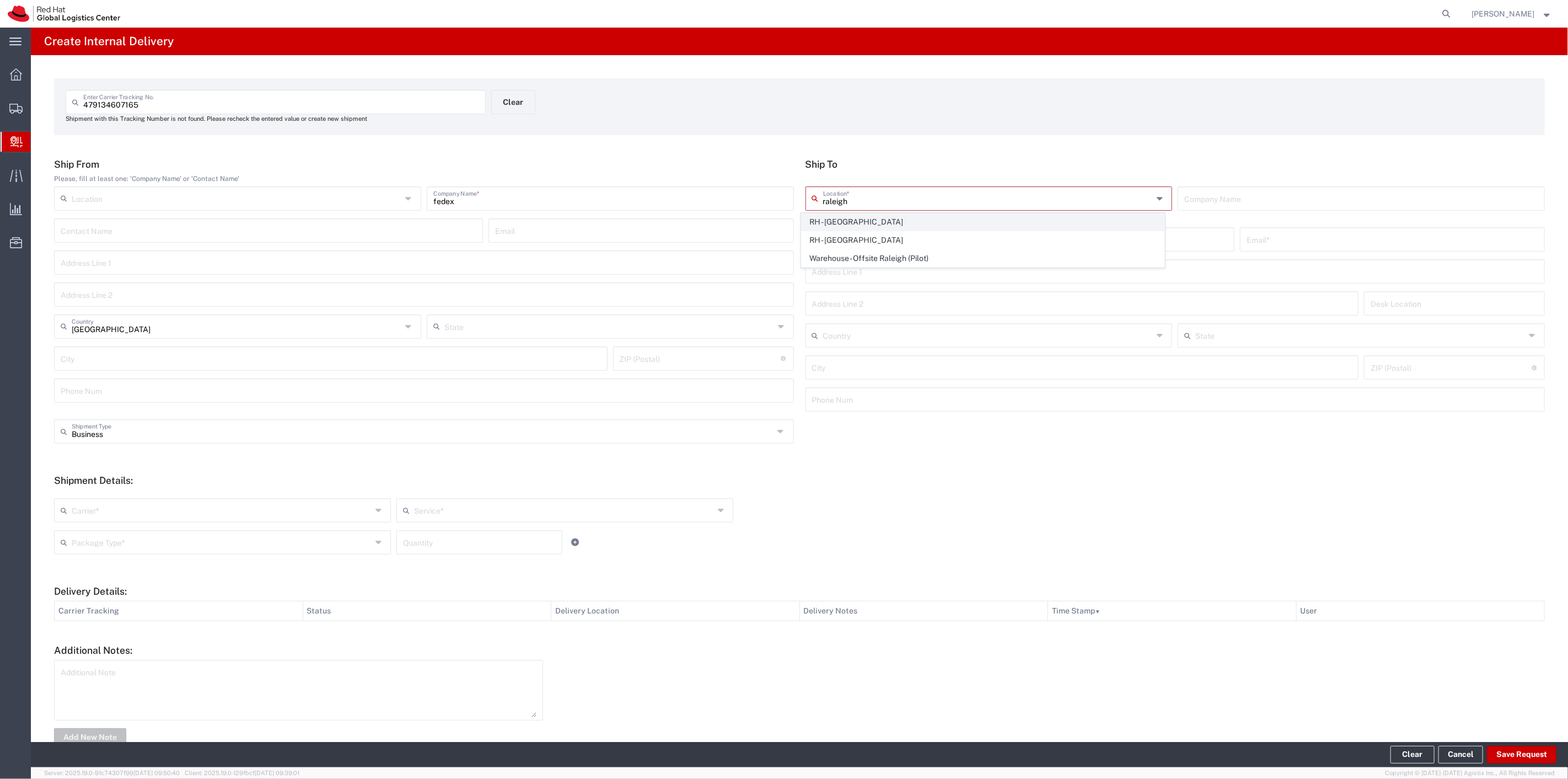
type input "RALEIGH"
type input "27601"
type input "[PHONE_NUMBER]"
type input "[US_STATE]"
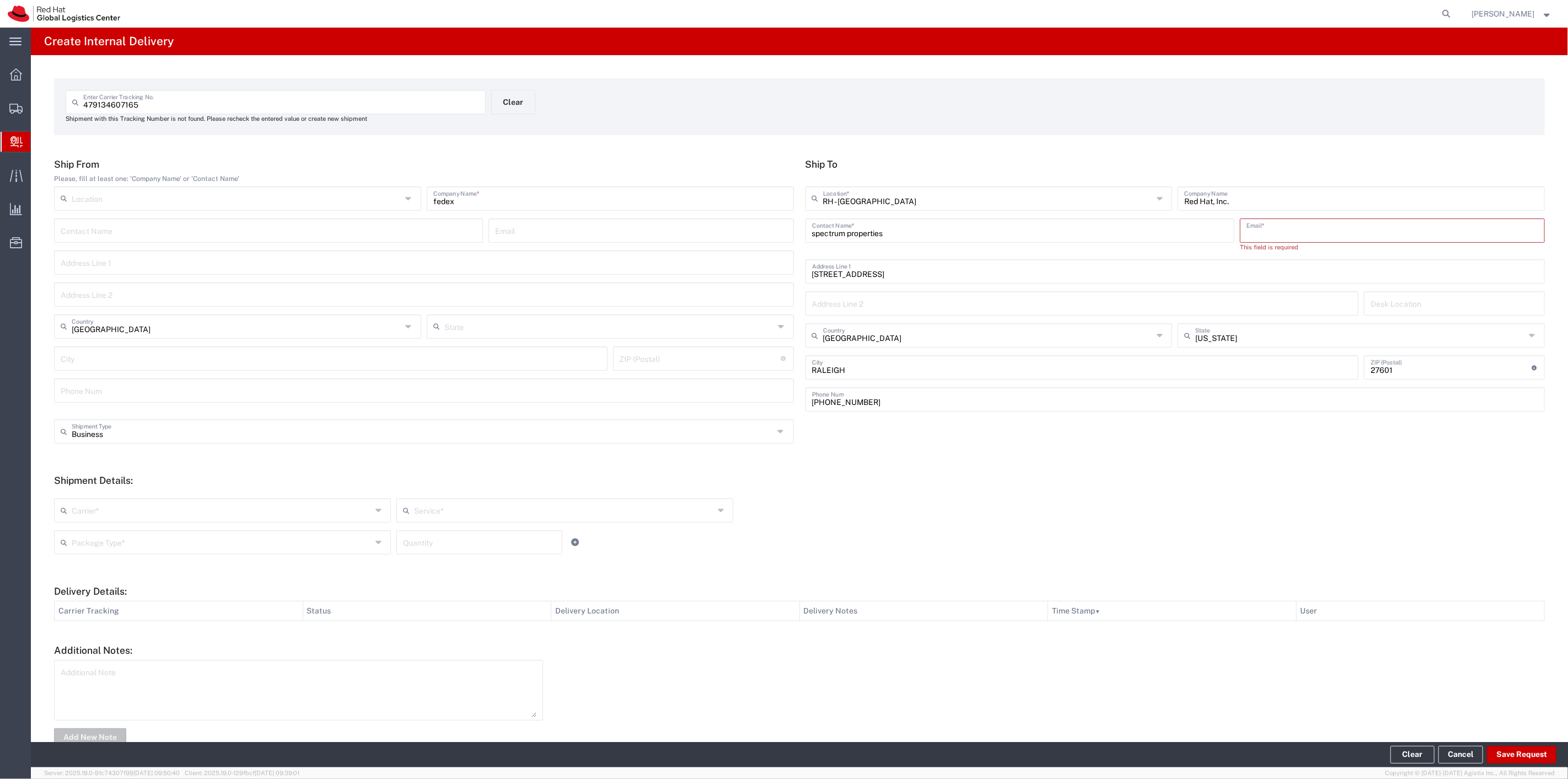
click at [1276, 228] on input "text" at bounding box center [1392, 230] width 292 height 19
type input "[EMAIL_ADDRESS][DOMAIN_NAME]"
type input "[GEOGRAPHIC_DATA]"
type input "[US_STATE]"
type input "9197544950"
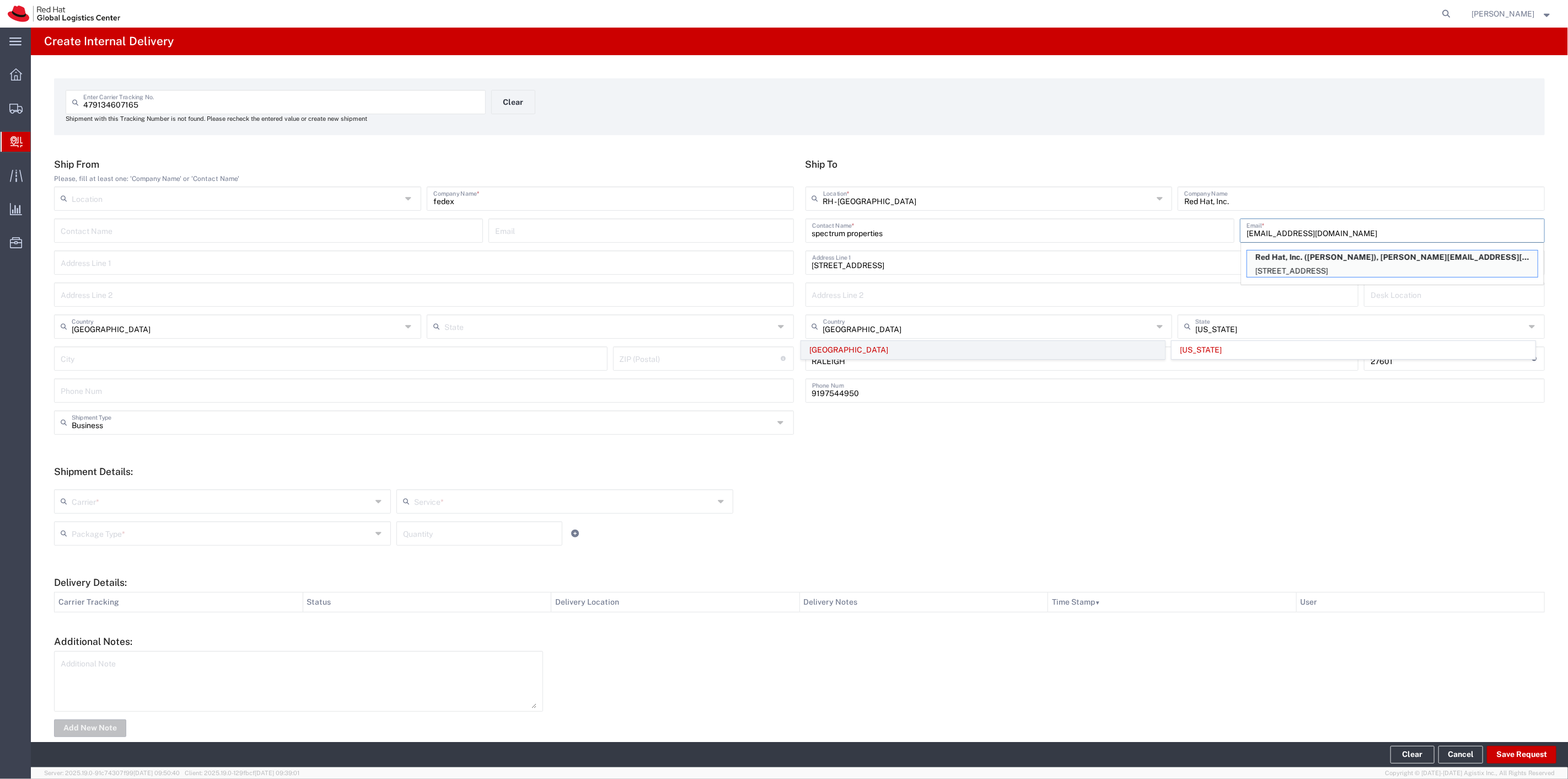
click at [852, 350] on span "[GEOGRAPHIC_DATA]" at bounding box center [983, 350] width 363 height 17
click at [951, 323] on input "text" at bounding box center [988, 326] width 330 height 19
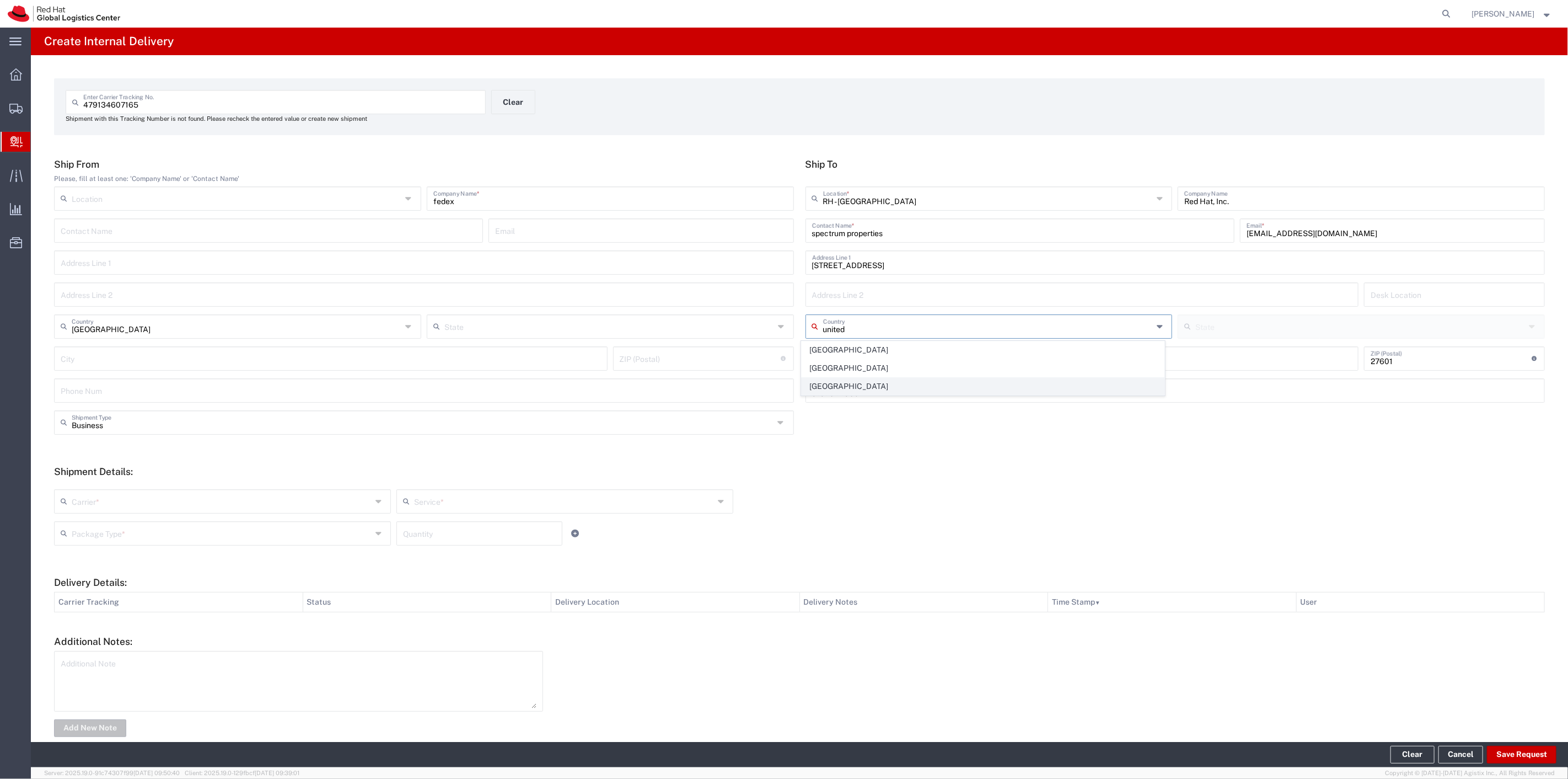
click at [834, 390] on span "[GEOGRAPHIC_DATA]" at bounding box center [983, 386] width 363 height 17
type input "[GEOGRAPHIC_DATA]"
click at [1222, 320] on input "text" at bounding box center [1360, 326] width 330 height 19
click at [1208, 344] on span "[US_STATE]" at bounding box center [1354, 350] width 363 height 17
type input "[US_STATE]"
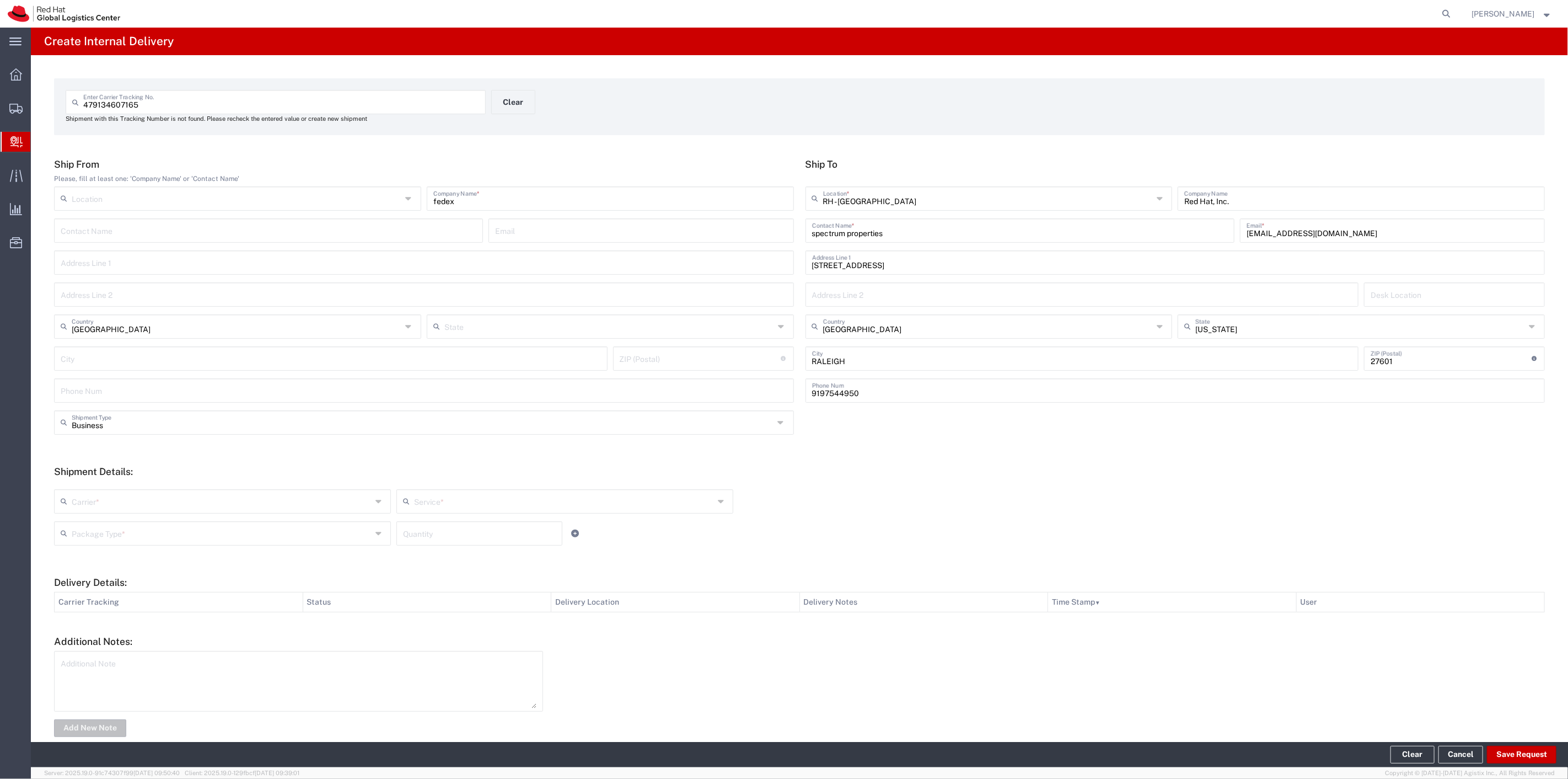
click at [1076, 477] on div "Shipment Details: Carrier * Amazon Logistics FedEx Express FedEx Freight IGL In…" at bounding box center [799, 509] width 1491 height 88
click at [221, 508] on input "text" at bounding box center [222, 501] width 300 height 19
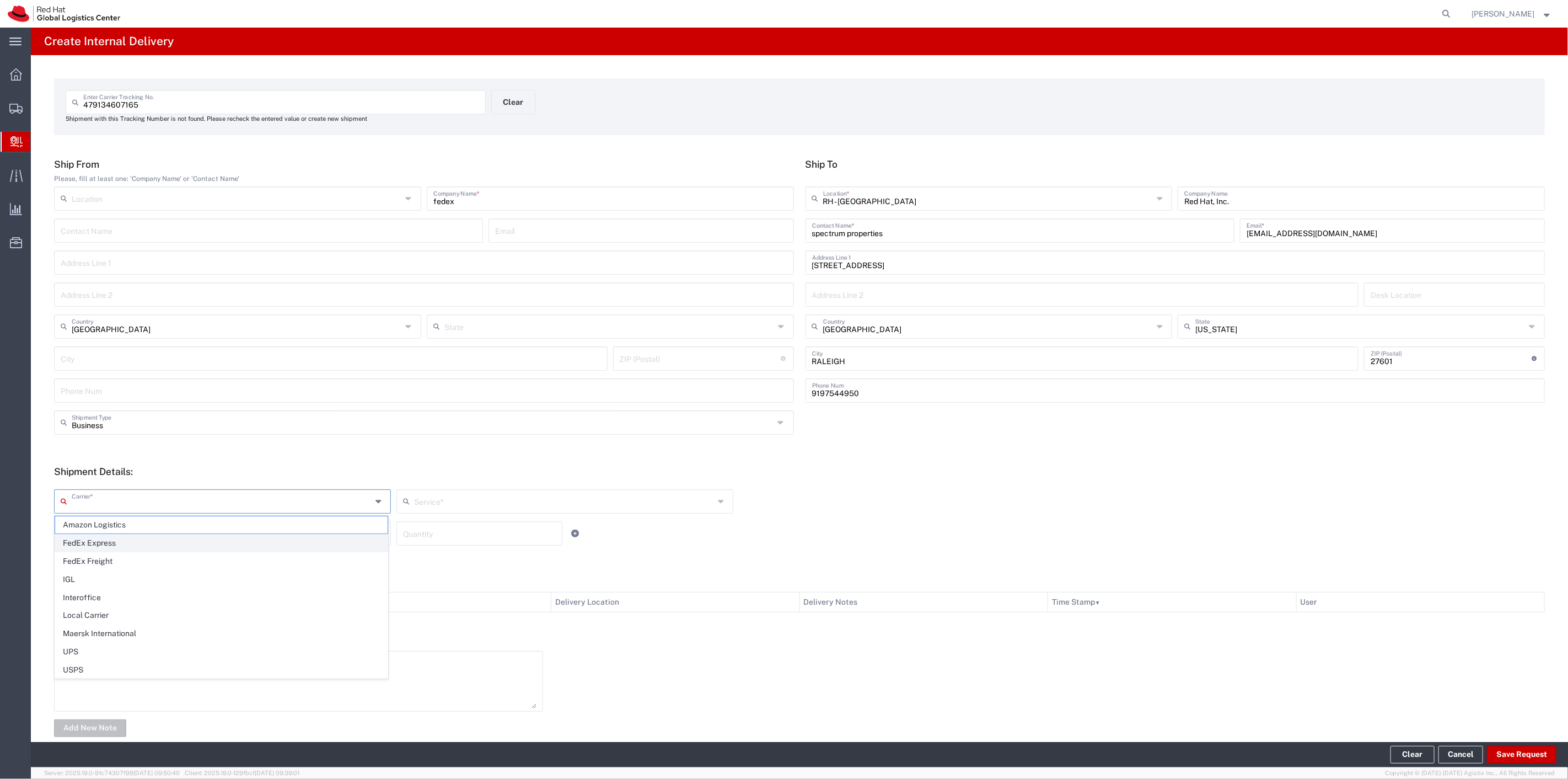
click at [177, 544] on span "FedEx Express" at bounding box center [222, 543] width 332 height 17
type input "FedEx Express"
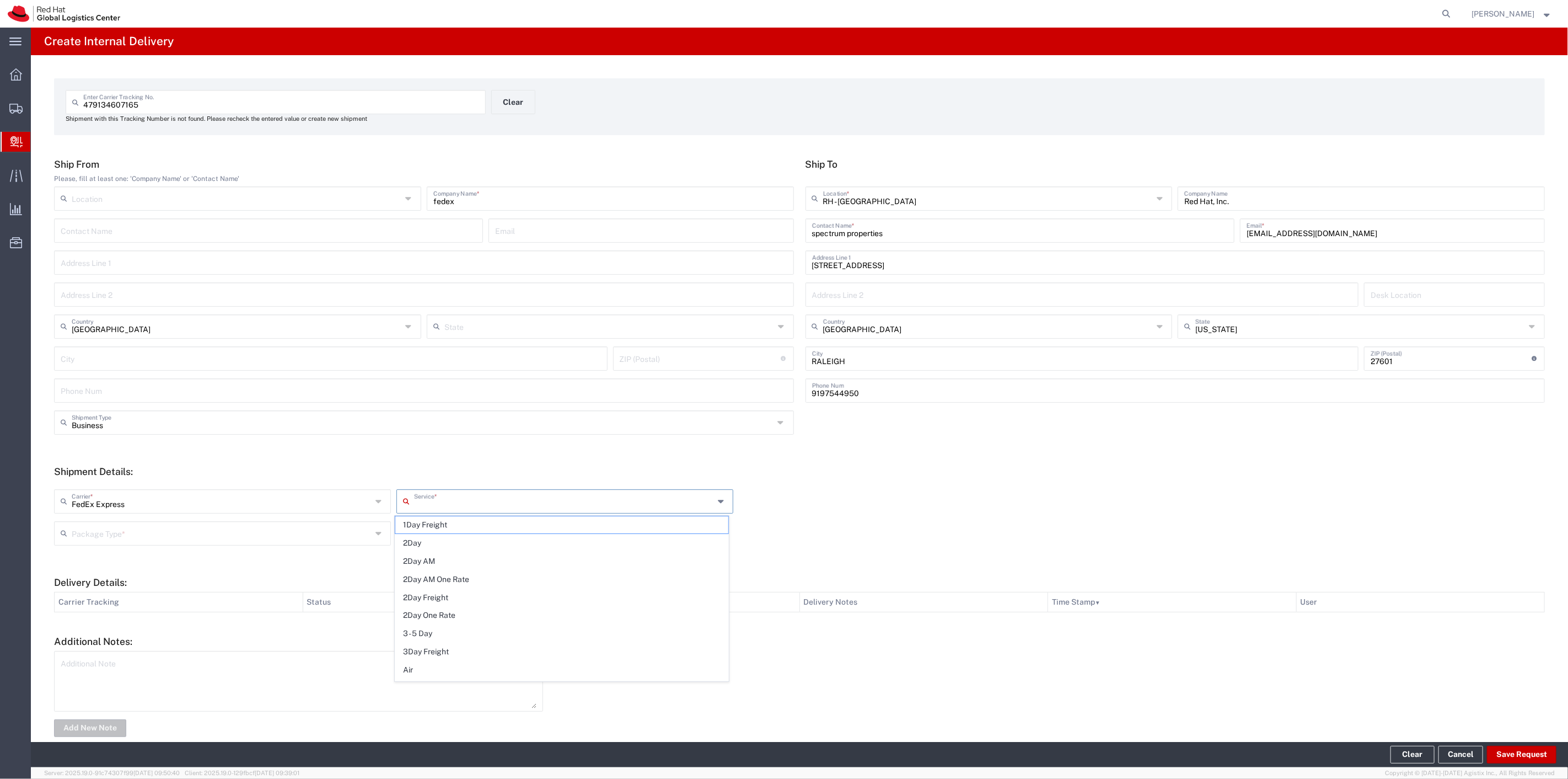
click at [486, 495] on input "text" at bounding box center [564, 501] width 300 height 19
click at [447, 524] on span "Ground" at bounding box center [561, 525] width 332 height 17
type input "Ground"
click at [211, 542] on div "Package Type *" at bounding box center [222, 534] width 337 height 24
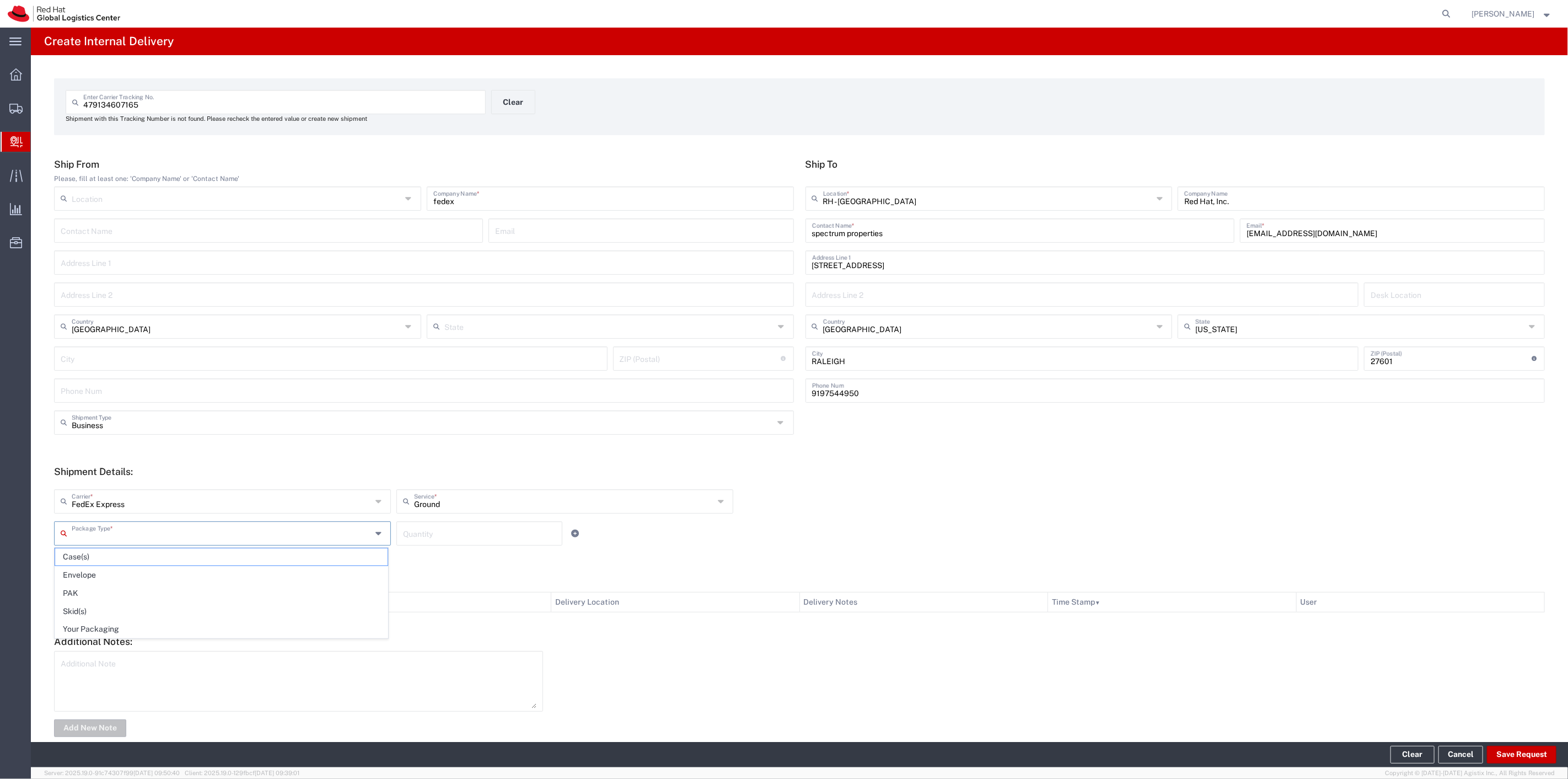
click at [215, 536] on input "text" at bounding box center [222, 533] width 300 height 19
drag, startPoint x: 81, startPoint y: 629, endPoint x: 334, endPoint y: 561, distance: 262.0
click at [82, 629] on span "Your Packaging" at bounding box center [222, 629] width 332 height 17
type input "Your Packaging"
drag, startPoint x: 445, startPoint y: 517, endPoint x: 444, endPoint y: 523, distance: 6.1
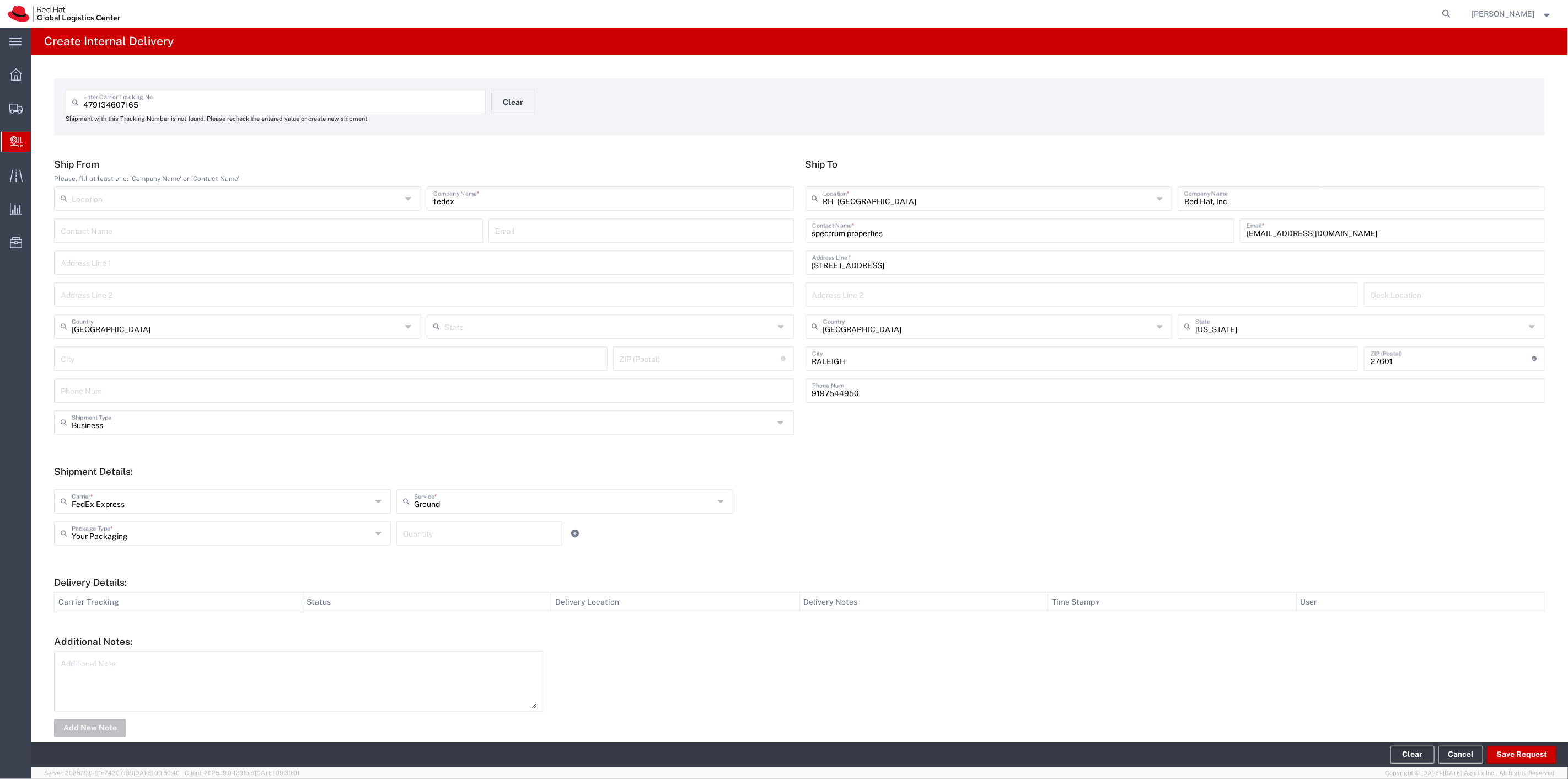
click at [444, 521] on agx-internal-delivery-shipment "FedEx Express Carrier * Amazon Logistics FedEx Express FedEx Freight IGL Intero…" at bounding box center [612, 521] width 1127 height 64
click at [443, 526] on input "number" at bounding box center [479, 533] width 153 height 19
type input "1"
click at [455, 553] on form "Ship From Please, fill at least one: 'Company Name' or 'Contact Name' Location …" at bounding box center [799, 449] width 1491 height 581
click at [1517, 760] on button "Save Request" at bounding box center [1522, 755] width 69 height 18
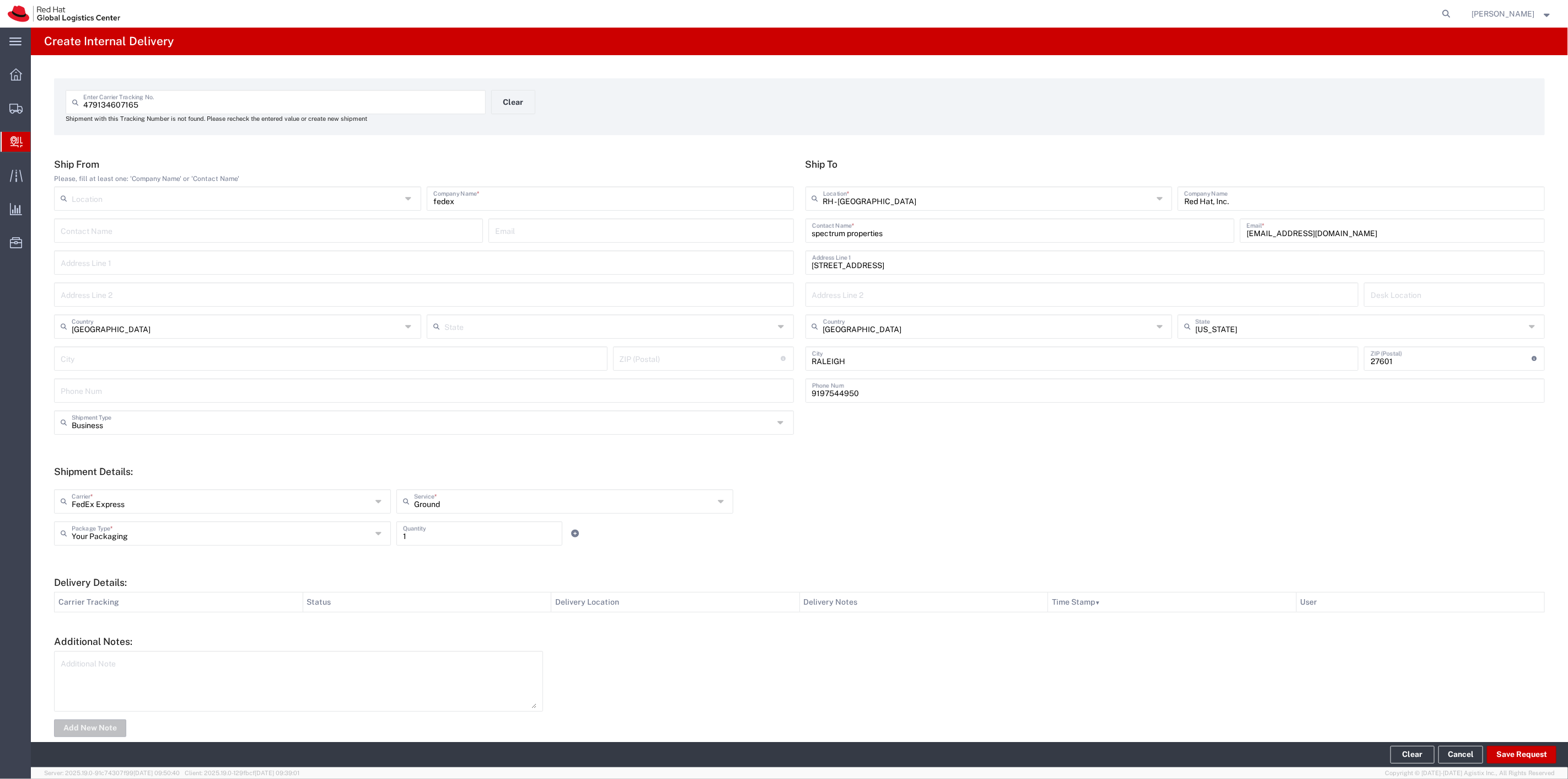
type input "[GEOGRAPHIC_DATA]"
type input "[US_STATE]"
type input "[GEOGRAPHIC_DATA]"
type input "29707"
type input "[GEOGRAPHIC_DATA]"
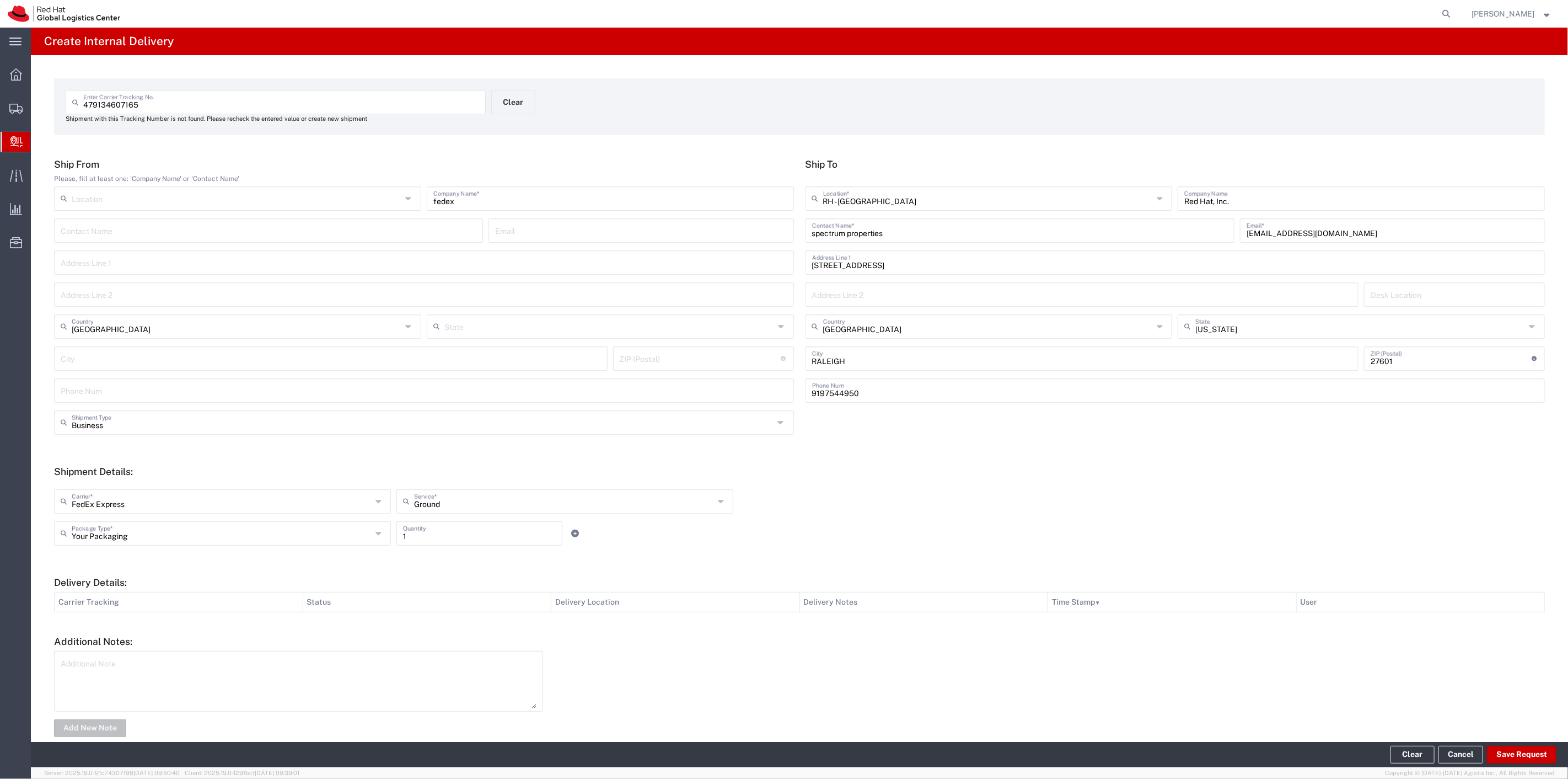
type input "[US_STATE]"
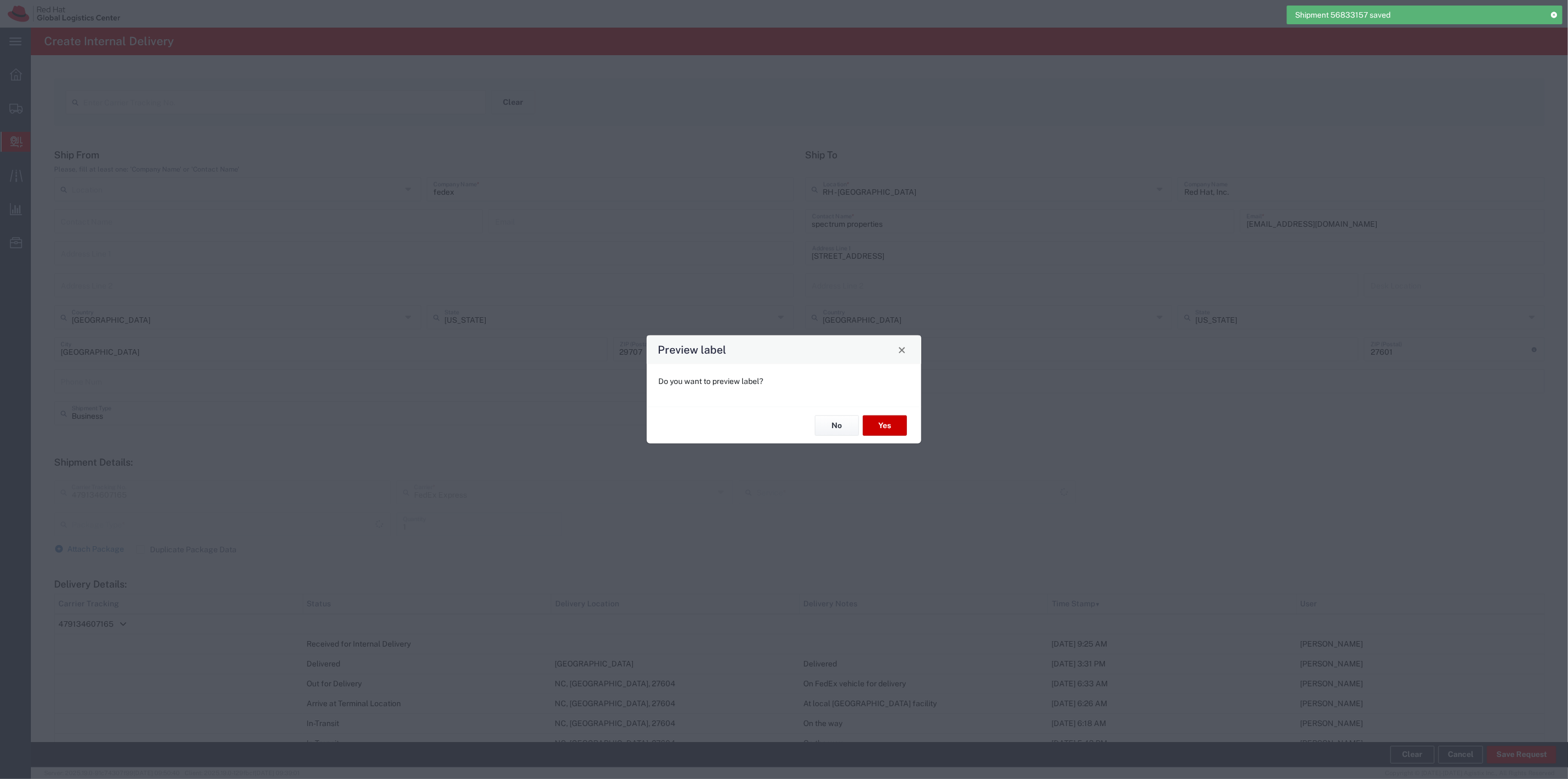
type input "Your Packaging"
type input "Ground"
click at [830, 426] on button "No" at bounding box center [837, 426] width 44 height 21
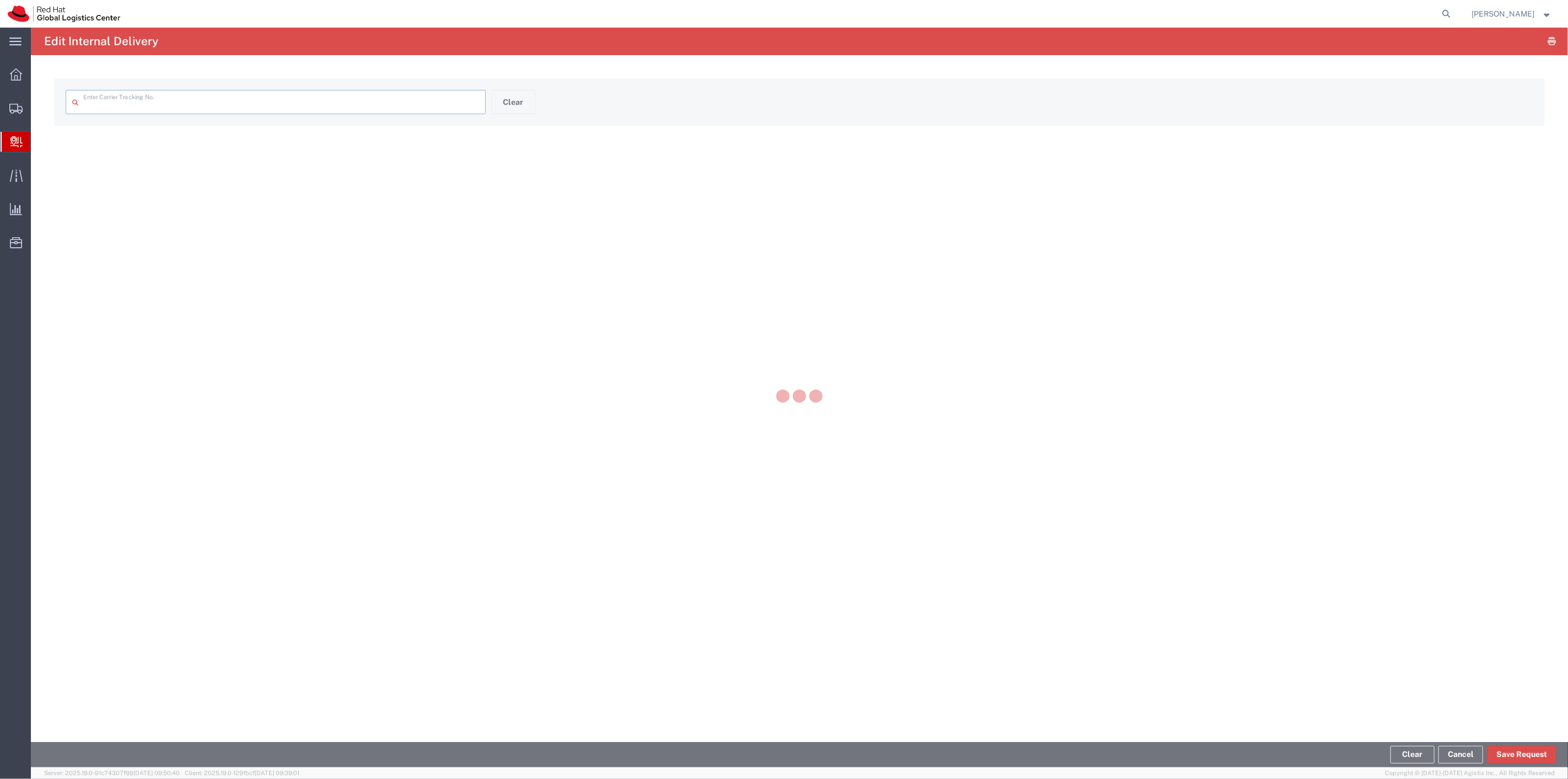
type input "479134607165"
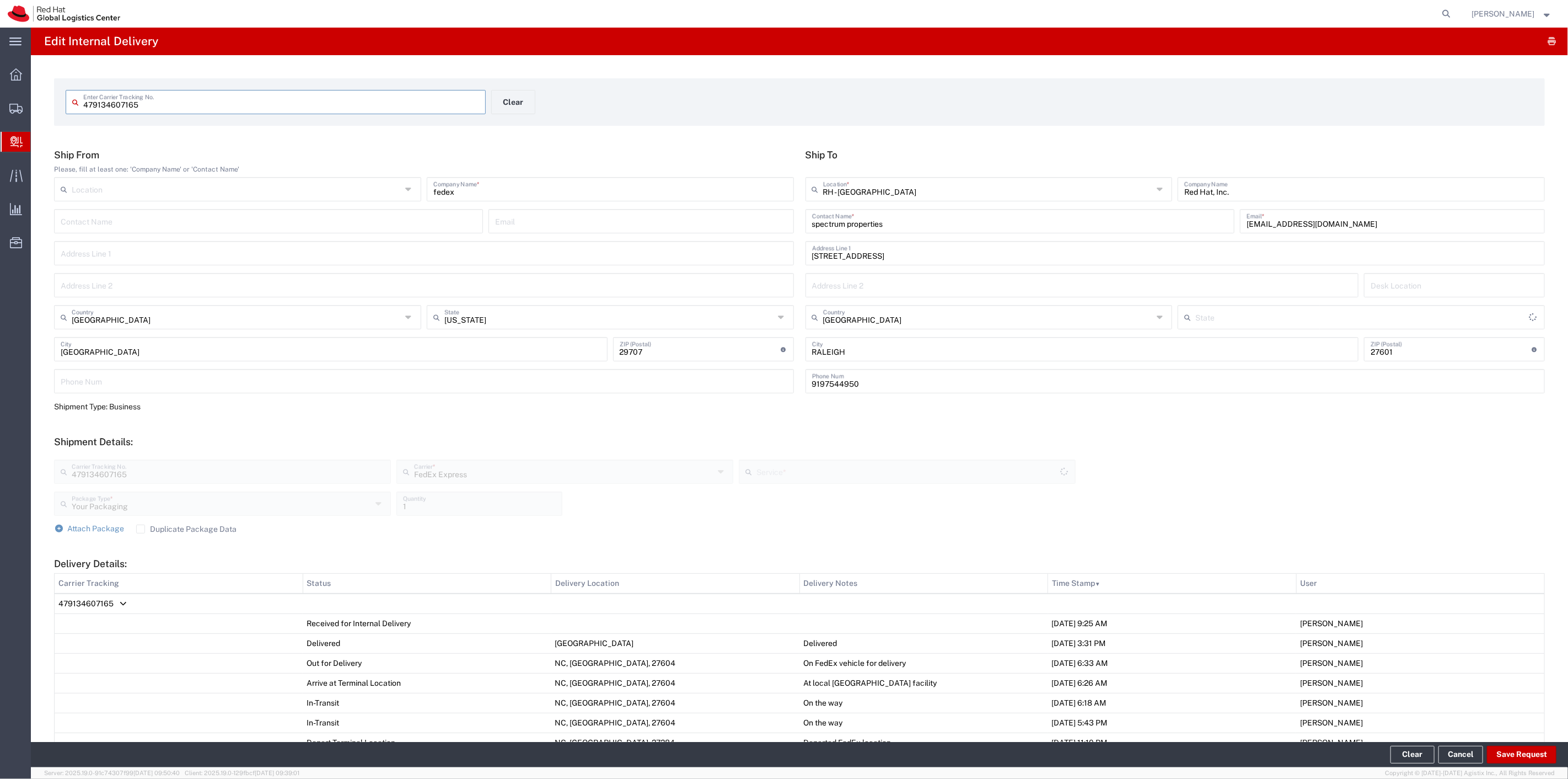
type input "Ground"
type input "[US_STATE]"
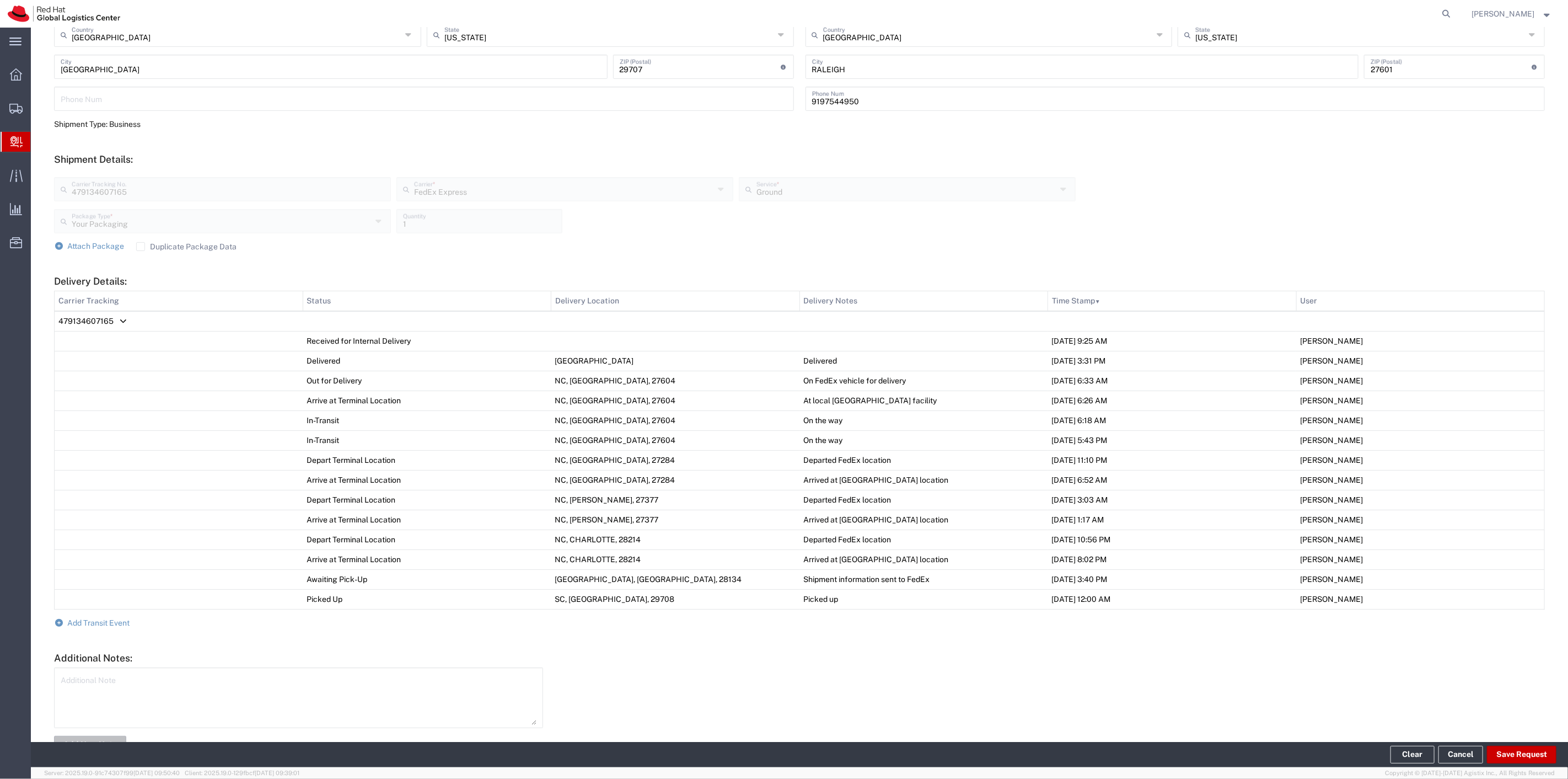
scroll to position [319, 0]
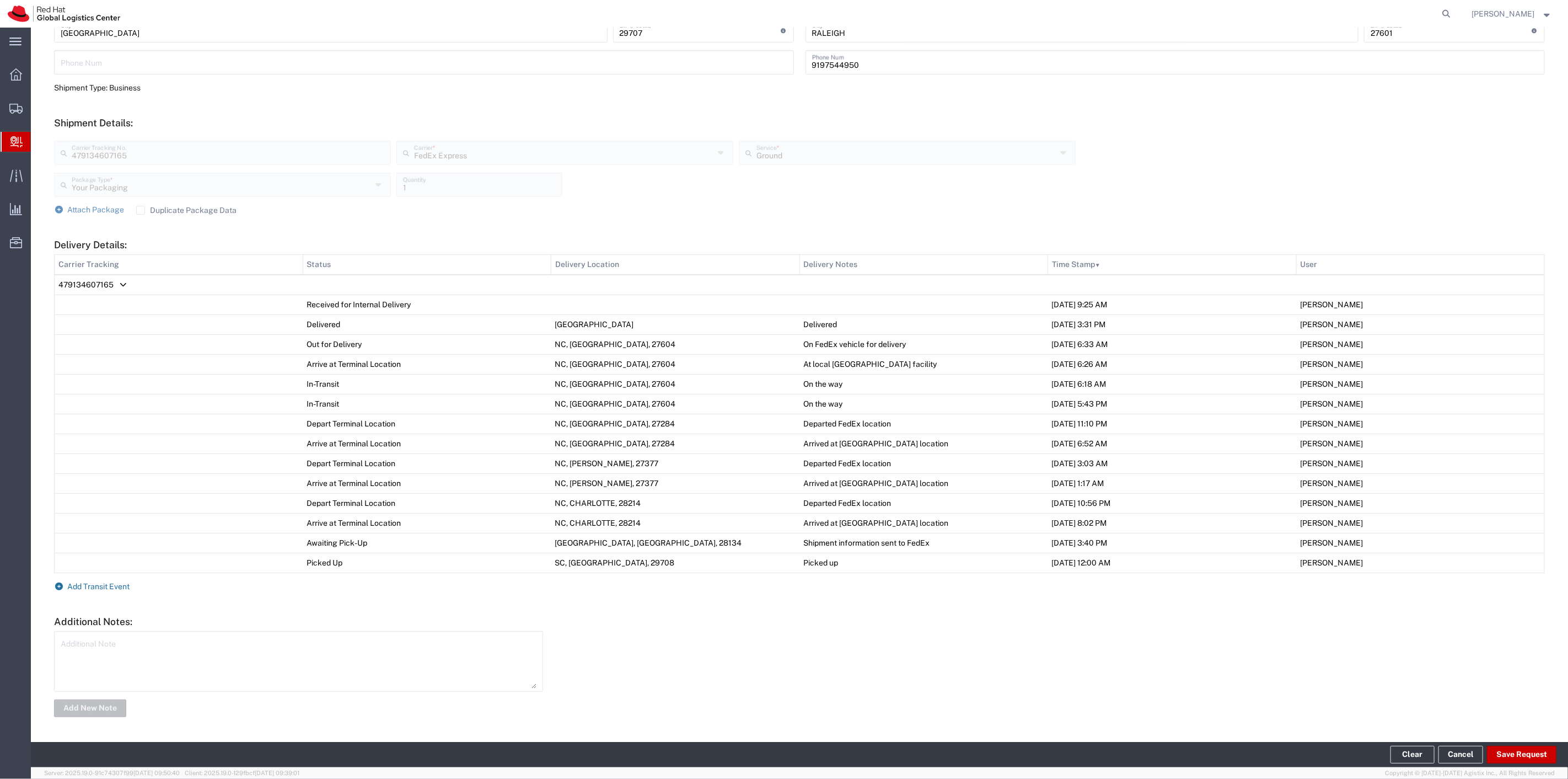
click at [102, 583] on span "Add Transit Event" at bounding box center [99, 587] width 62 height 9
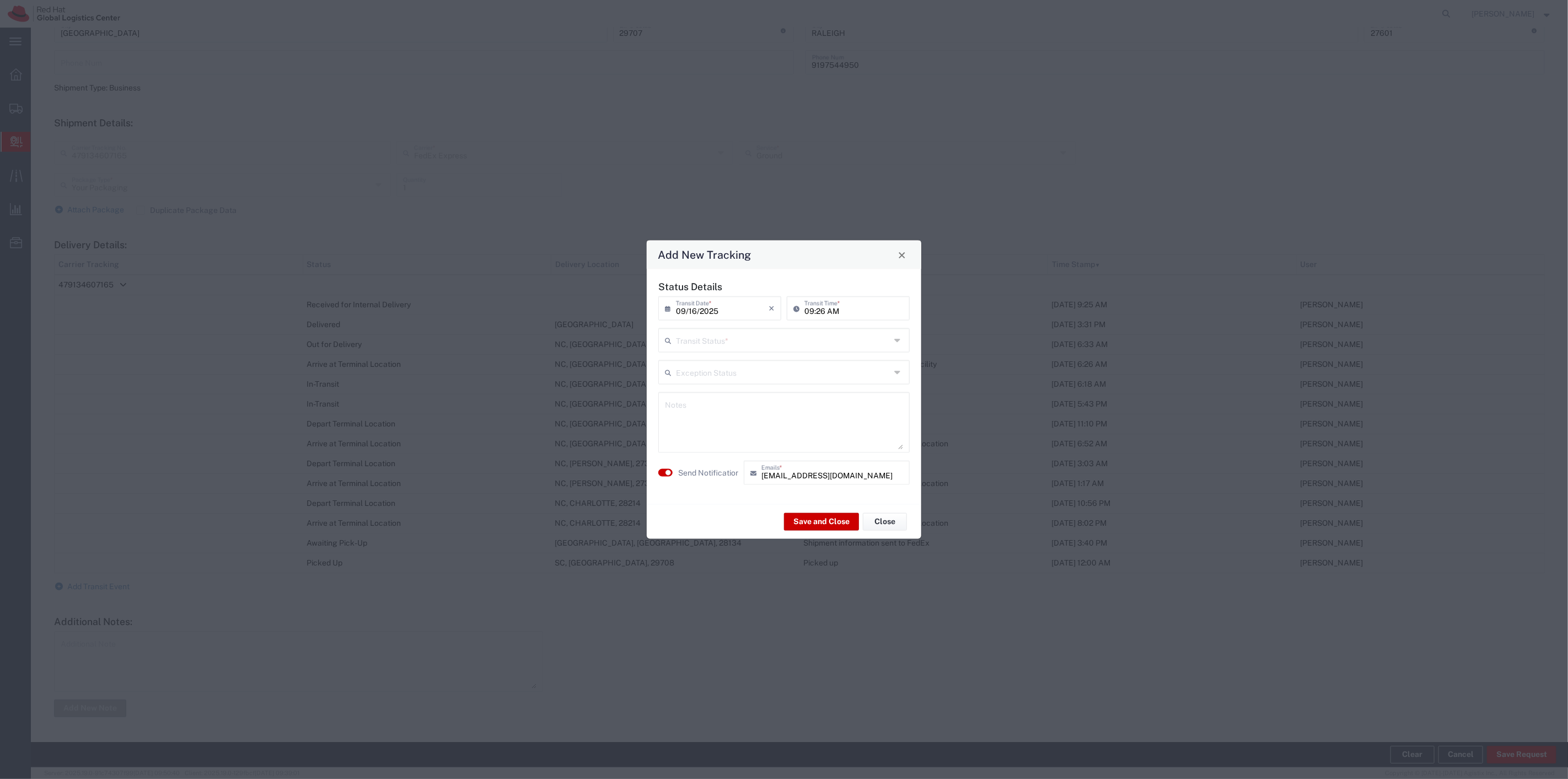
click at [712, 343] on input "text" at bounding box center [783, 340] width 214 height 19
click at [718, 360] on span "Delivery Confirmation" at bounding box center [783, 364] width 249 height 17
type input "Delivery Confirmation"
click at [671, 473] on button "button" at bounding box center [665, 473] width 15 height 8
click at [834, 520] on button "Save and Close" at bounding box center [821, 521] width 75 height 18
